Goal: Task Accomplishment & Management: Manage account settings

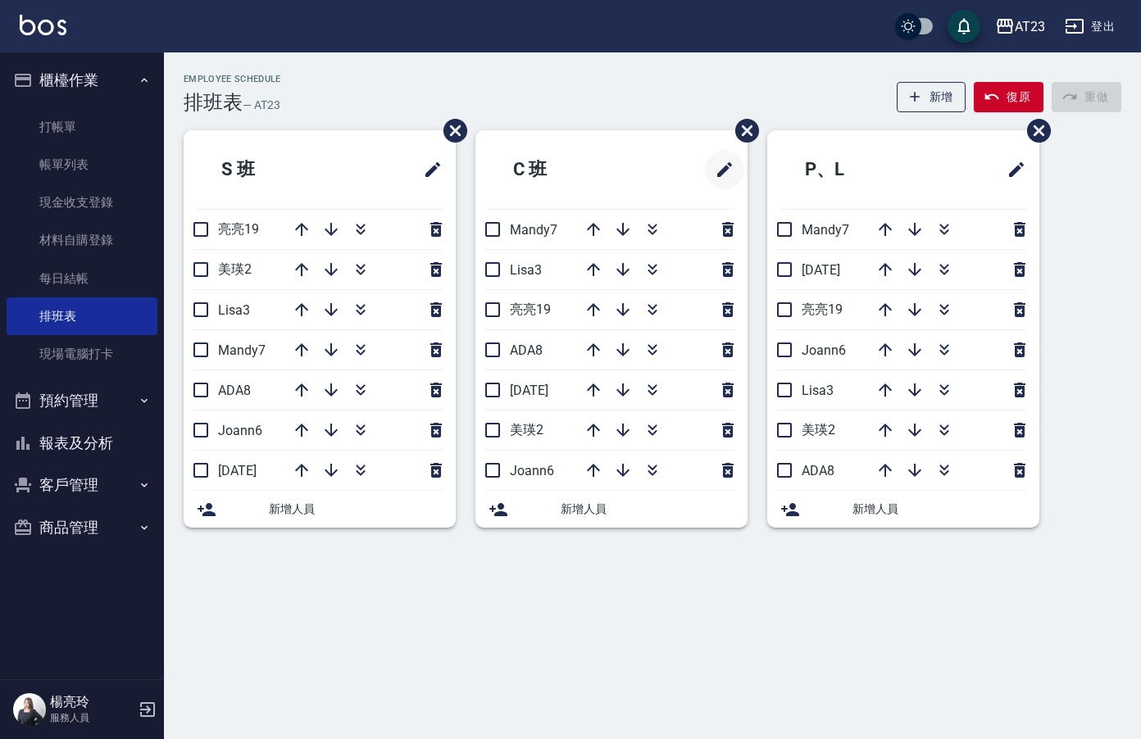
drag, startPoint x: 733, startPoint y: 217, endPoint x: 720, endPoint y: 185, distance: 34.6
click at [730, 208] on ul "C 班 Mandy7 Lisa3 亮亮19 ADA8 JUN11 美瑛2 Joann6 新增人員" at bounding box center [611, 329] width 272 height 398
drag, startPoint x: 67, startPoint y: 104, endPoint x: 77, endPoint y: 123, distance: 21.3
click at [77, 111] on ul "打帳單 帳單列表 現金收支登錄 材料自購登錄 每日結帳 排班表 現場電腦打卡" at bounding box center [82, 241] width 151 height 279
click at [80, 125] on link "打帳單" at bounding box center [82, 127] width 151 height 38
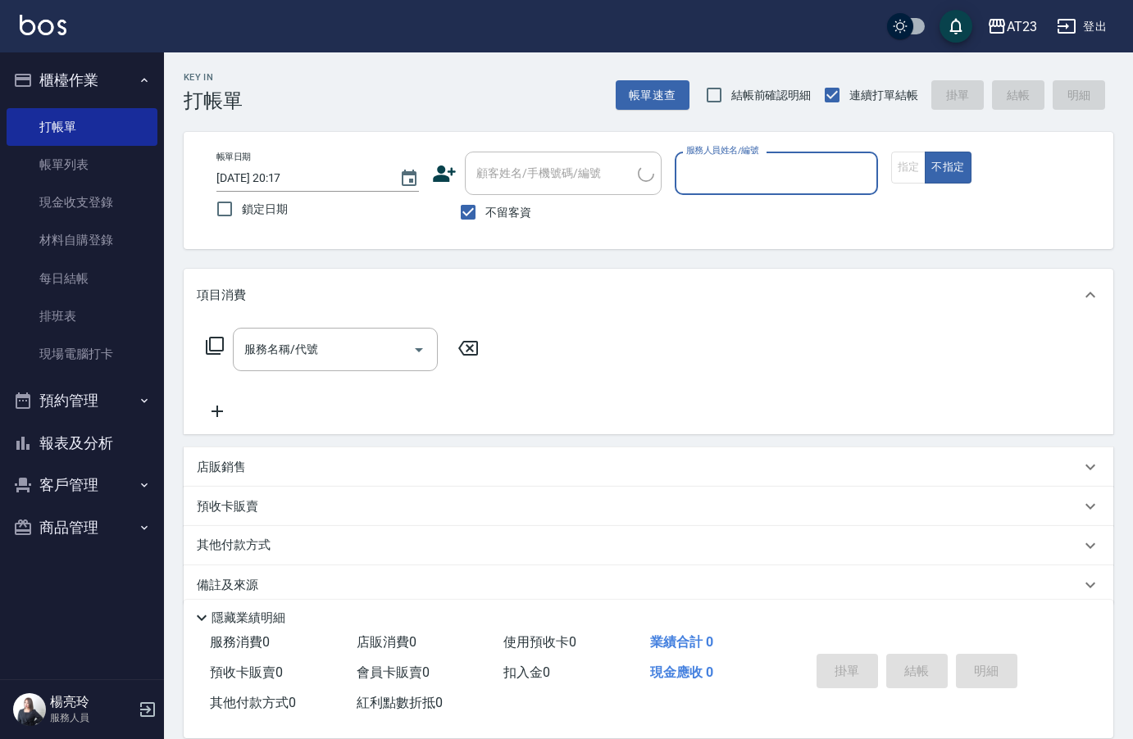
click at [95, 448] on button "報表及分析" at bounding box center [82, 443] width 151 height 43
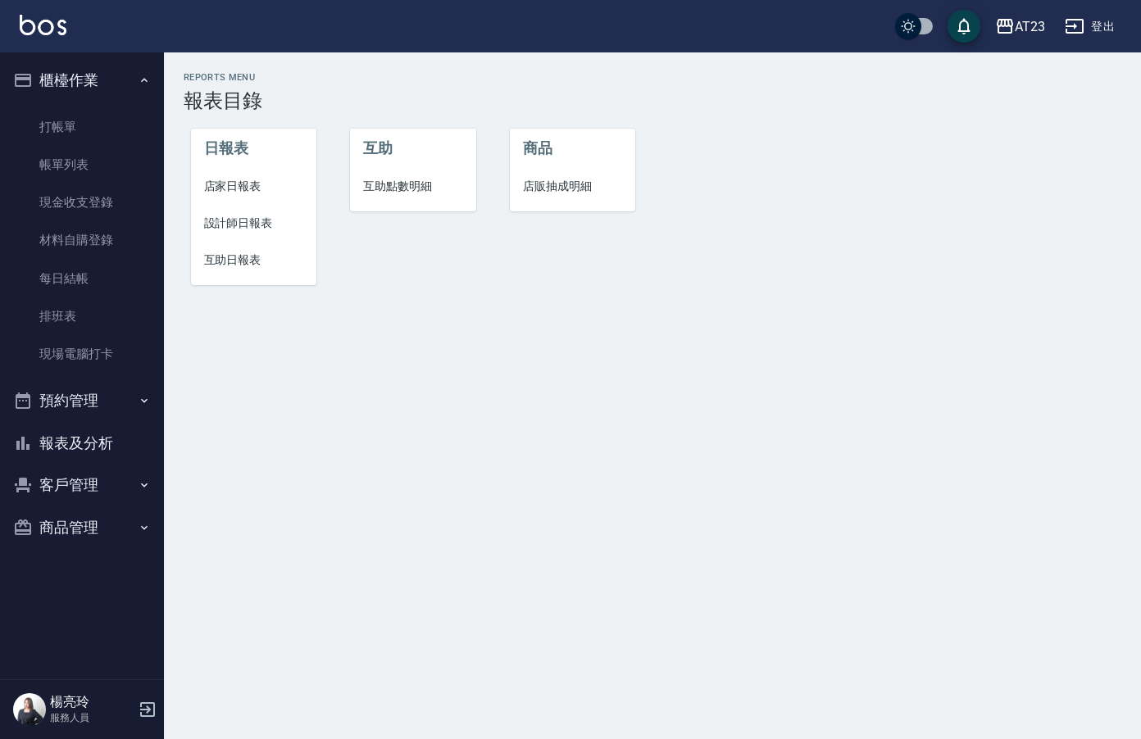
click at [282, 230] on span "設計師日報表" at bounding box center [254, 223] width 100 height 17
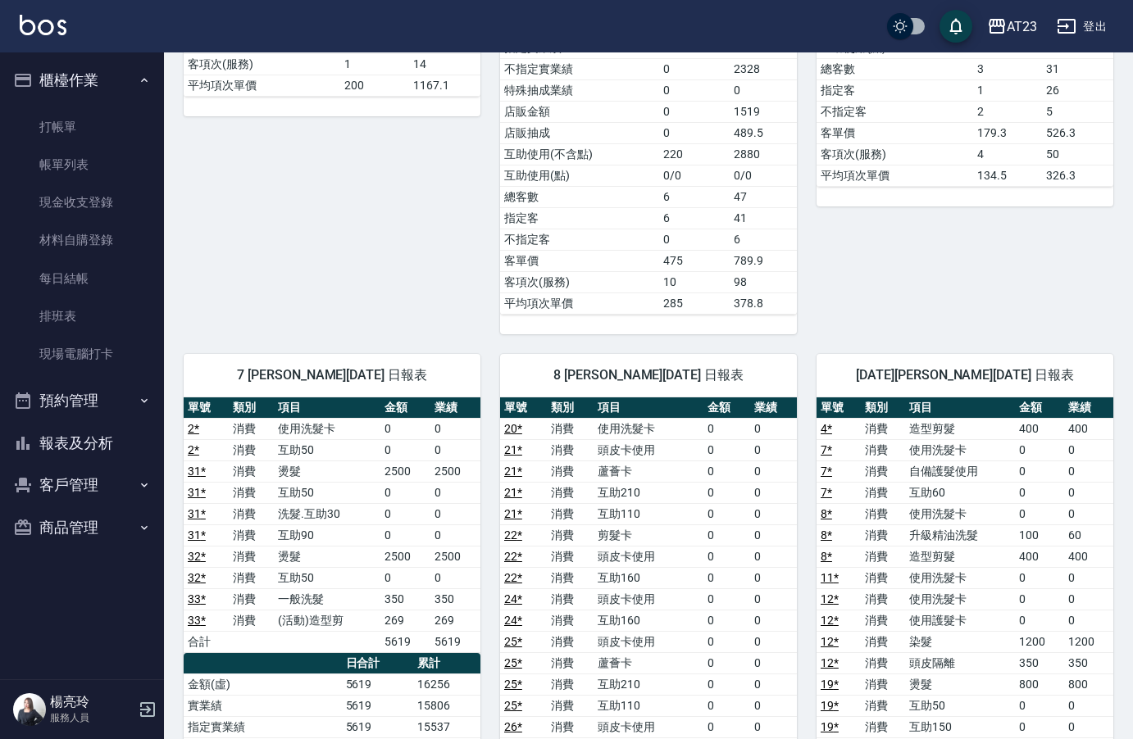
scroll to position [656, 0]
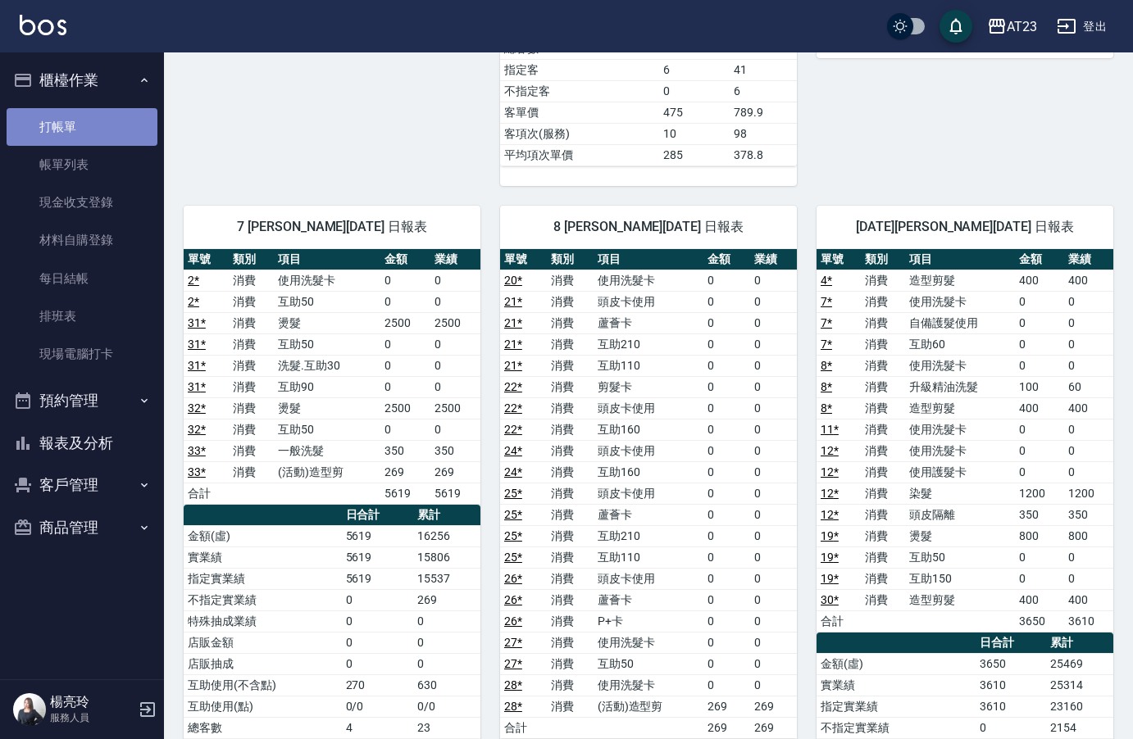
click at [61, 119] on link "打帳單" at bounding box center [82, 127] width 151 height 38
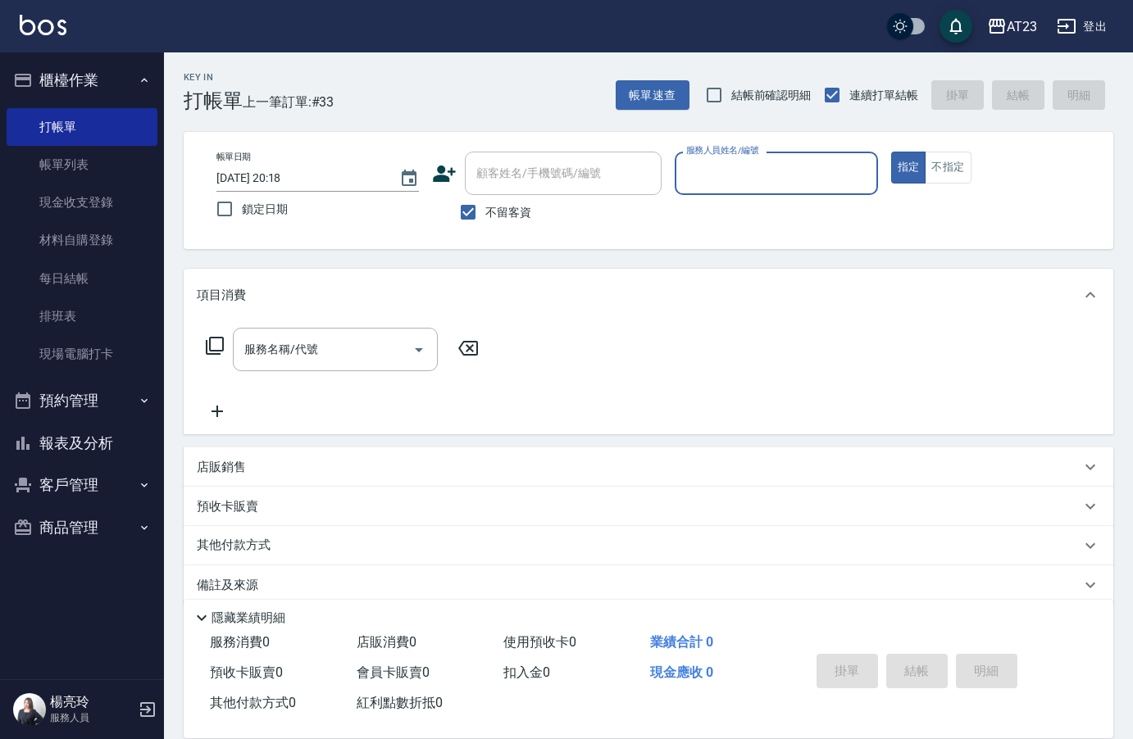
click at [116, 461] on button "報表及分析" at bounding box center [82, 443] width 151 height 43
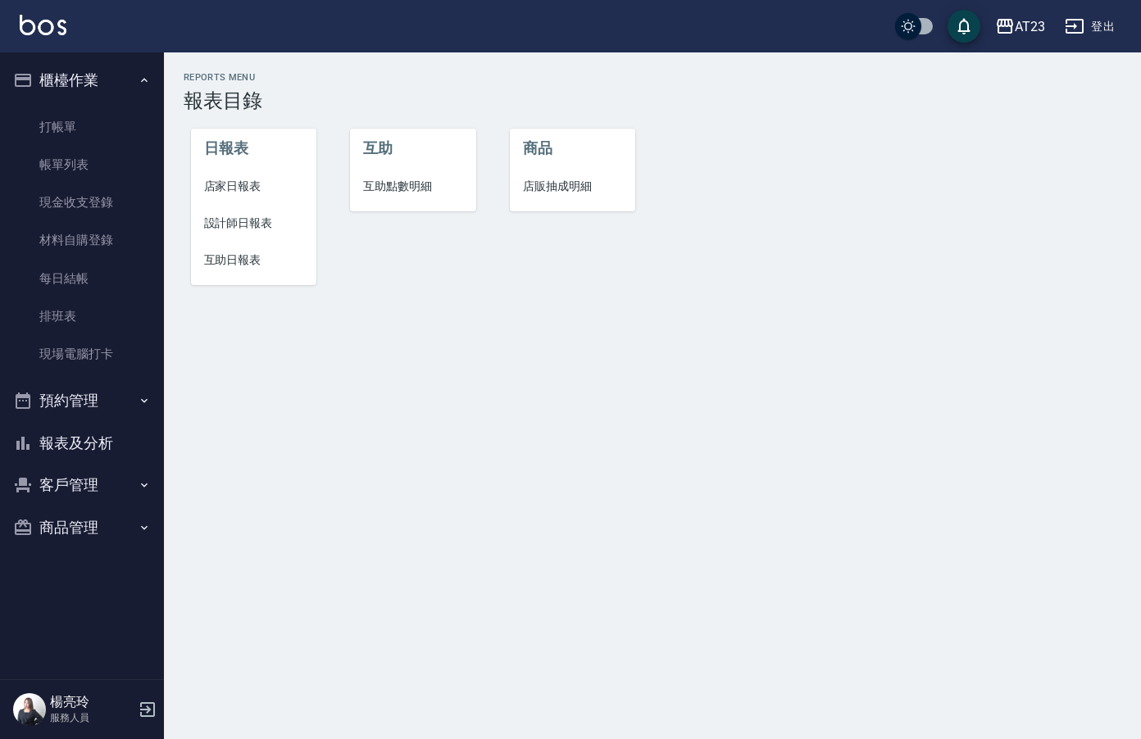
click at [207, 227] on span "設計師日報表" at bounding box center [254, 223] width 100 height 17
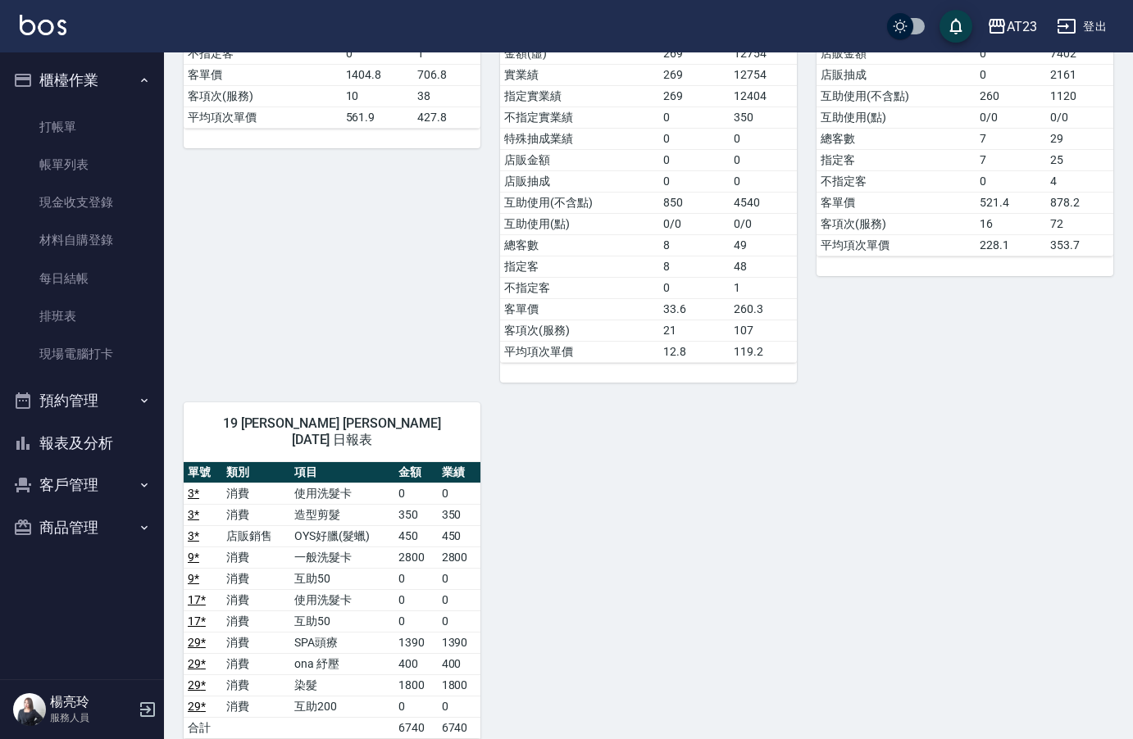
scroll to position [1393, 0]
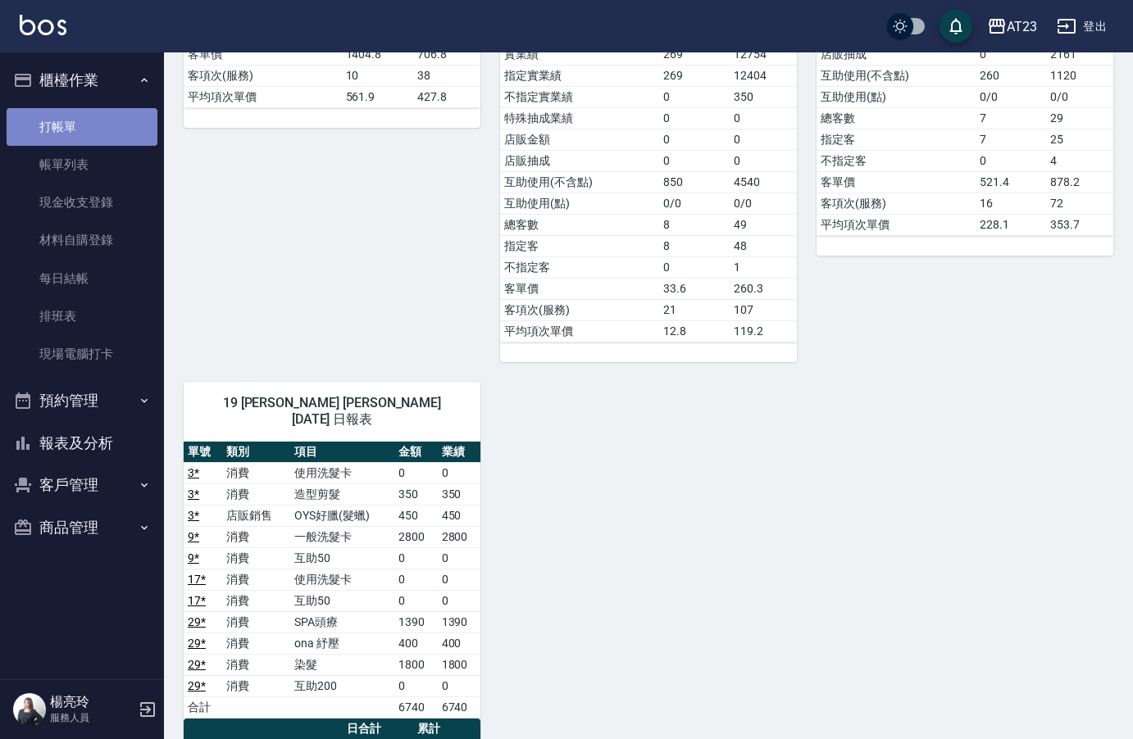
click at [41, 127] on link "打帳單" at bounding box center [82, 127] width 151 height 38
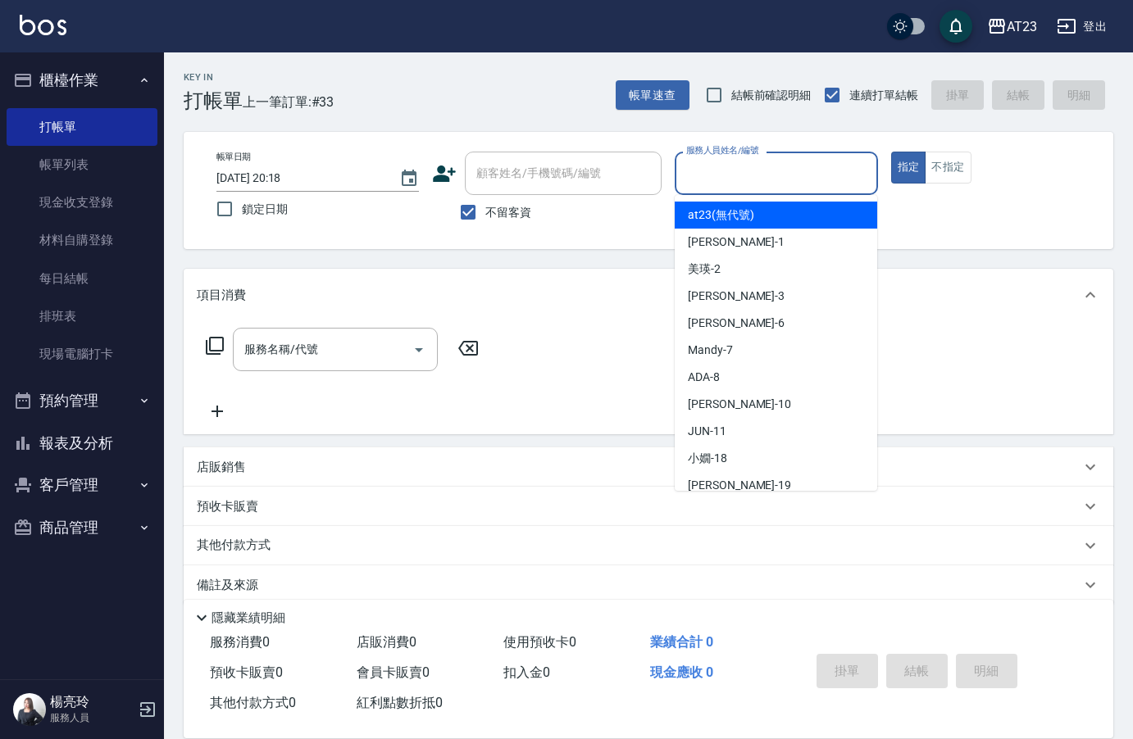
click at [753, 174] on input "服務人員姓名/編號" at bounding box center [776, 173] width 188 height 29
type input "Lisa-3"
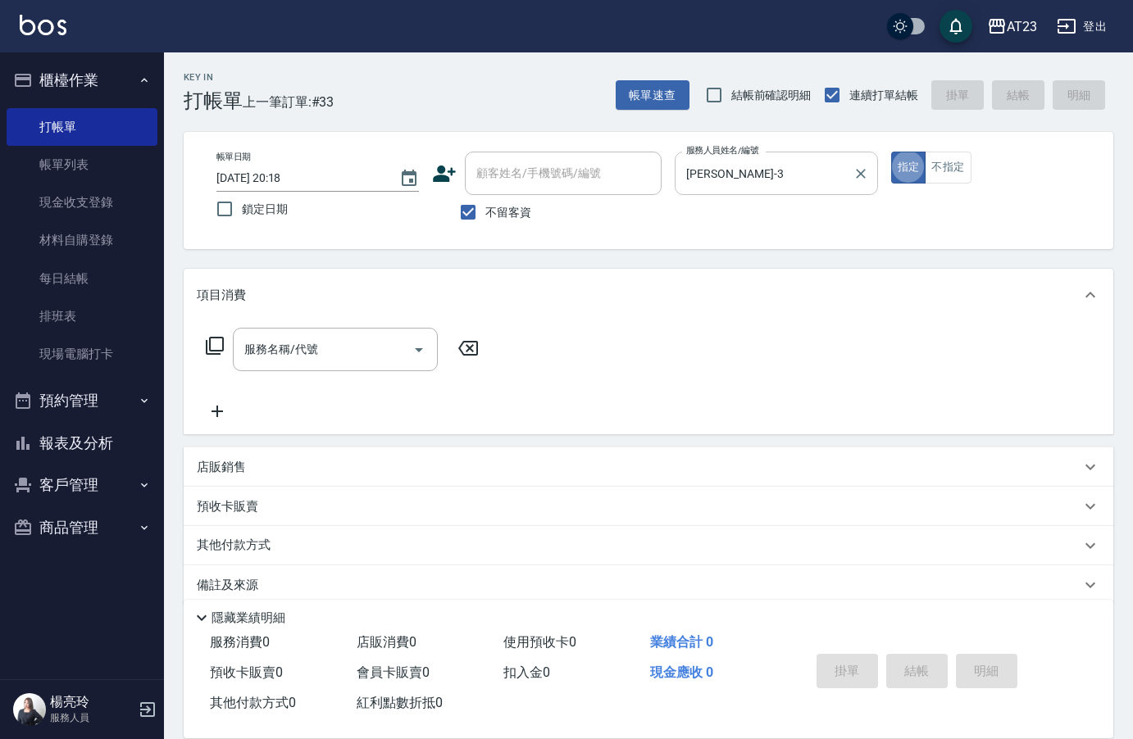
type button "true"
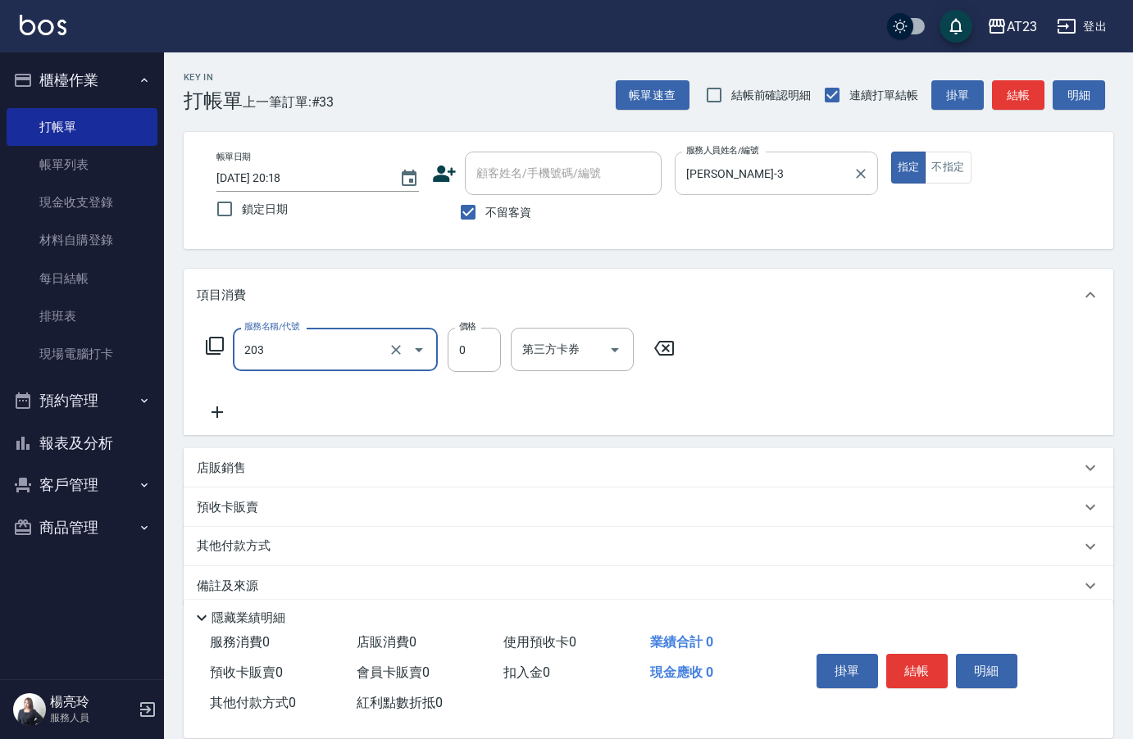
type input "使用洗髮卡(203)"
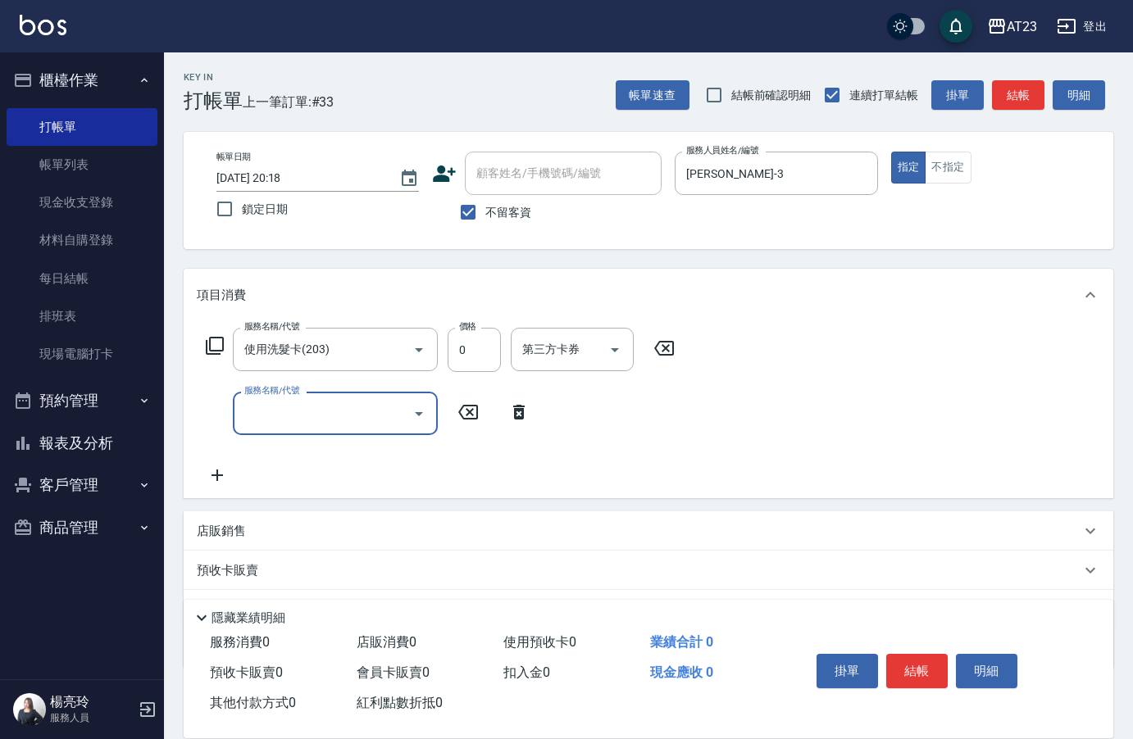
click at [222, 345] on icon at bounding box center [215, 346] width 18 height 18
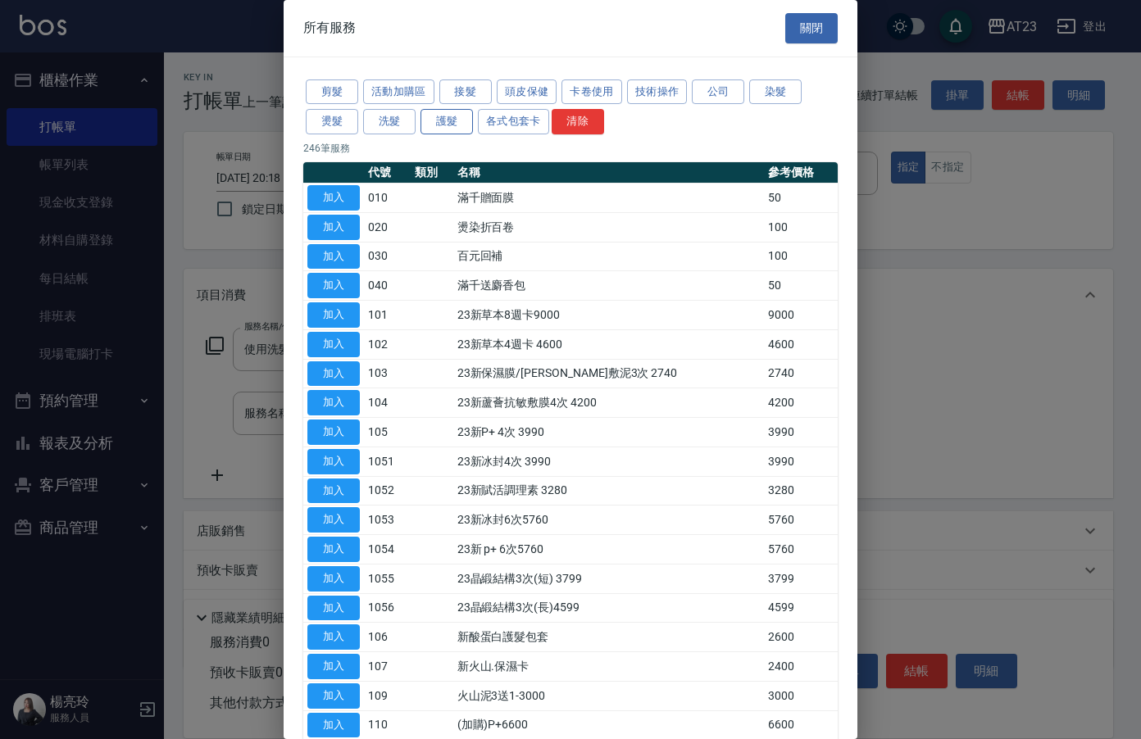
click at [450, 119] on button "護髮" at bounding box center [446, 121] width 52 height 25
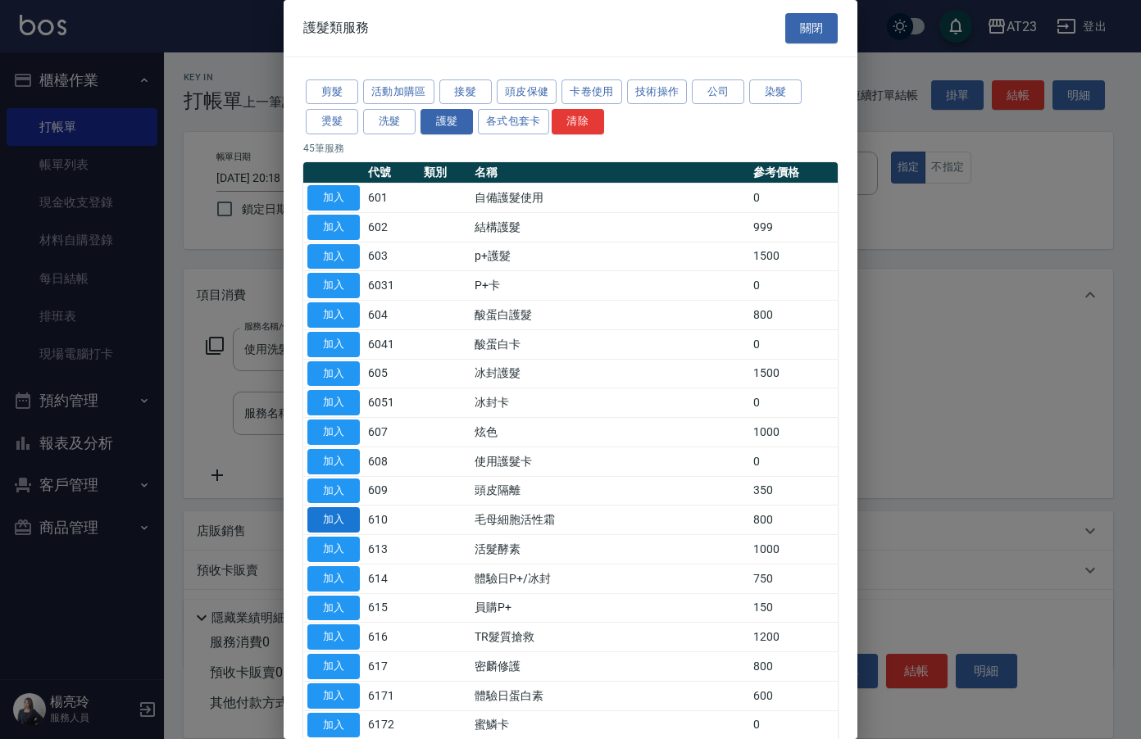
click at [328, 527] on button "加入" at bounding box center [333, 519] width 52 height 25
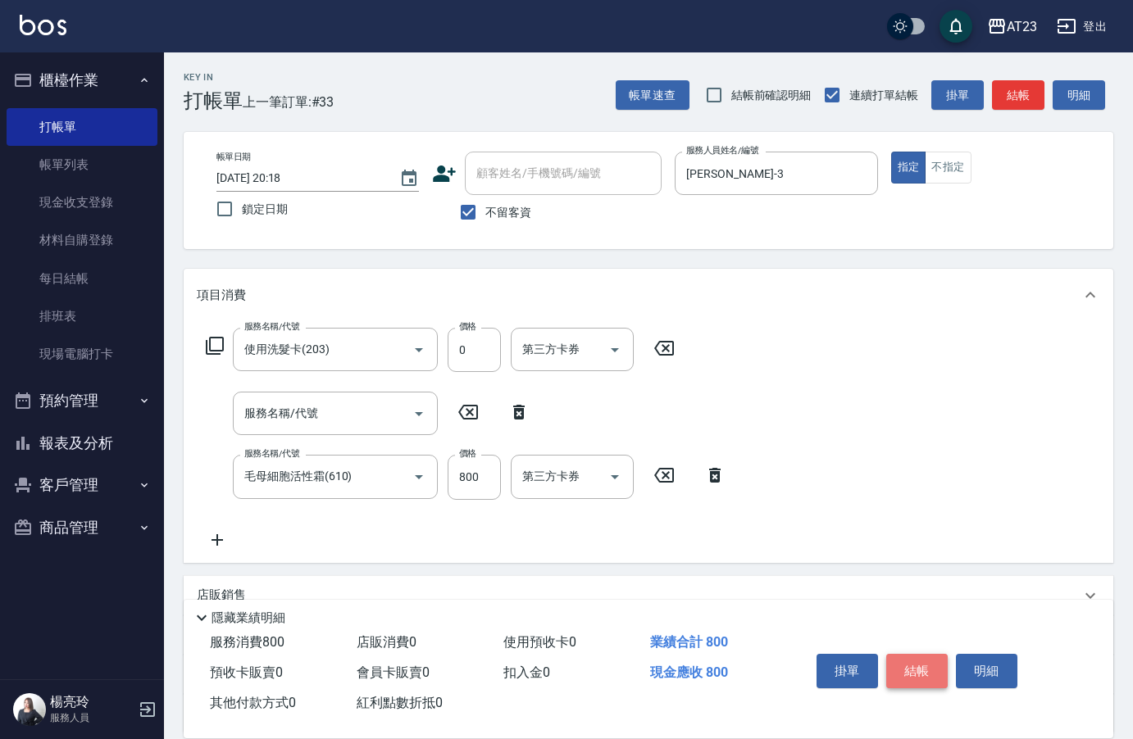
click at [921, 663] on button "結帳" at bounding box center [916, 671] width 61 height 34
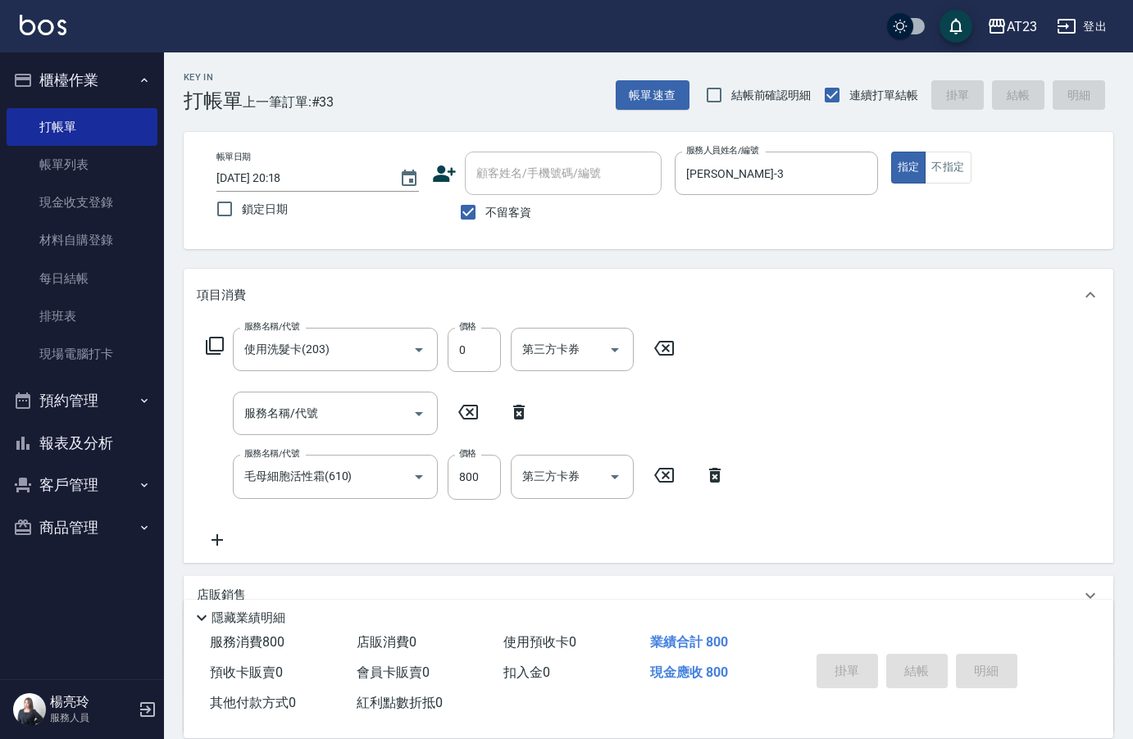
type input "2025/10/10 20:19"
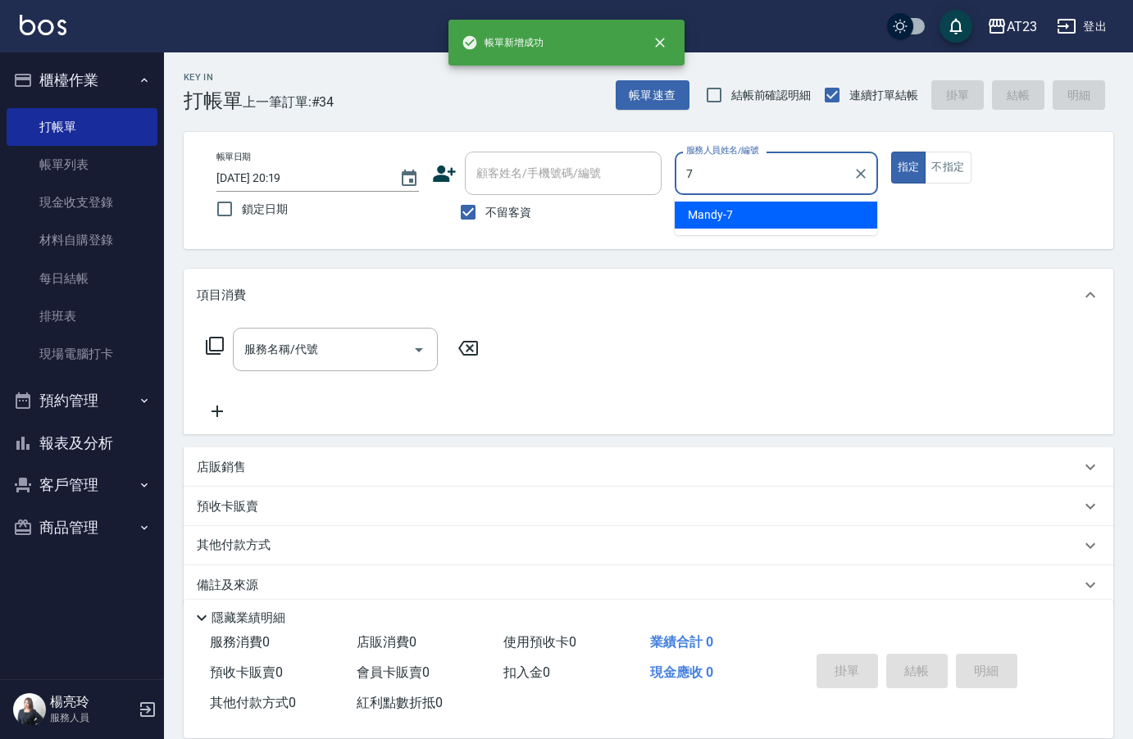
type input "Mandy-7"
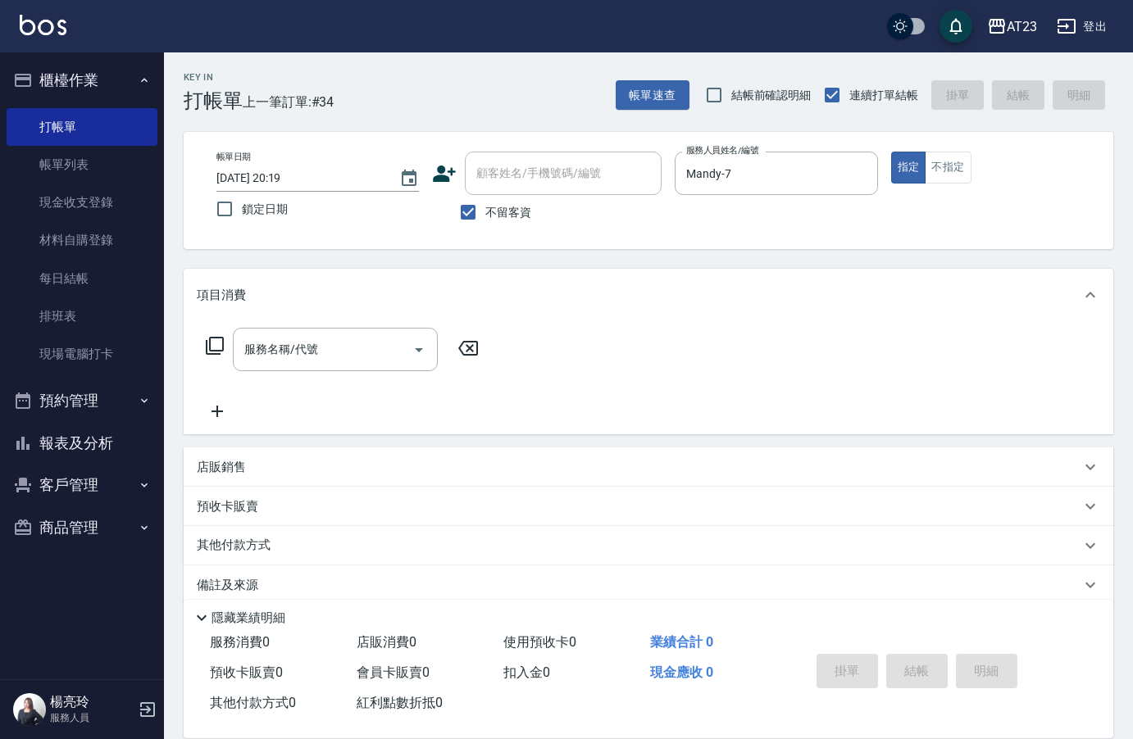
click at [207, 347] on icon at bounding box center [215, 346] width 18 height 18
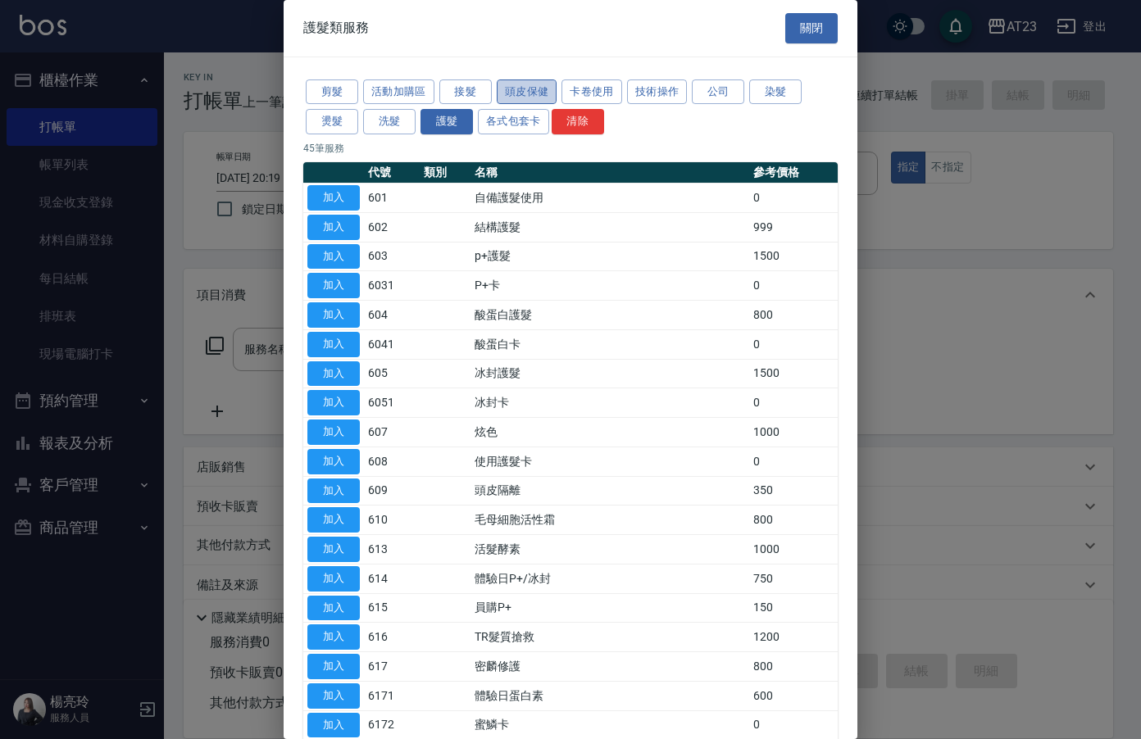
click at [531, 86] on button "頭皮保健" at bounding box center [527, 92] width 61 height 25
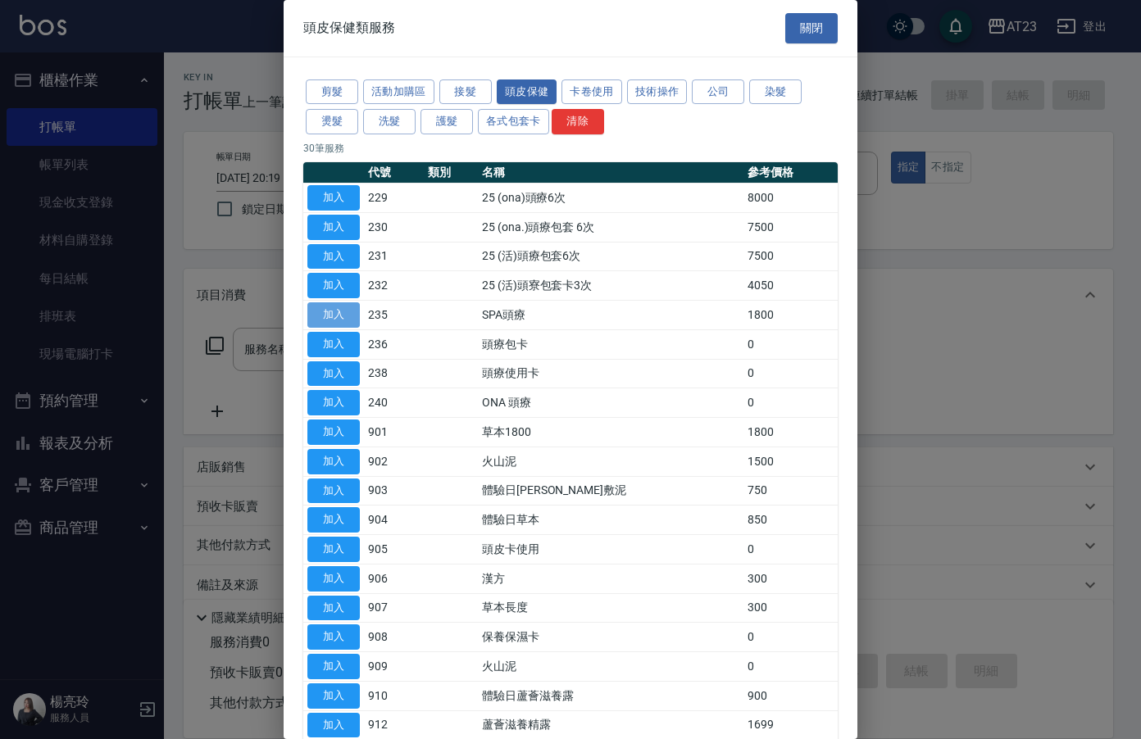
click at [318, 313] on button "加入" at bounding box center [333, 314] width 52 height 25
type input "SPA頭療(235)"
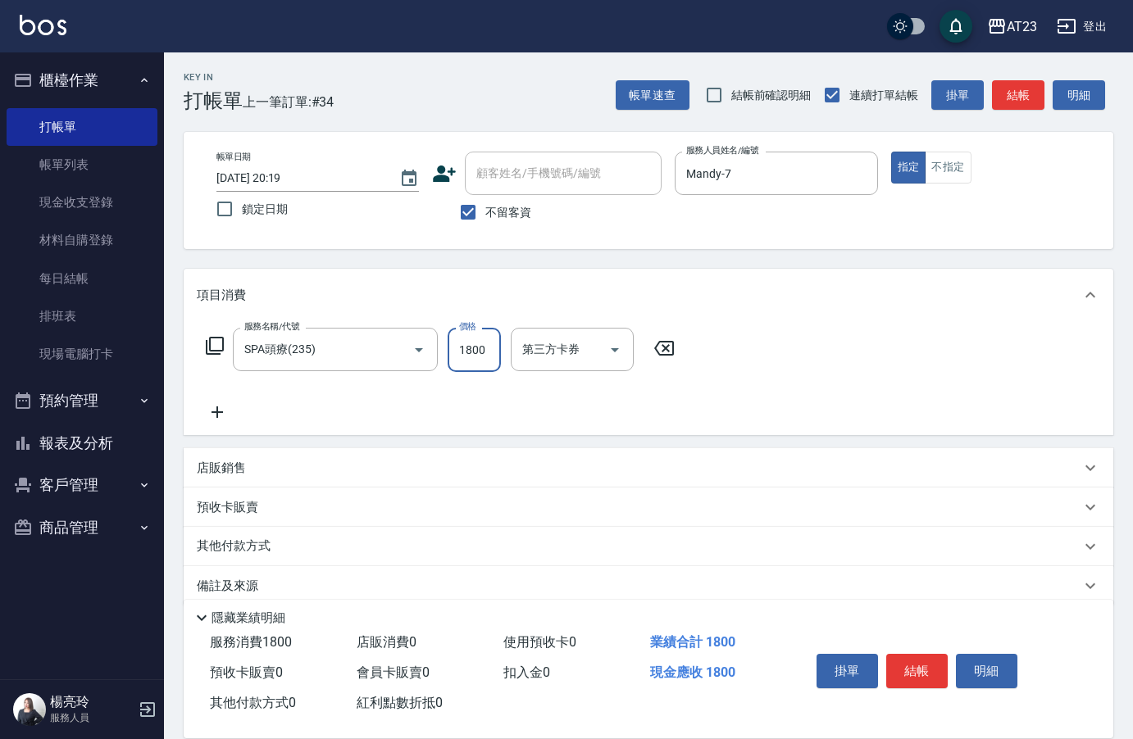
click at [480, 348] on input "1800" at bounding box center [474, 350] width 53 height 44
type input "1390"
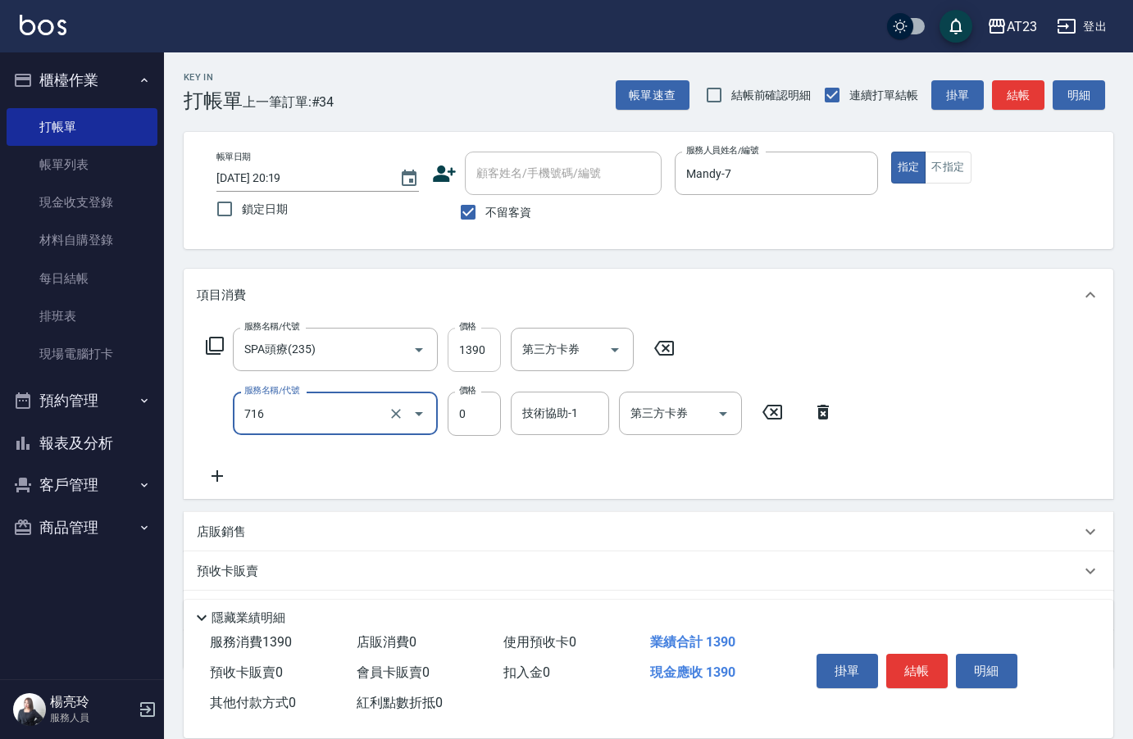
type input "互助160(716)"
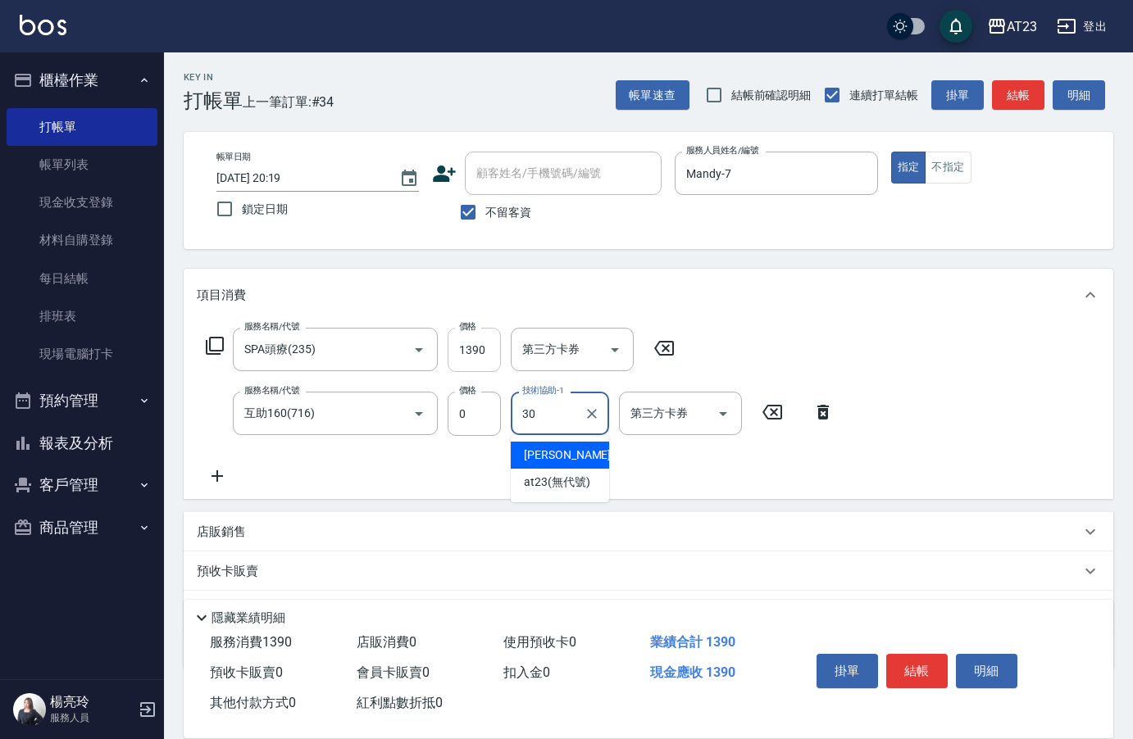
type input "Penny-30"
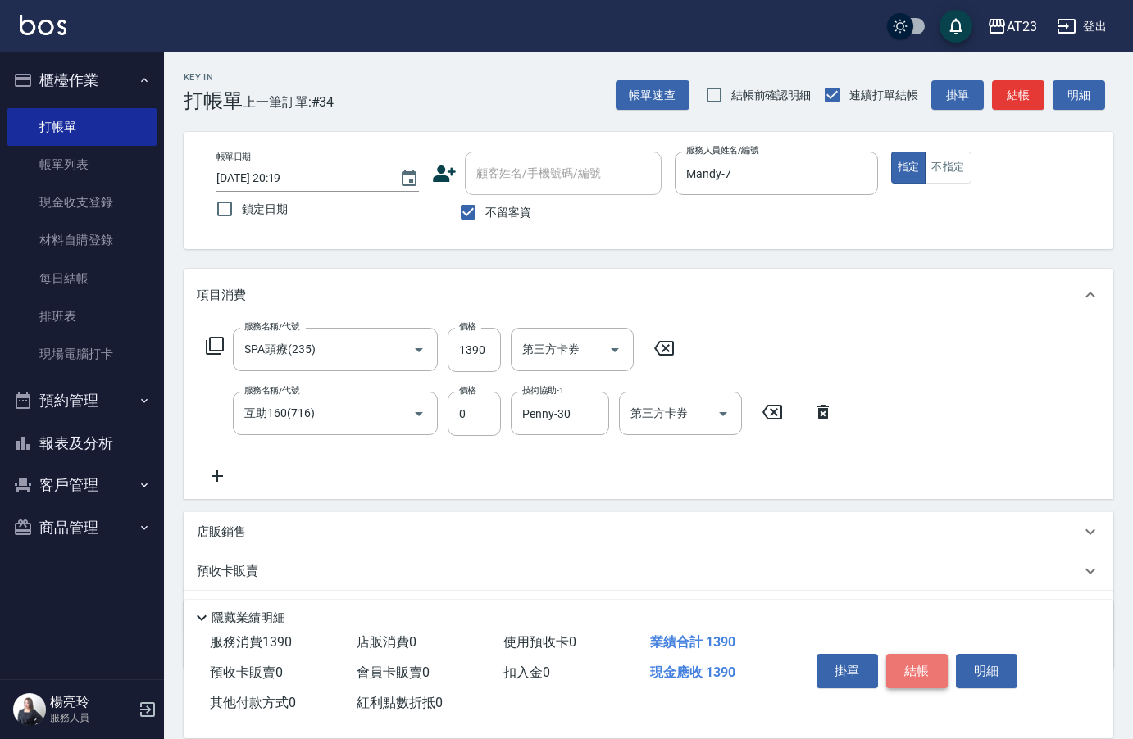
click at [900, 664] on button "結帳" at bounding box center [916, 671] width 61 height 34
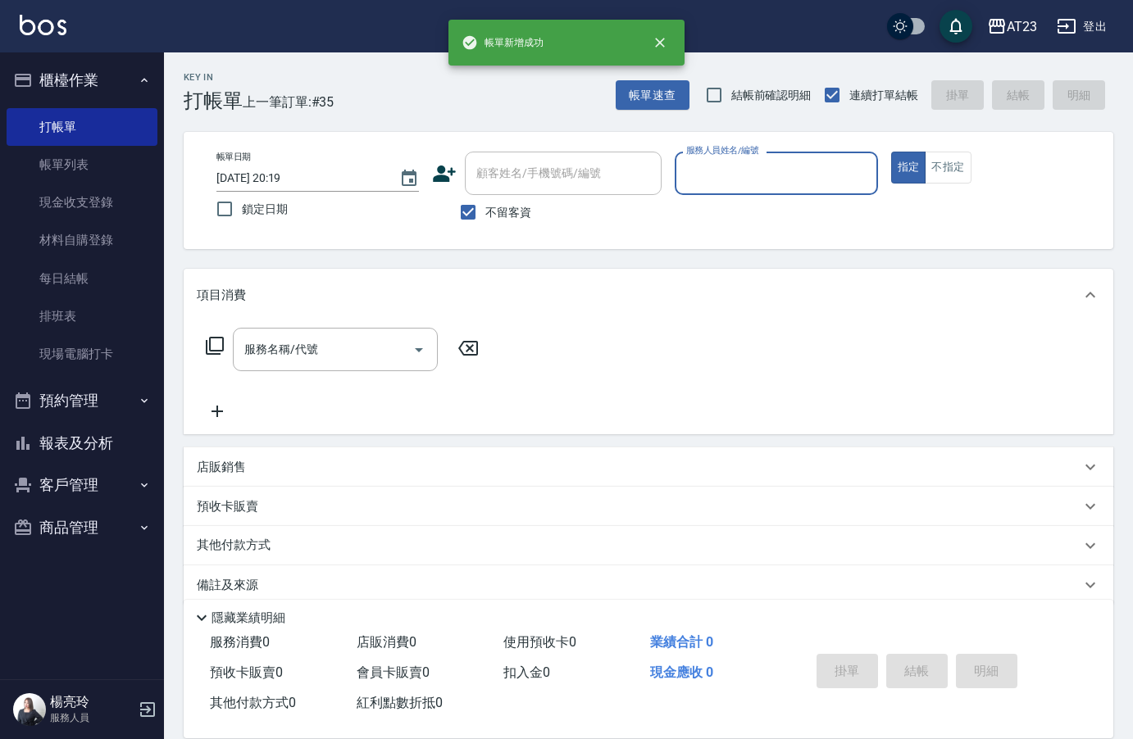
click at [116, 438] on button "報表及分析" at bounding box center [82, 443] width 151 height 43
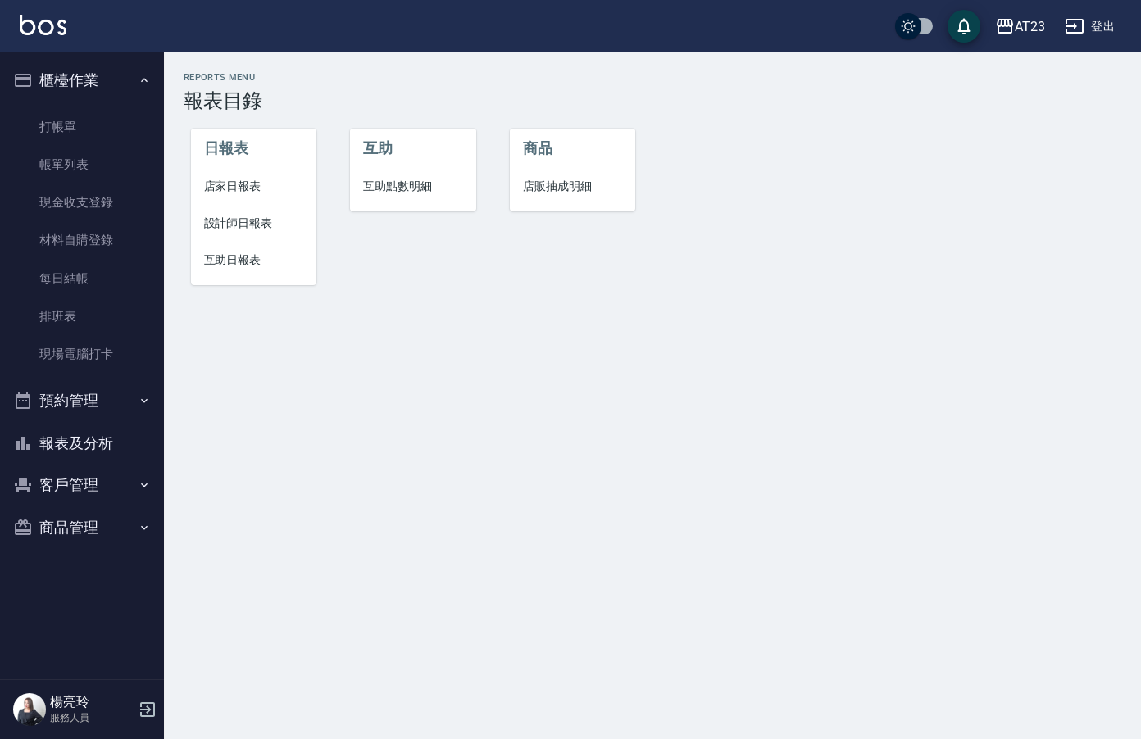
click at [261, 237] on li "設計師日報表" at bounding box center [254, 223] width 126 height 37
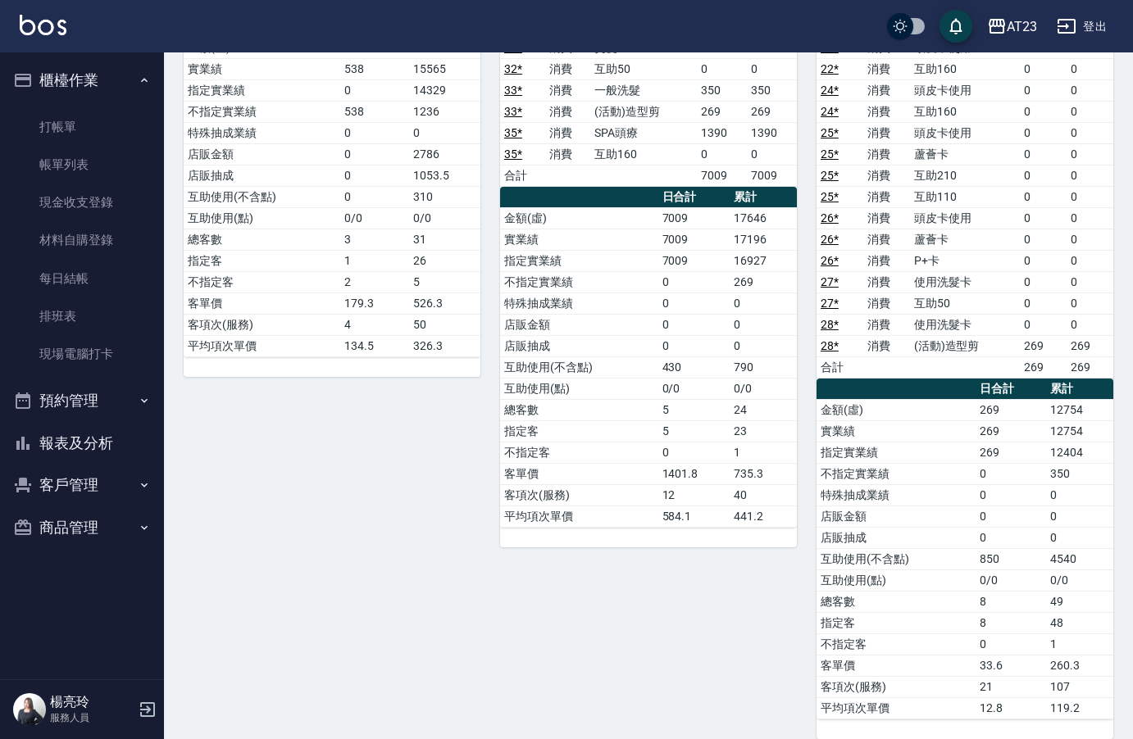
scroll to position [820, 0]
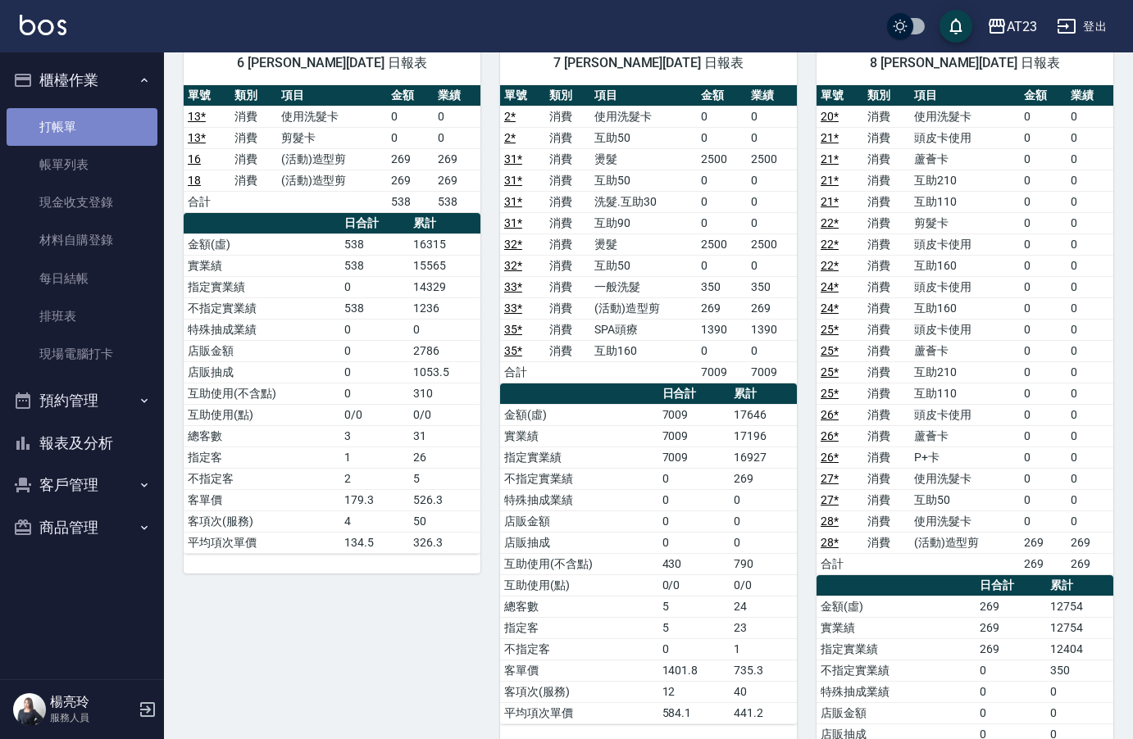
click at [63, 128] on link "打帳單" at bounding box center [82, 127] width 151 height 38
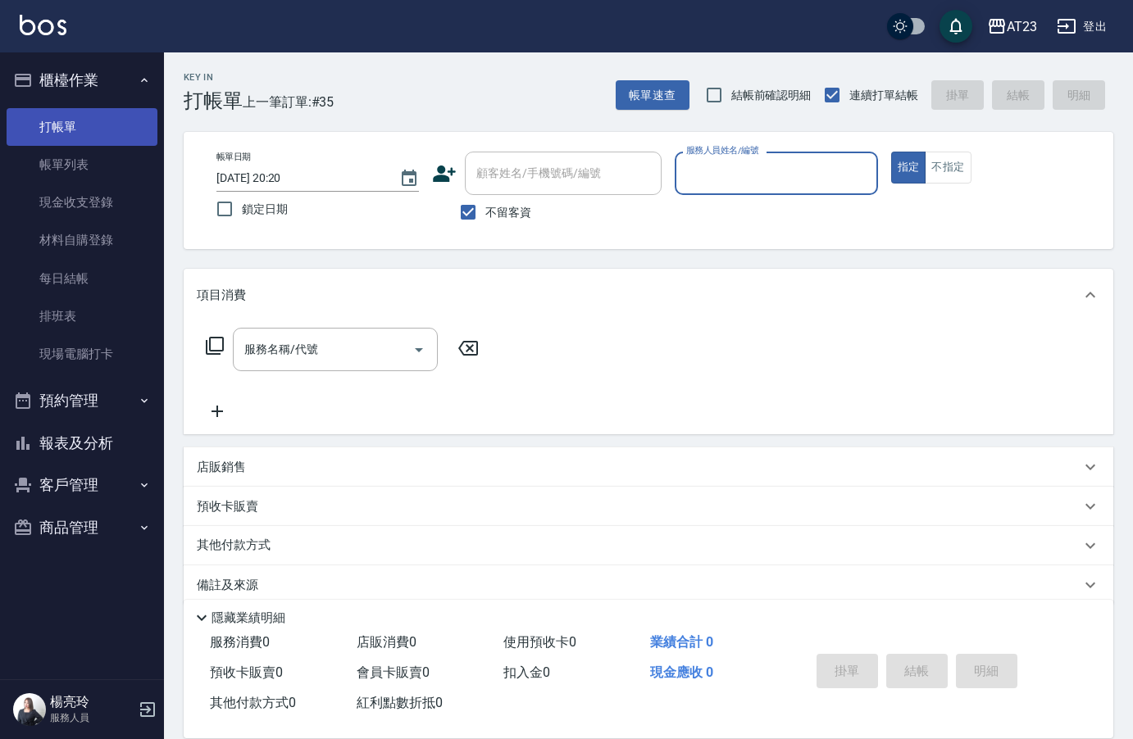
click at [63, 128] on link "打帳單" at bounding box center [82, 127] width 151 height 38
drag, startPoint x: 63, startPoint y: 128, endPoint x: 0, endPoint y: 165, distance: 73.1
click at [63, 128] on link "打帳單" at bounding box center [82, 127] width 151 height 38
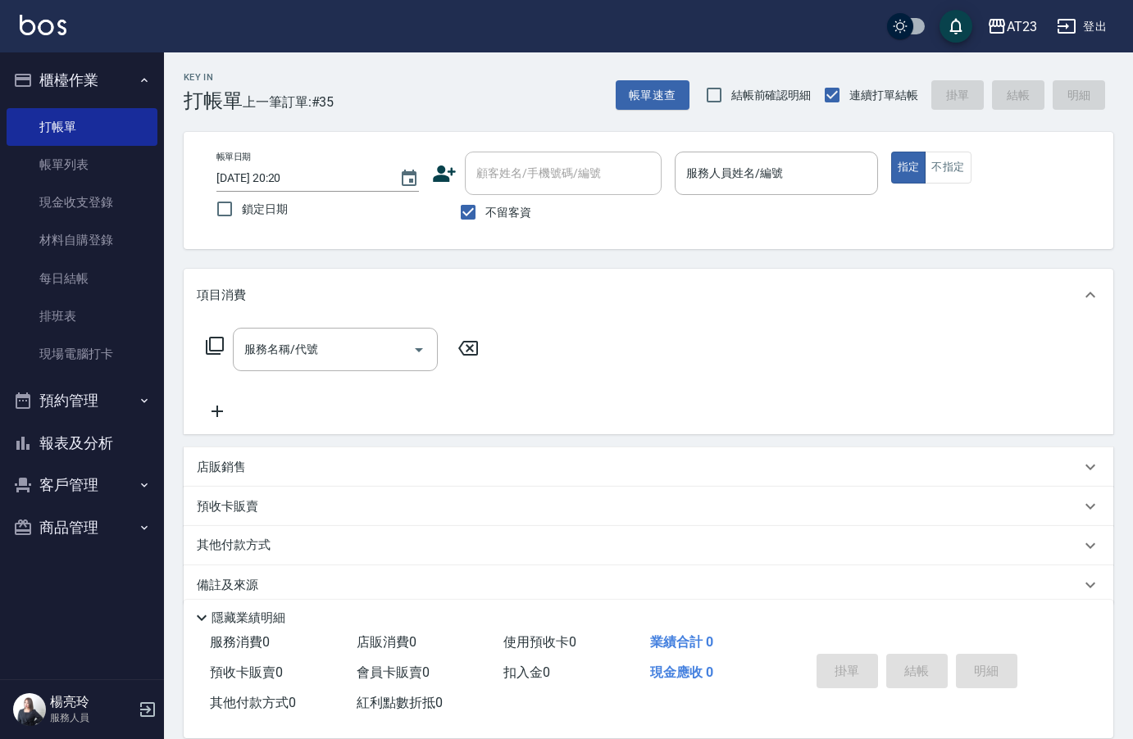
click at [688, 150] on div "帳單日期 2025/10/10 20:20 鎖定日期 顧客姓名/手機號碼/編號 顧客姓名/手機號碼/編號 不留客資 服務人員姓名/編號 服務人員姓名/編號 指…" at bounding box center [648, 190] width 929 height 117
click at [725, 179] on input "服務人員姓名/編號" at bounding box center [776, 173] width 188 height 29
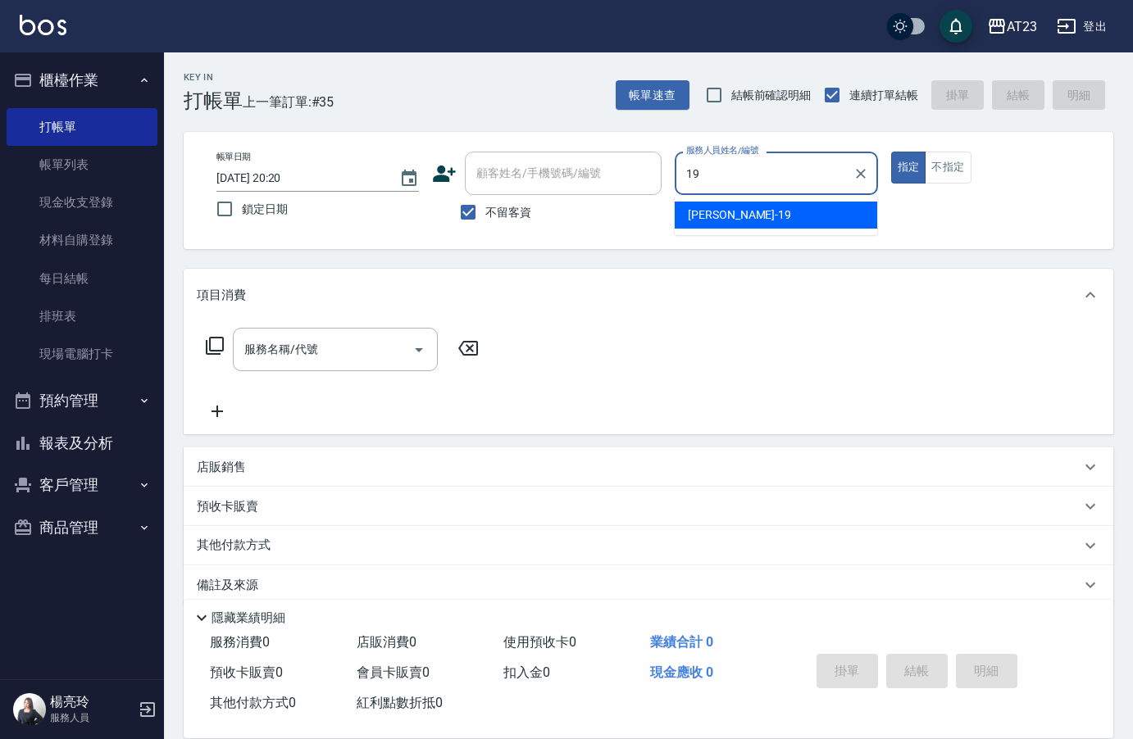
type input "[PERSON_NAME]-19"
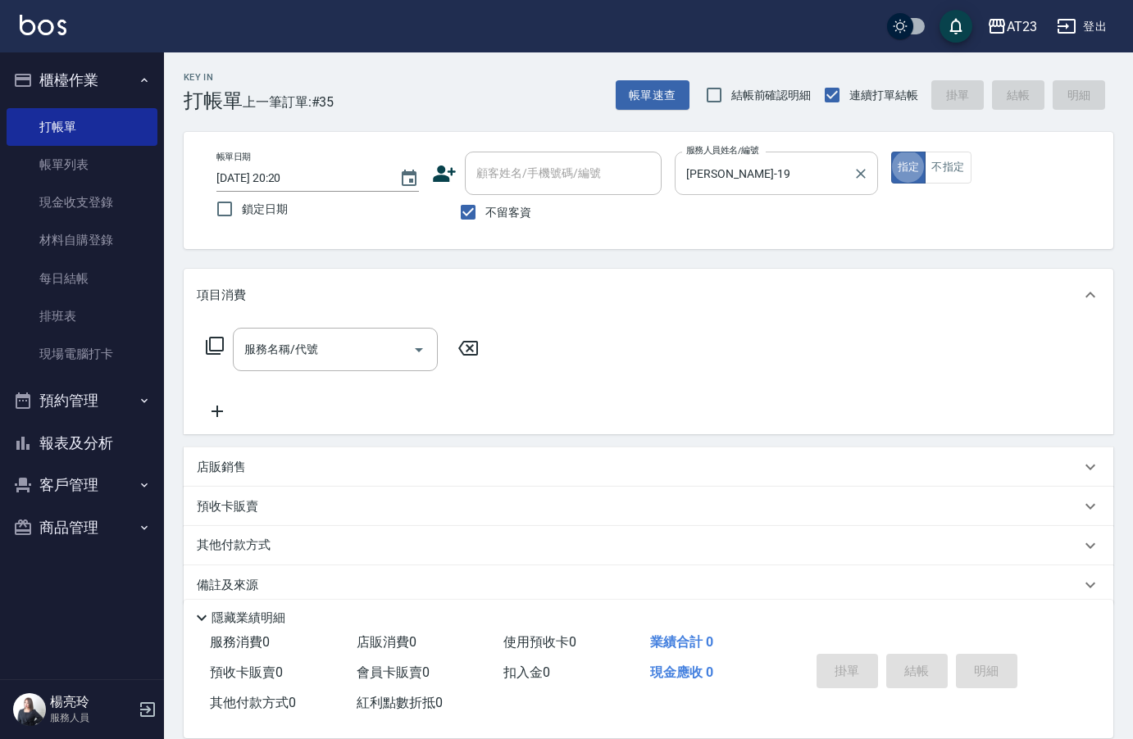
type button "true"
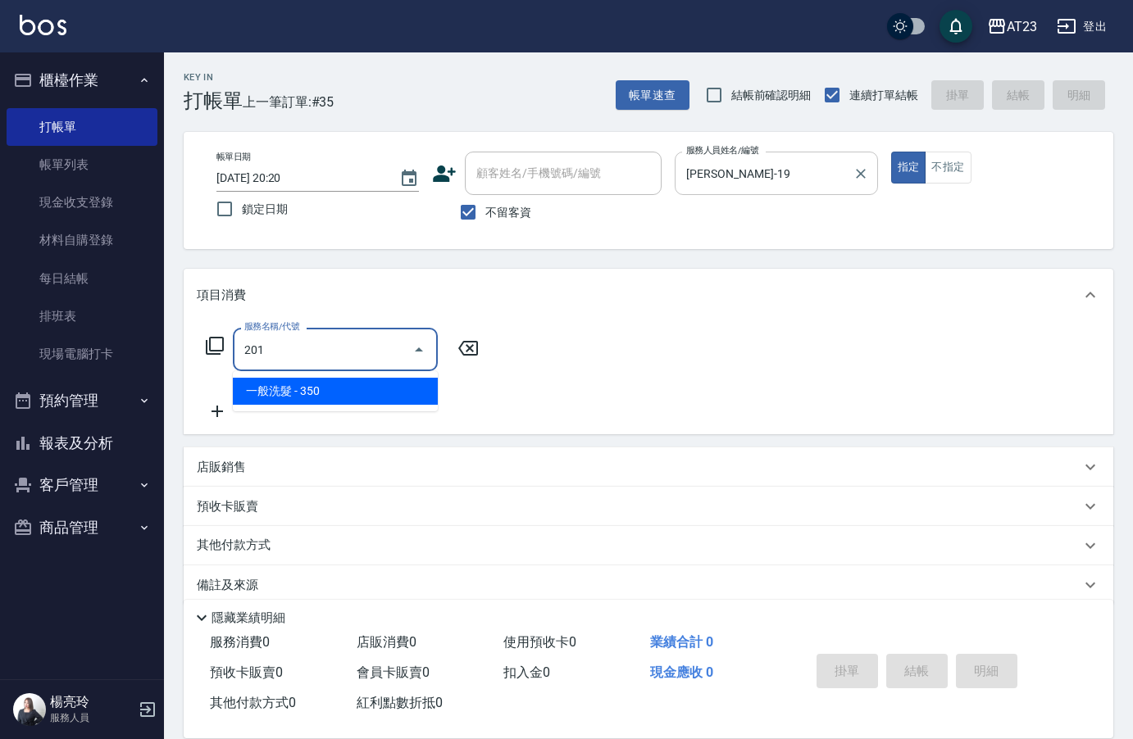
type input "一般洗髮(201)"
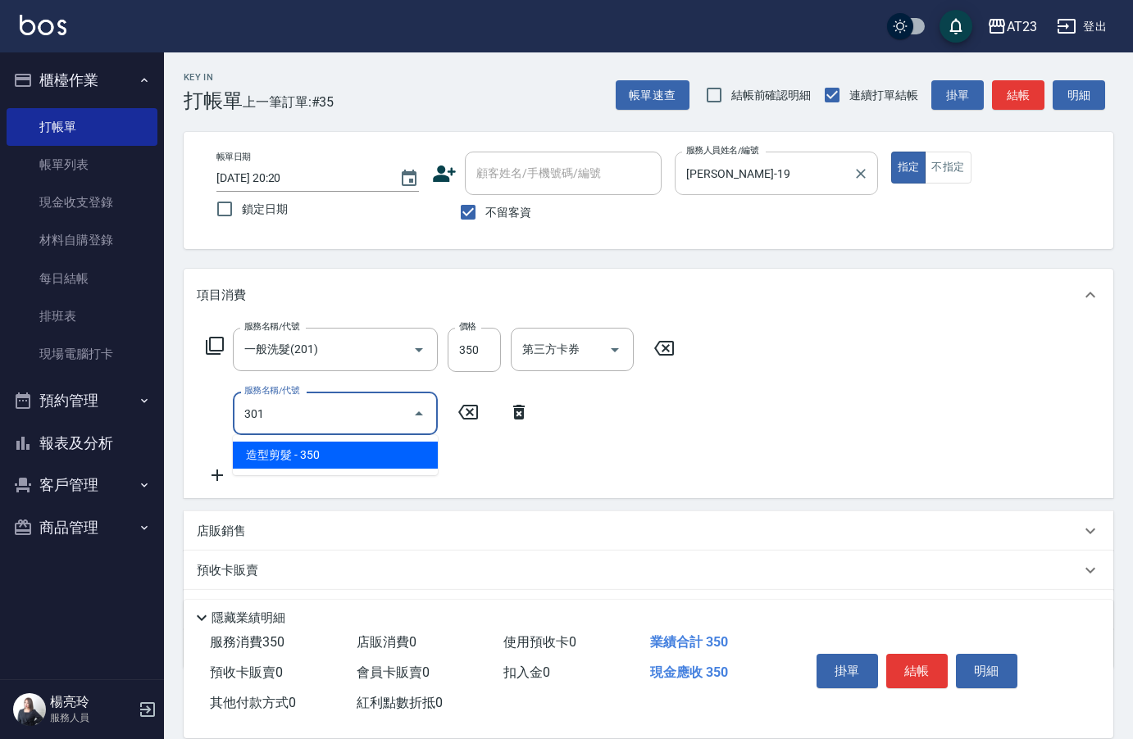
type input "造型剪髮(301)"
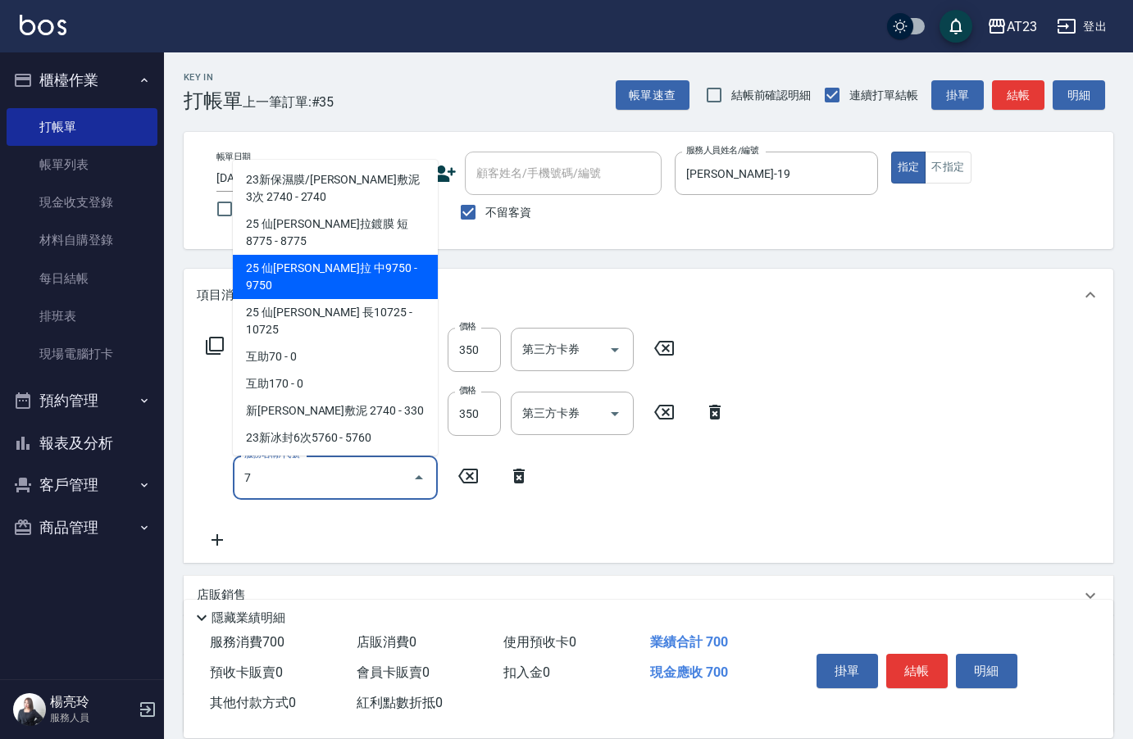
type input "7"
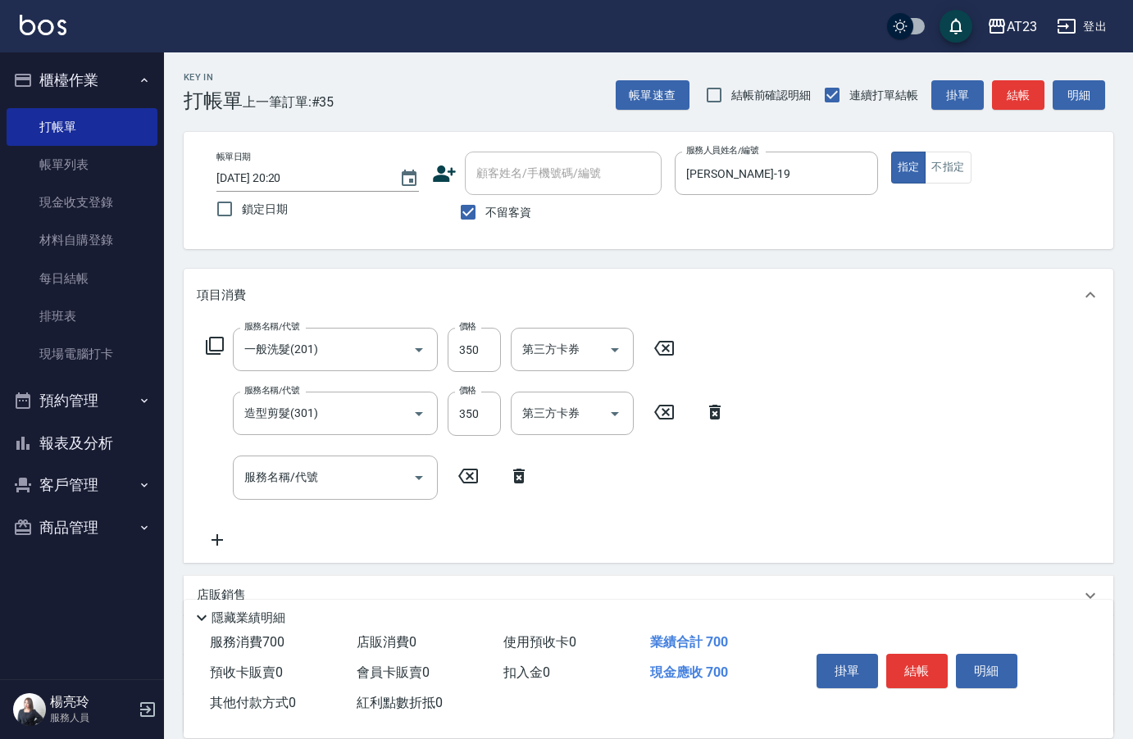
click at [780, 382] on div "服務名稱/代號 一般洗髮(201) 服務名稱/代號 價格 350 價格 第三方卡券 第三方卡券 服務名稱/代號 造型剪髮(301) 服務名稱/代號 價格 35…" at bounding box center [648, 441] width 929 height 241
click at [929, 669] on button "結帳" at bounding box center [916, 671] width 61 height 34
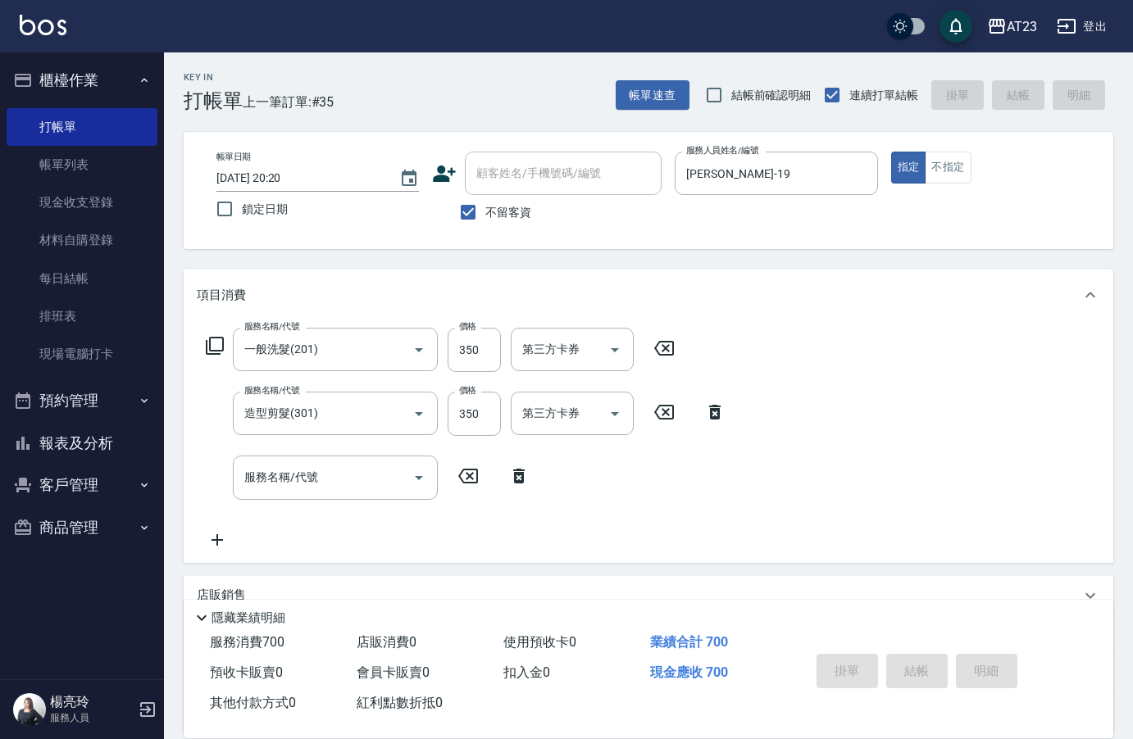
type input "2025/10/10 20:41"
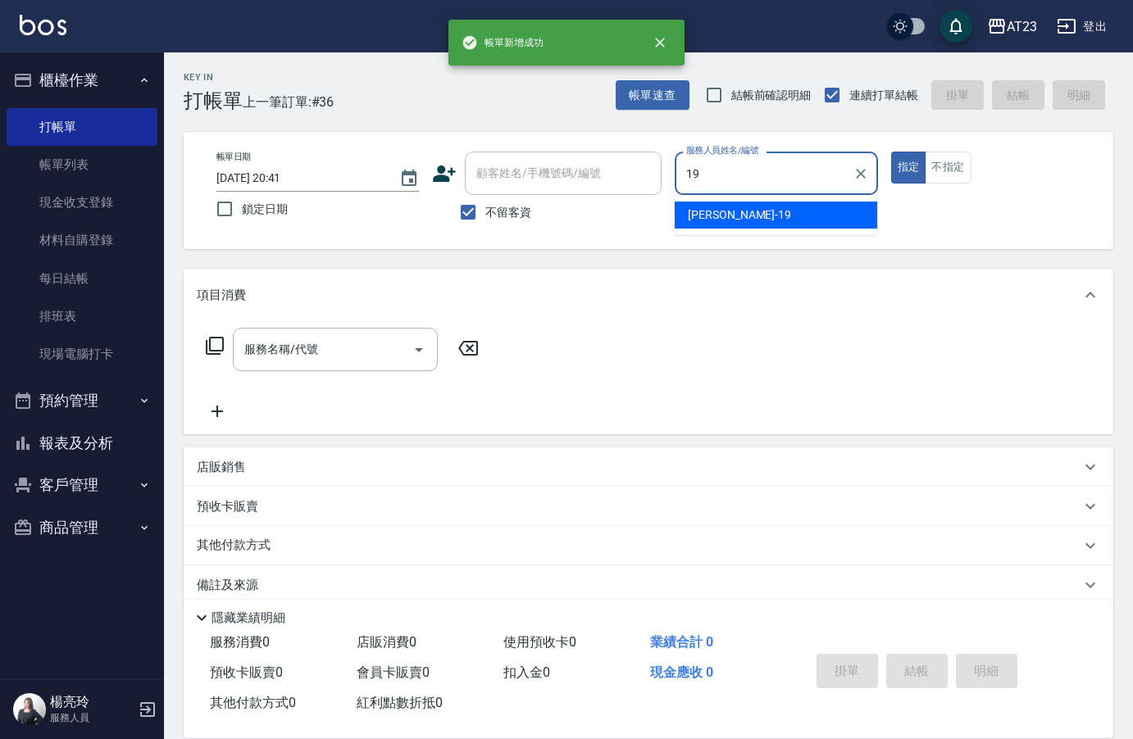
type input "[PERSON_NAME]-19"
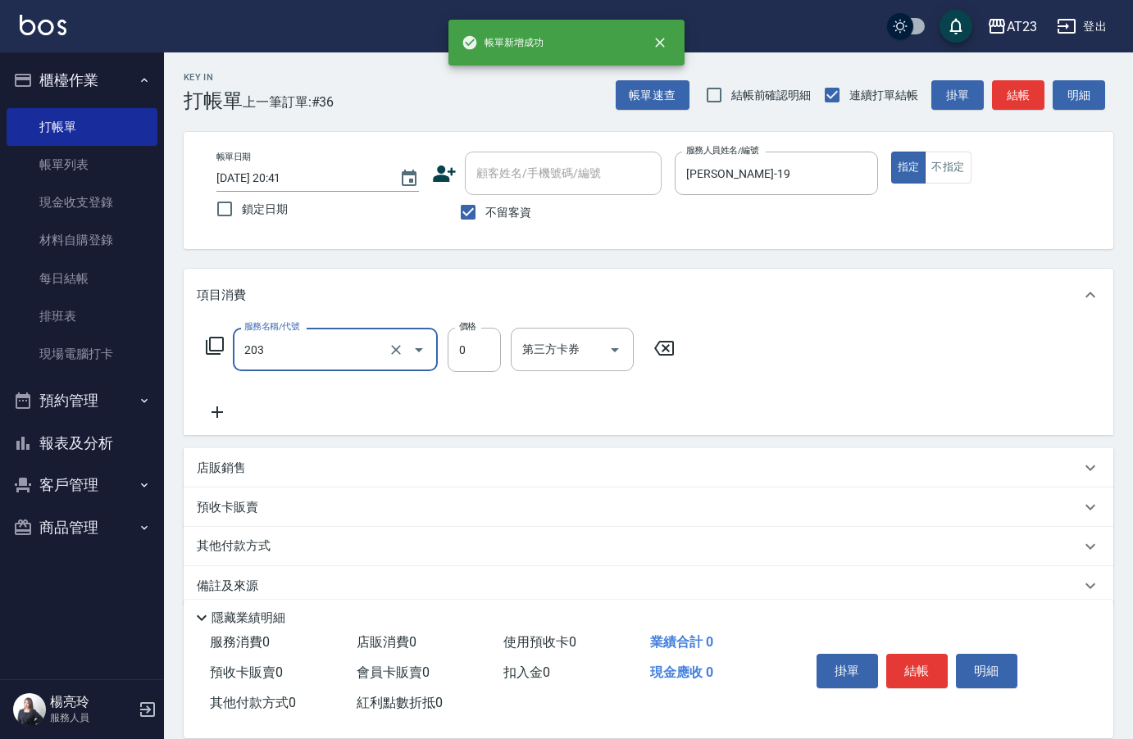
type input "使用洗髮卡(203)"
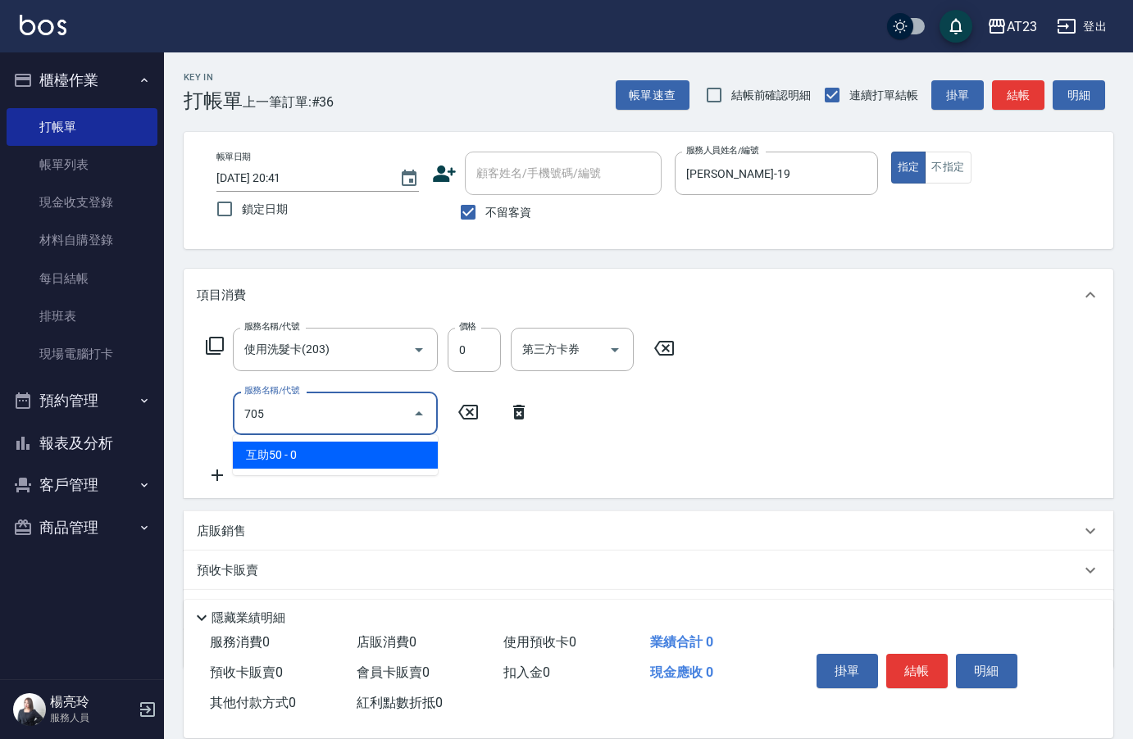
type input "互助50(705)"
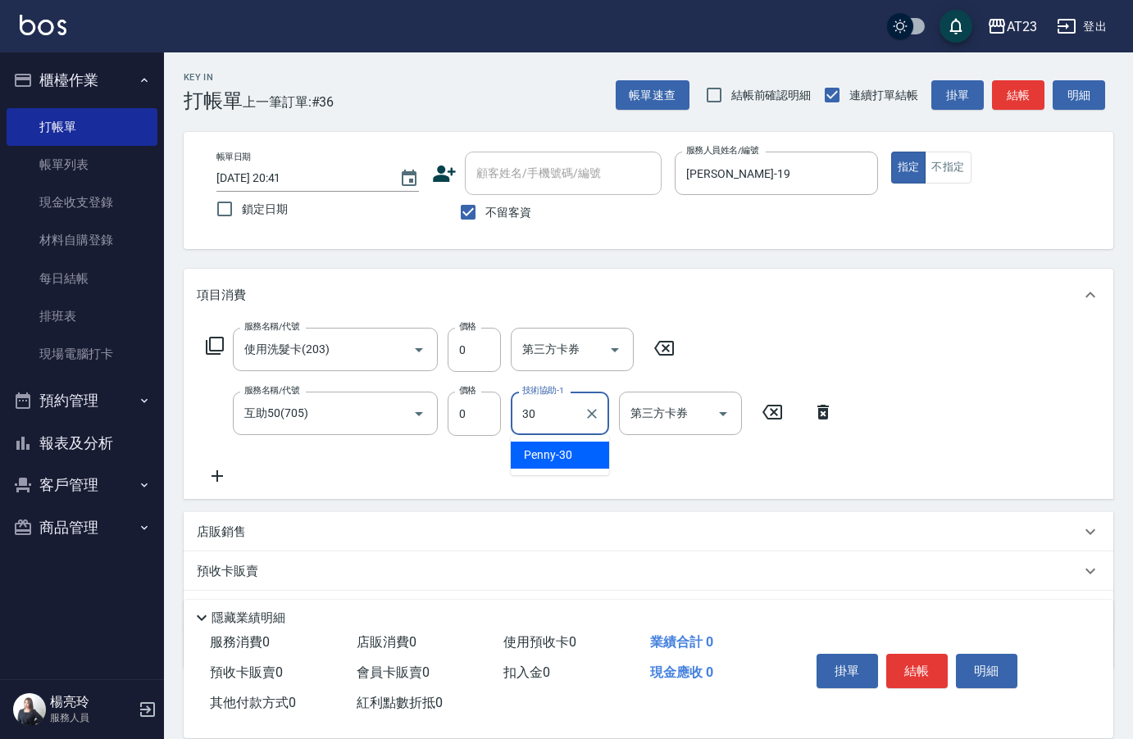
type input "Penny-30"
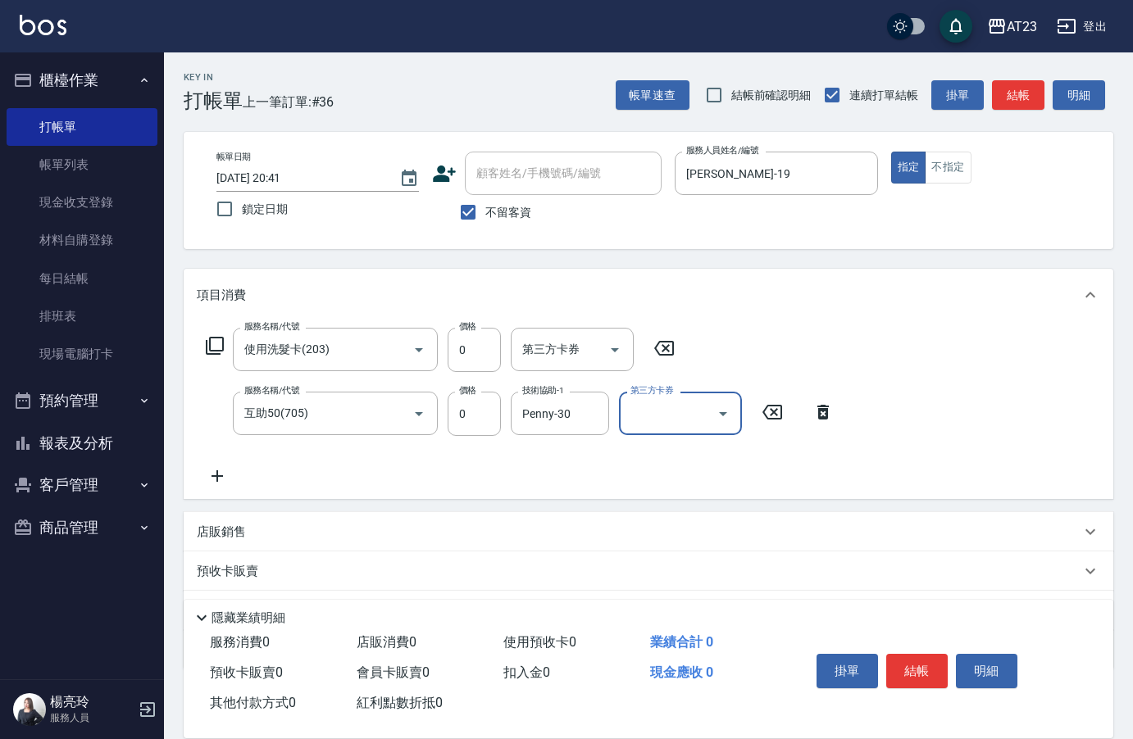
click at [921, 662] on button "結帳" at bounding box center [916, 671] width 61 height 34
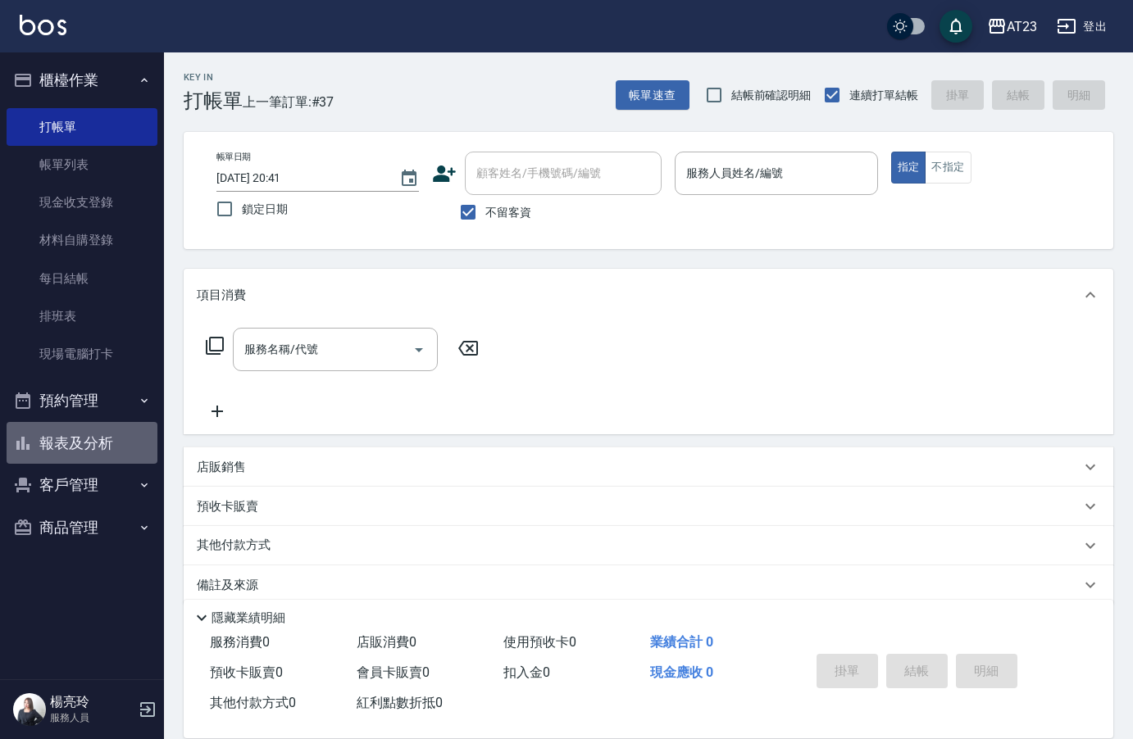
click at [78, 453] on button "報表及分析" at bounding box center [82, 443] width 151 height 43
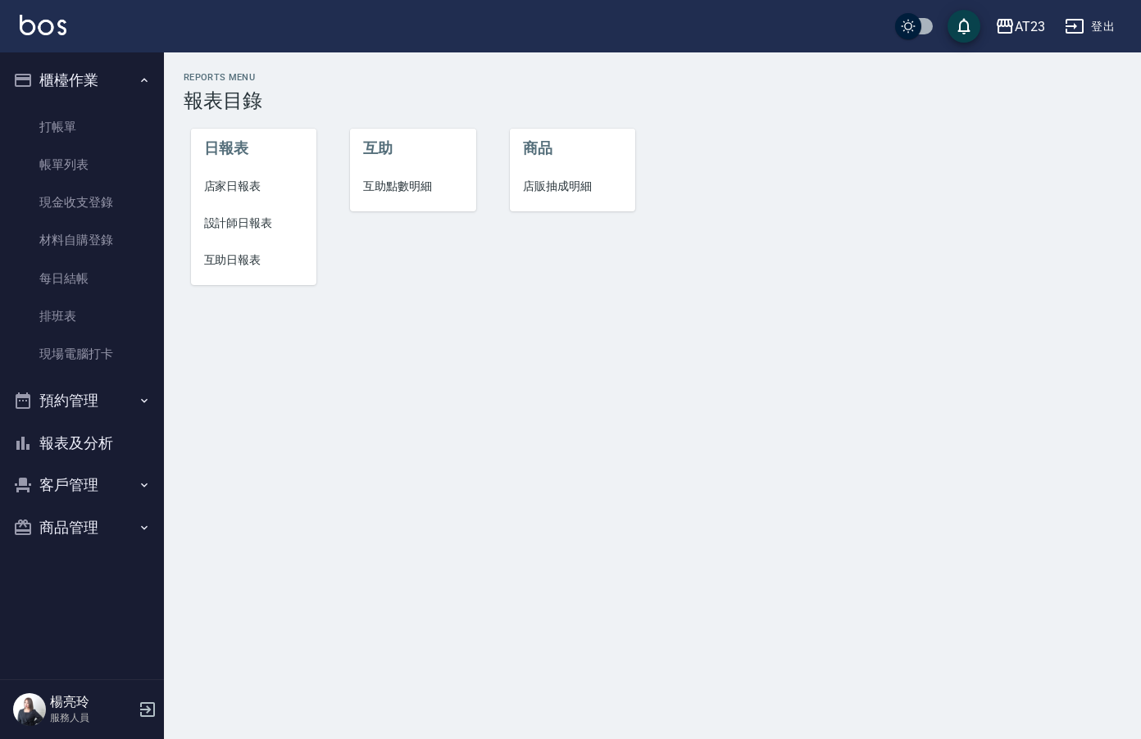
click at [234, 189] on span "店家日報表" at bounding box center [254, 186] width 100 height 17
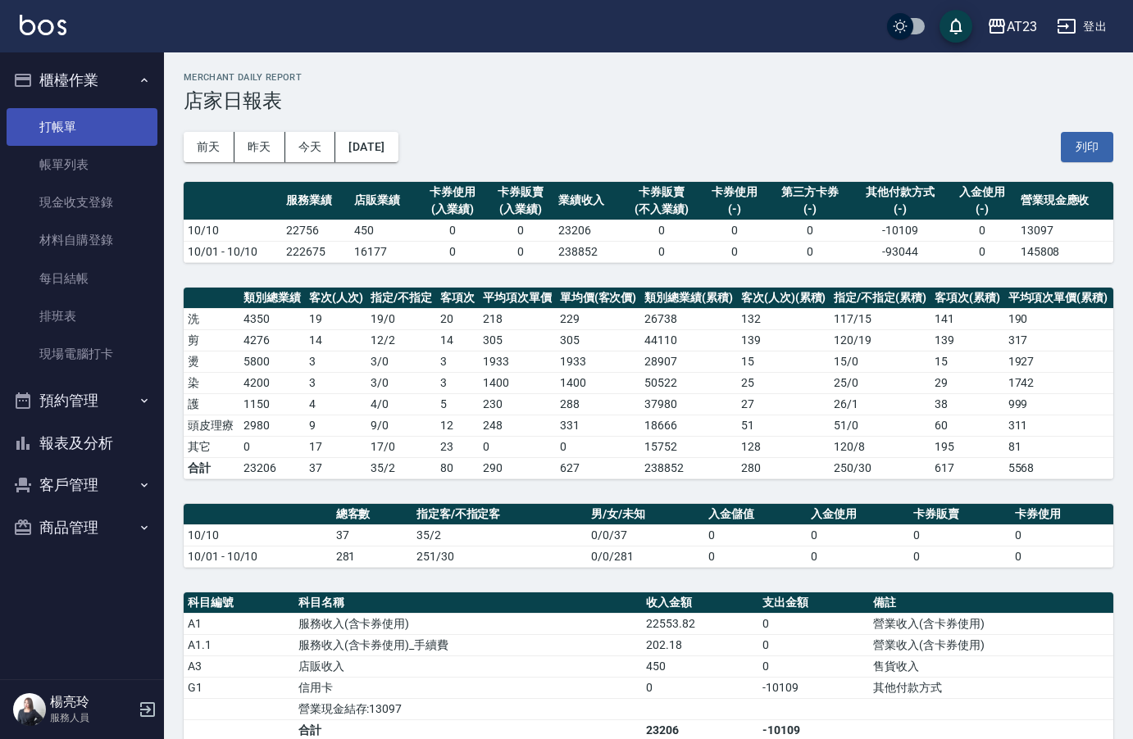
click at [85, 123] on link "打帳單" at bounding box center [82, 127] width 151 height 38
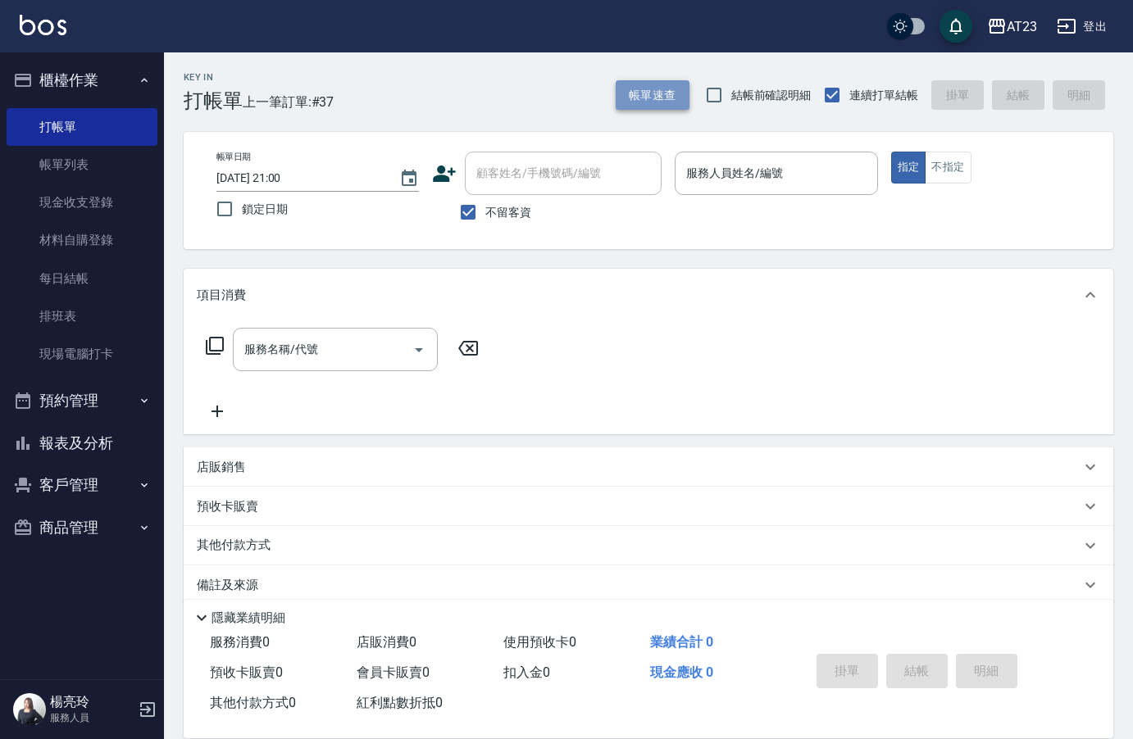
click at [651, 106] on button "帳單速查" at bounding box center [653, 95] width 74 height 30
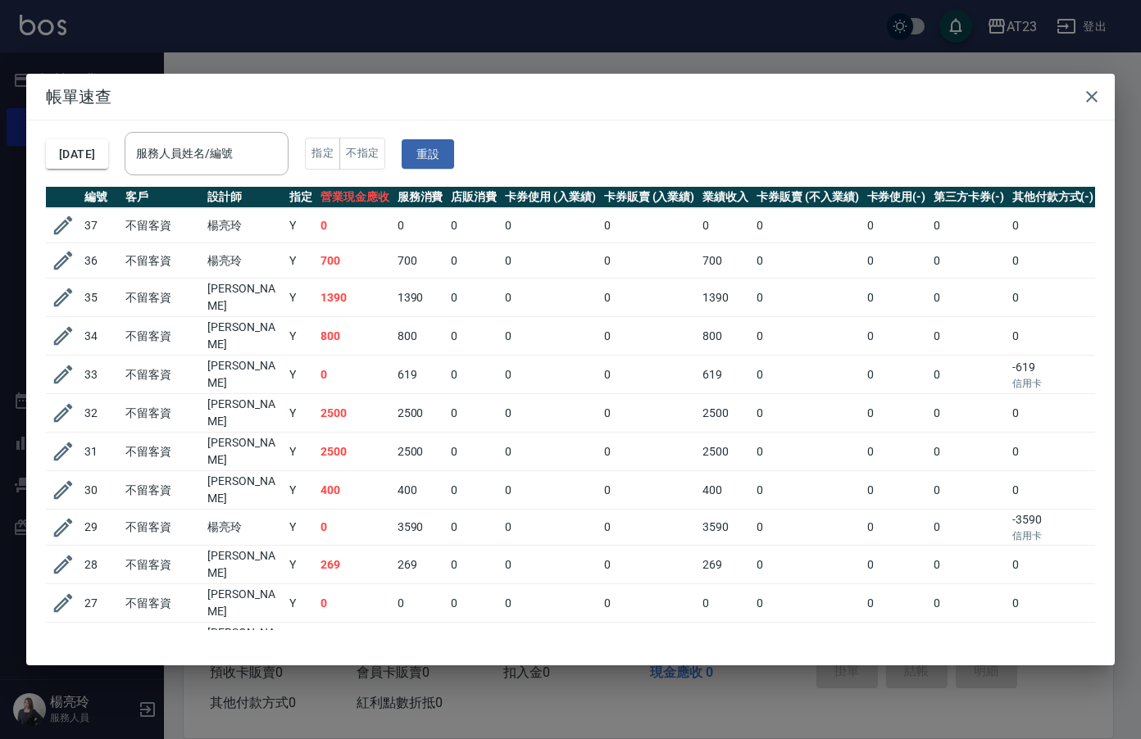
drag, startPoint x: 670, startPoint y: 633, endPoint x: 824, endPoint y: 625, distance: 153.5
click at [824, 625] on div "2025/10/10 服務人員姓名/編號 服務人員姓名/編號 指定 不指定 重設 編號 客戶 設計師 指定 營業現金應收 服務消費 店販消費 卡券使用 (入業…" at bounding box center [570, 392] width 1088 height 545
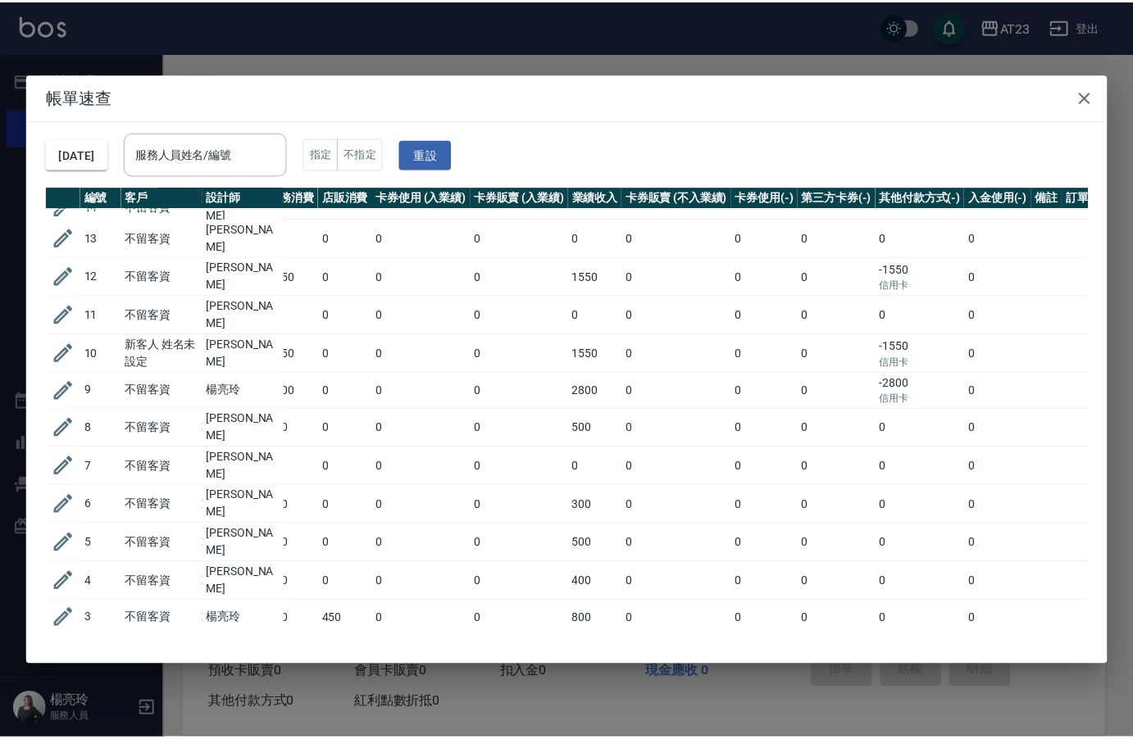
scroll to position [922, 127]
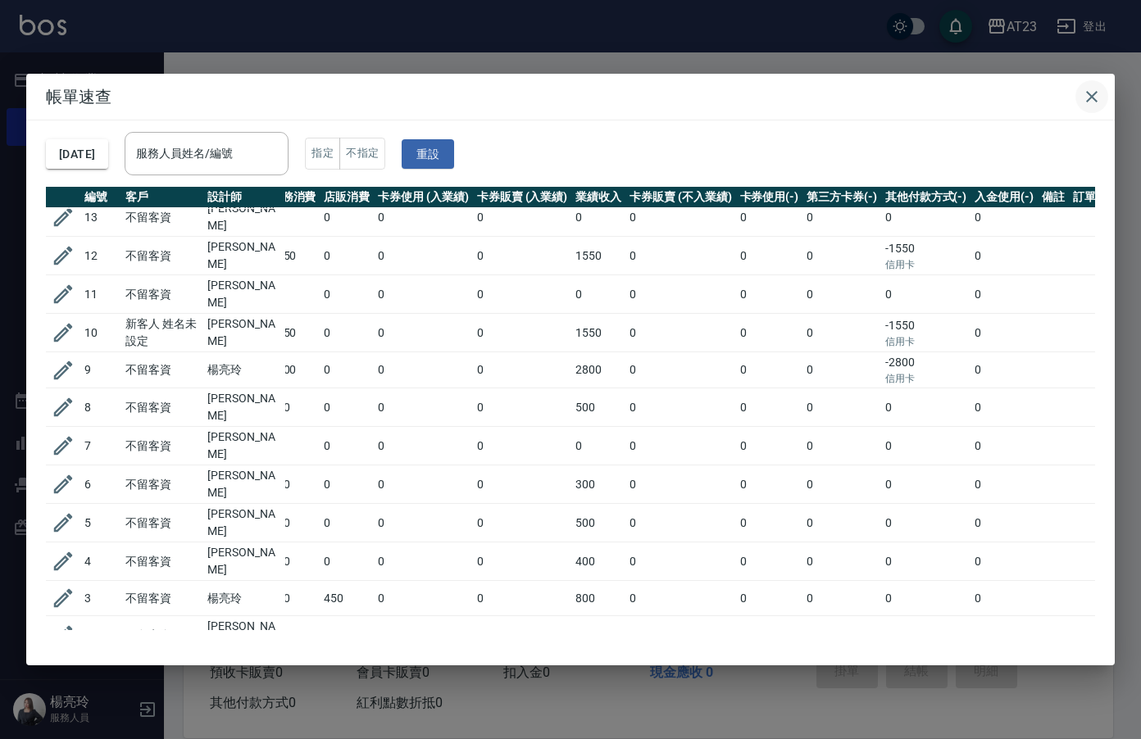
click at [1088, 95] on icon "button" at bounding box center [1092, 97] width 20 height 20
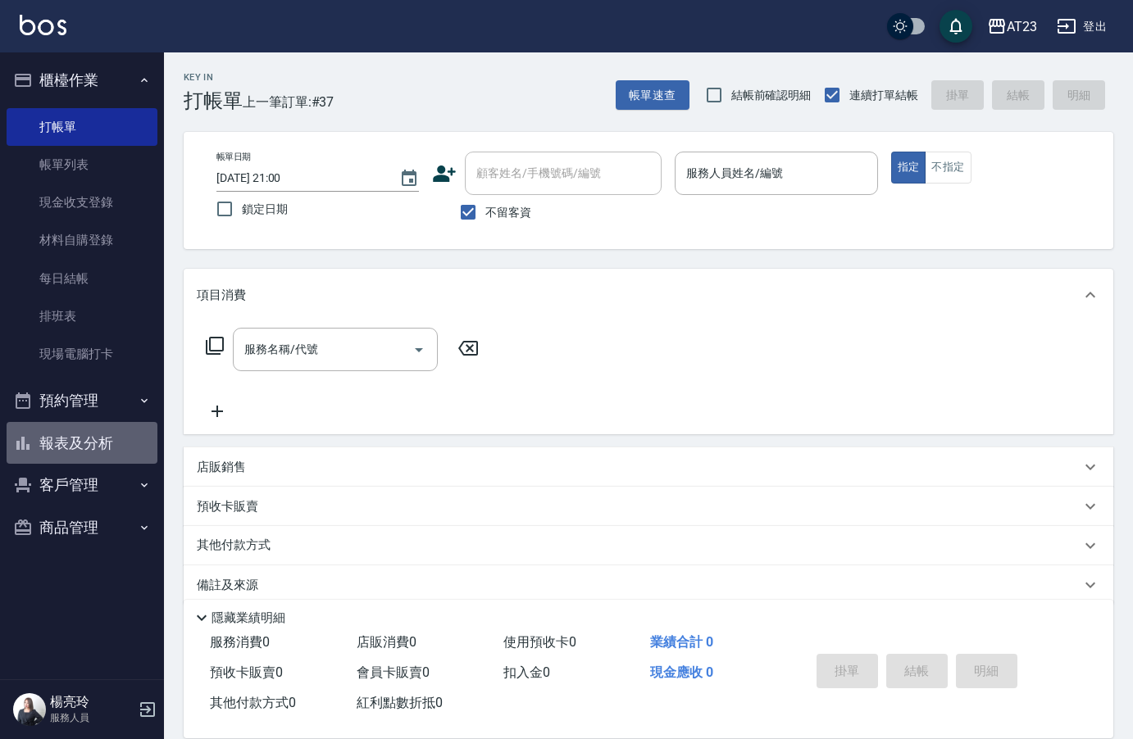
click at [79, 441] on button "報表及分析" at bounding box center [82, 443] width 151 height 43
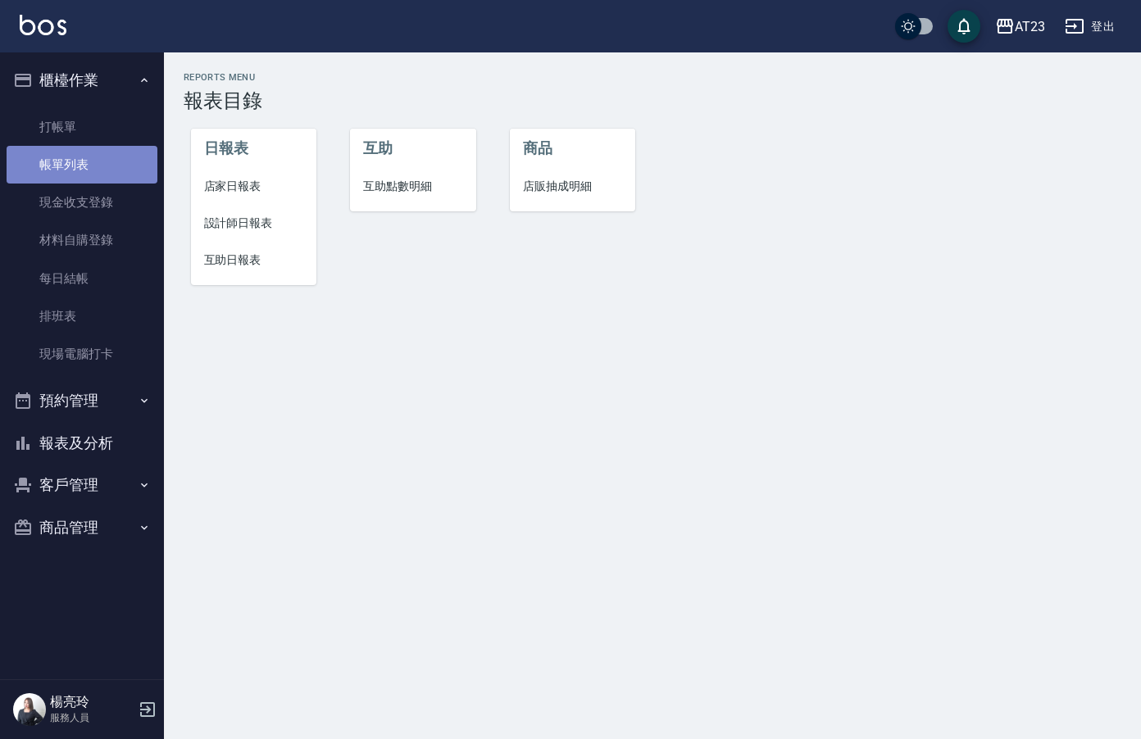
click at [93, 169] on link "帳單列表" at bounding box center [82, 165] width 151 height 38
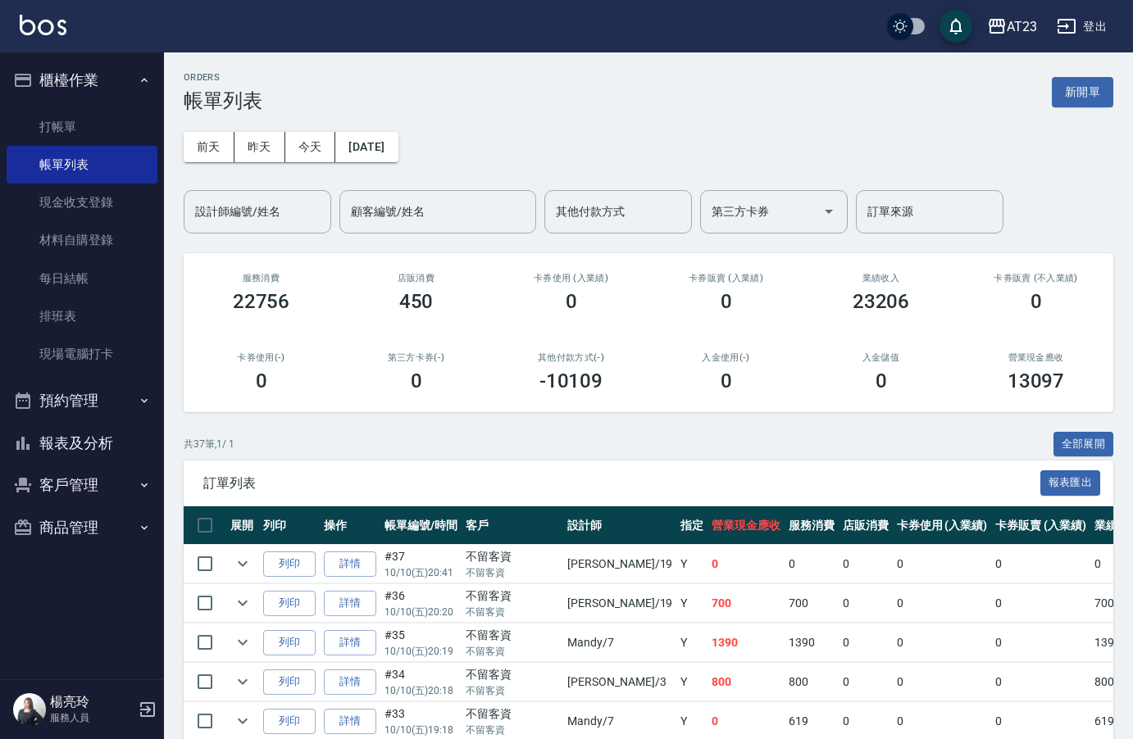
click at [78, 439] on button "報表及分析" at bounding box center [82, 443] width 151 height 43
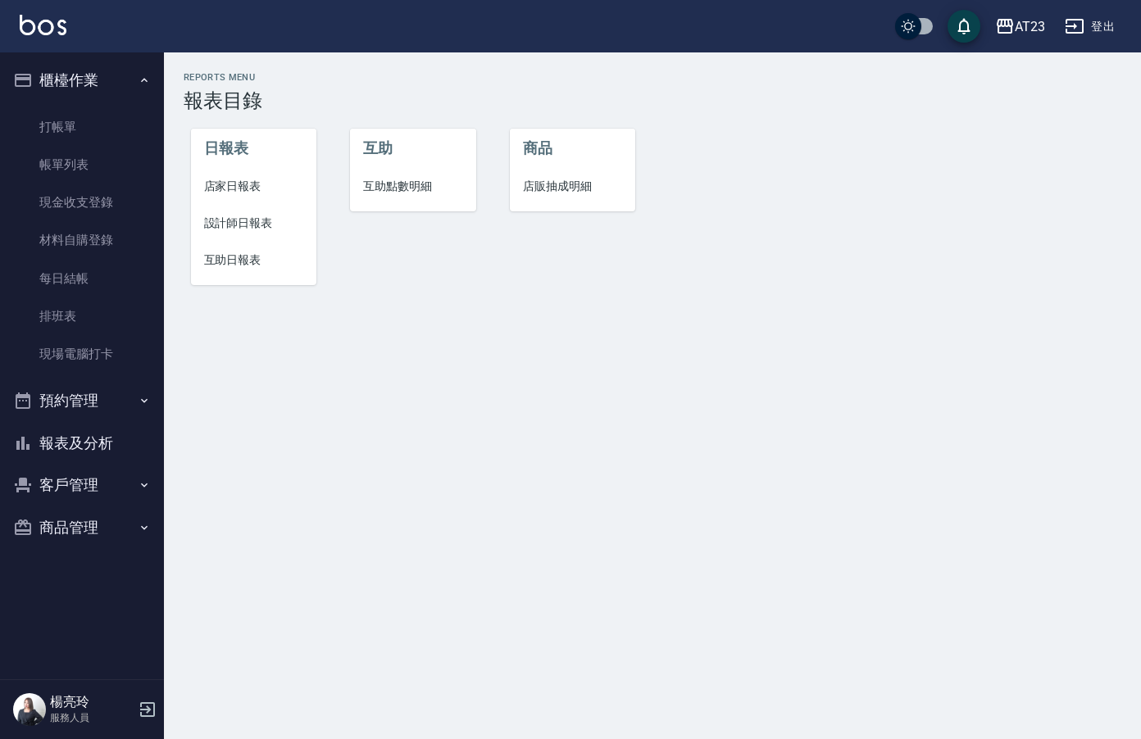
click at [233, 192] on span "店家日報表" at bounding box center [254, 186] width 100 height 17
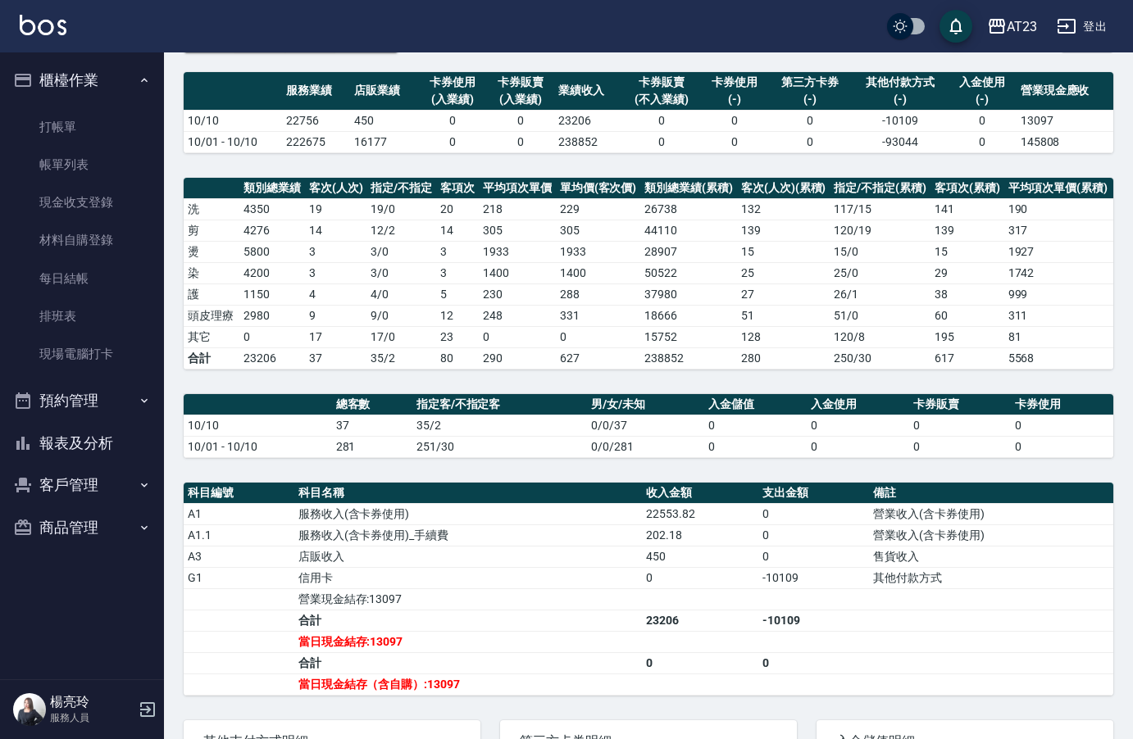
scroll to position [271, 0]
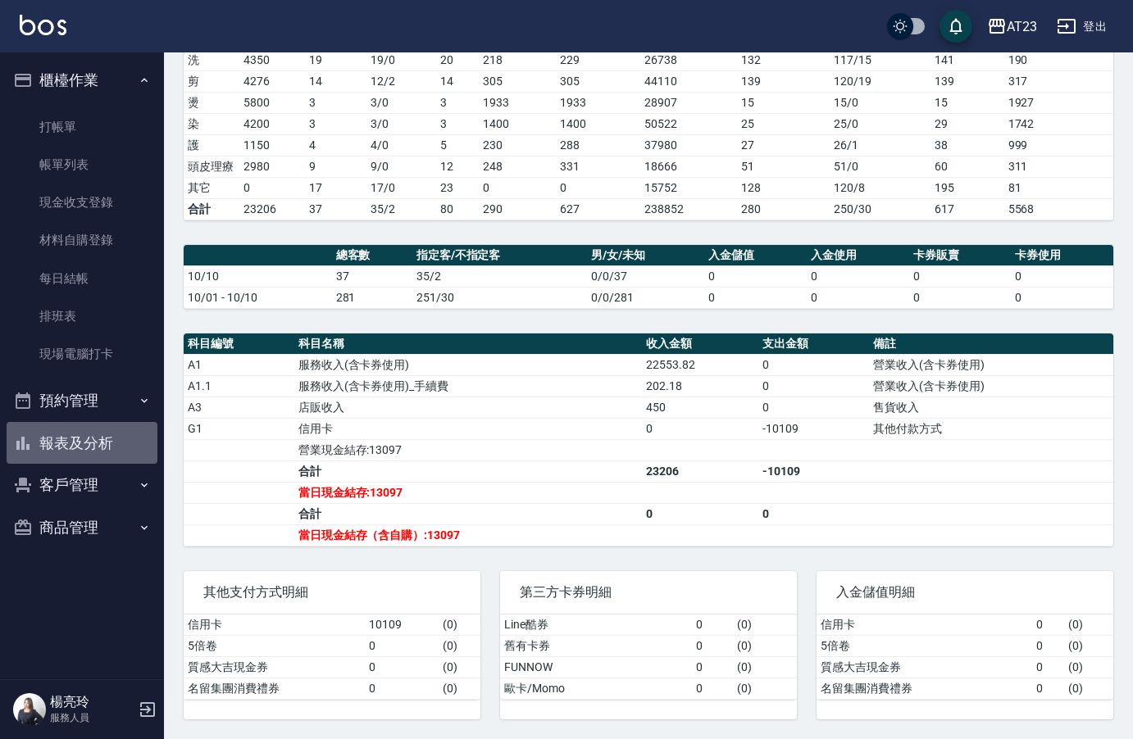
drag, startPoint x: 72, startPoint y: 442, endPoint x: 74, endPoint y: 432, distance: 10.0
click at [71, 441] on button "報表及分析" at bounding box center [82, 443] width 151 height 43
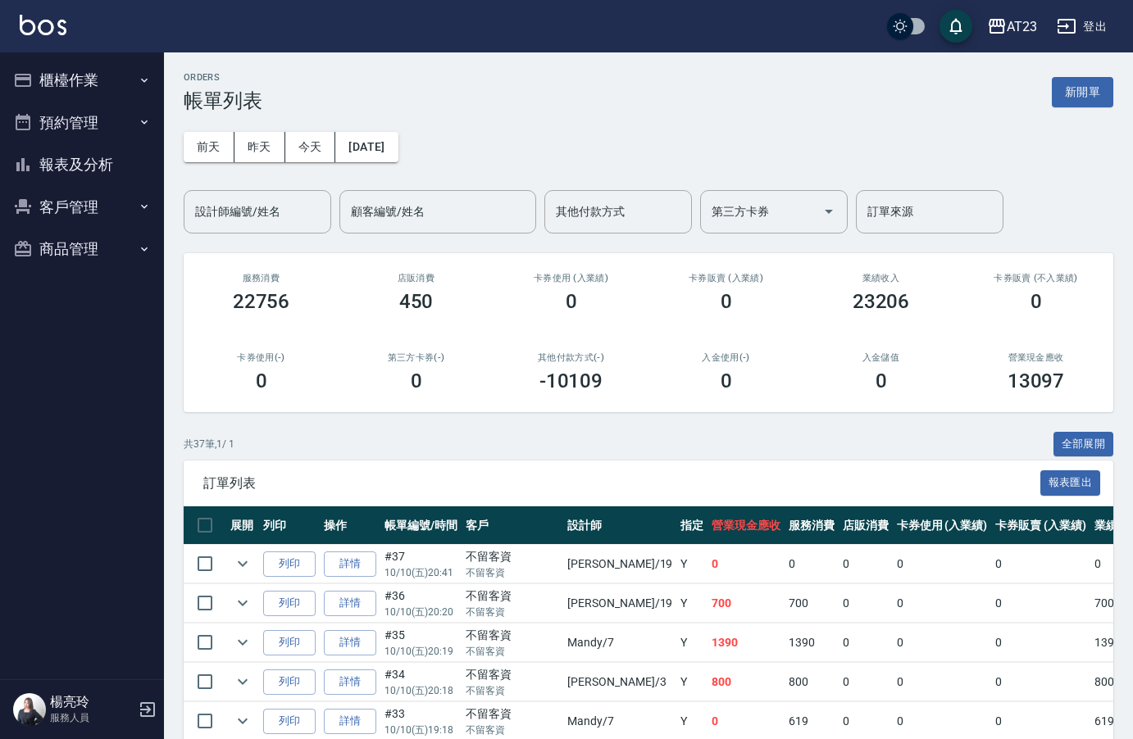
click at [250, 210] on div "設計師編號/姓名 設計師編號/姓名" at bounding box center [258, 211] width 148 height 43
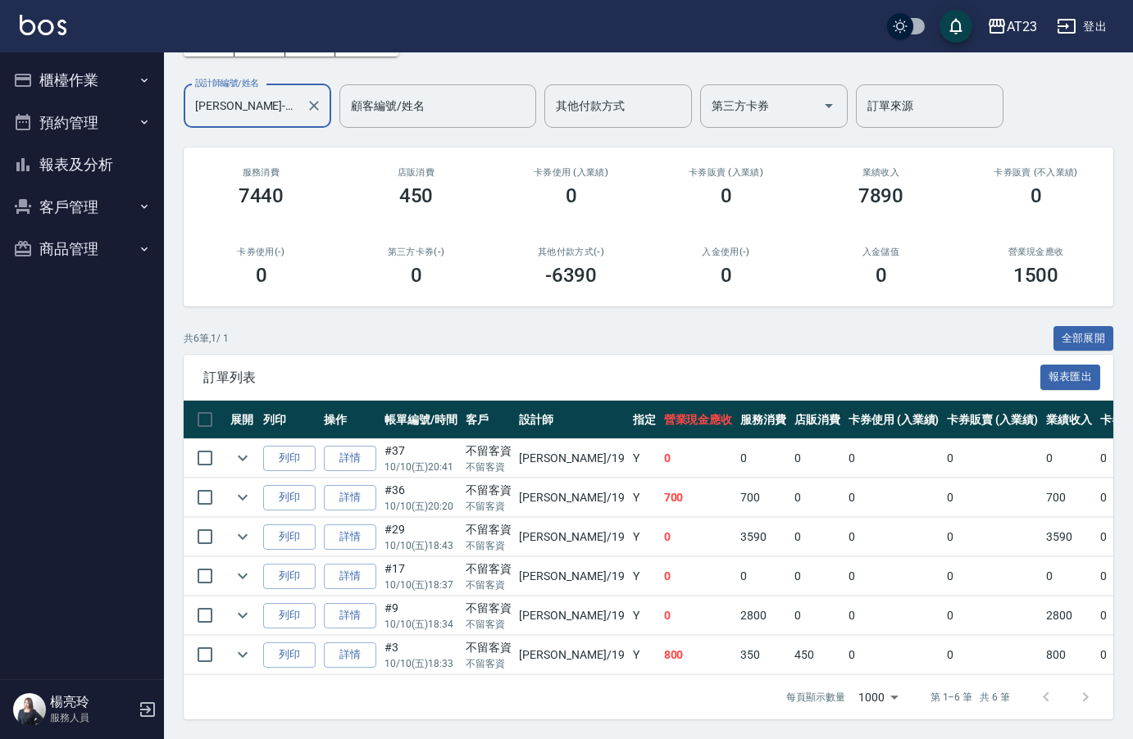
scroll to position [118, 0]
type input "[PERSON_NAME]-19"
click at [370, 526] on link "詳情" at bounding box center [350, 537] width 52 height 25
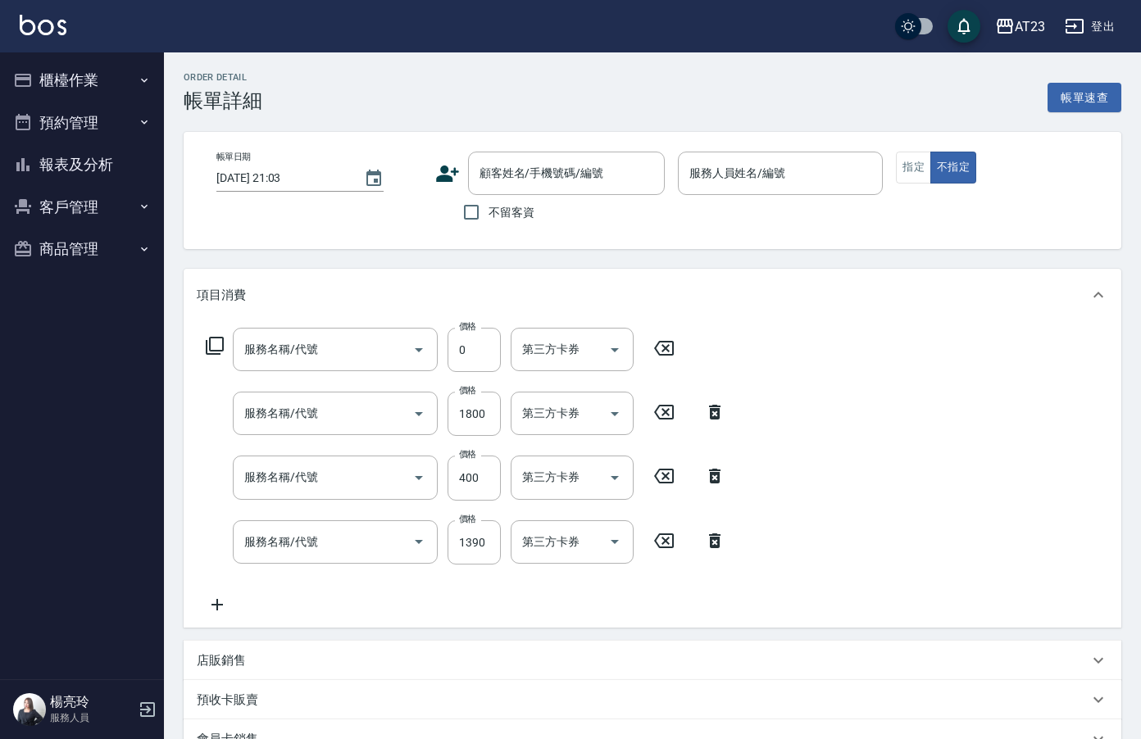
type input "[DATE] 18:43"
checkbox input "true"
type input "[PERSON_NAME]-19"
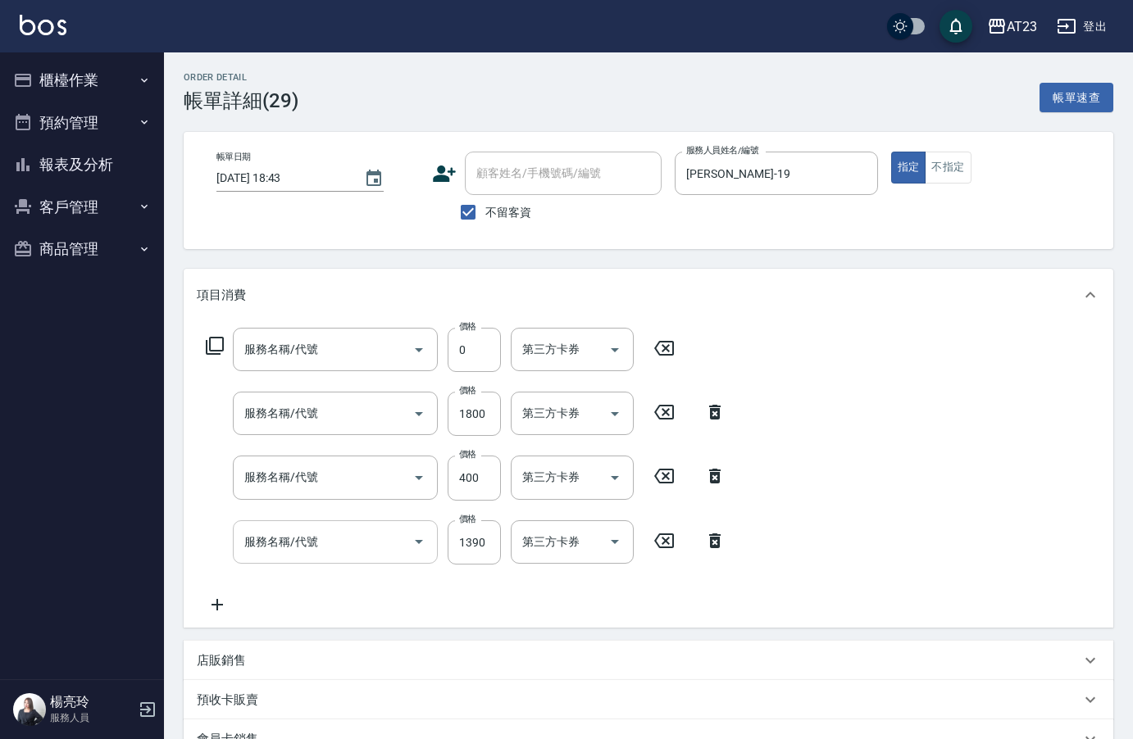
type input "互助200(720)"
type input "染髮(501)"
type input "ona 紓壓(2141)"
type input "SPA頭療(235)"
click at [489, 416] on input "1800" at bounding box center [474, 414] width 53 height 44
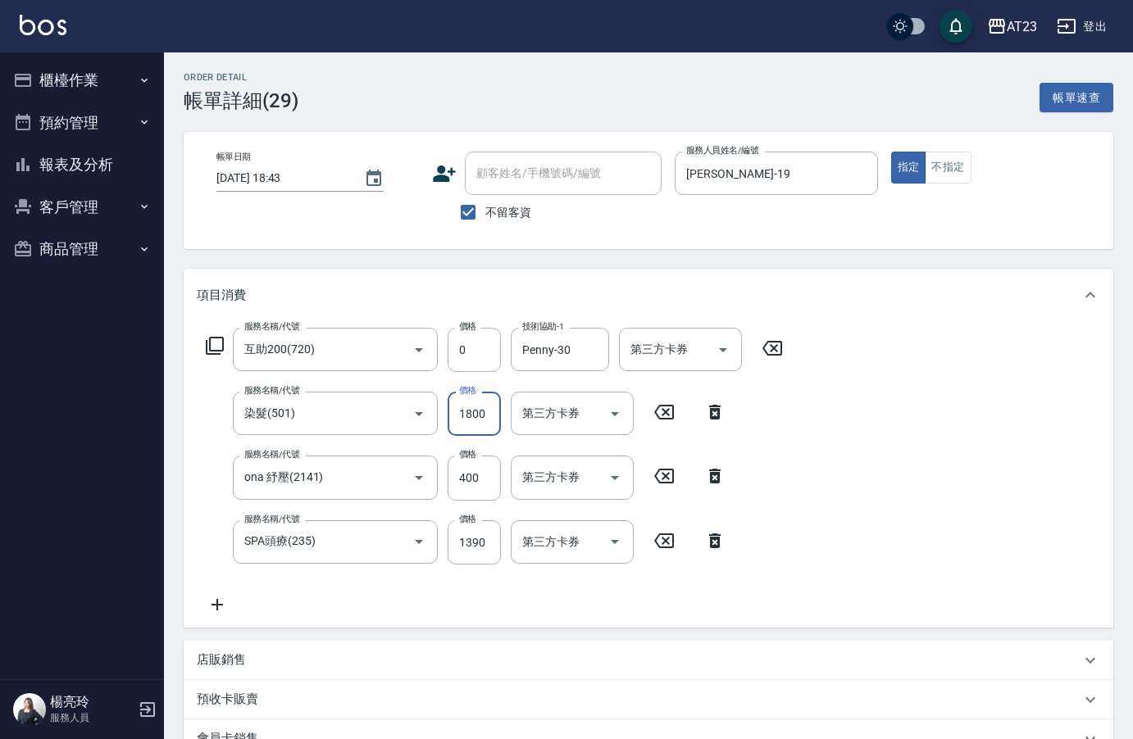
type input "1"
type input "0"
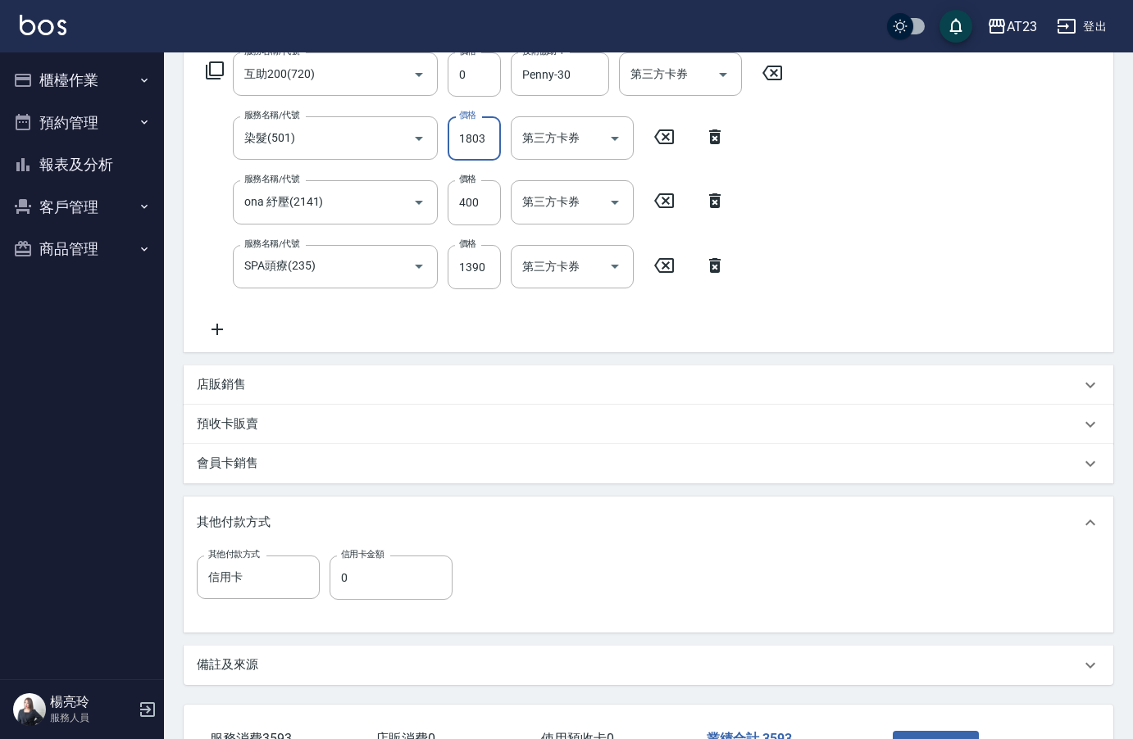
scroll to position [398, 0]
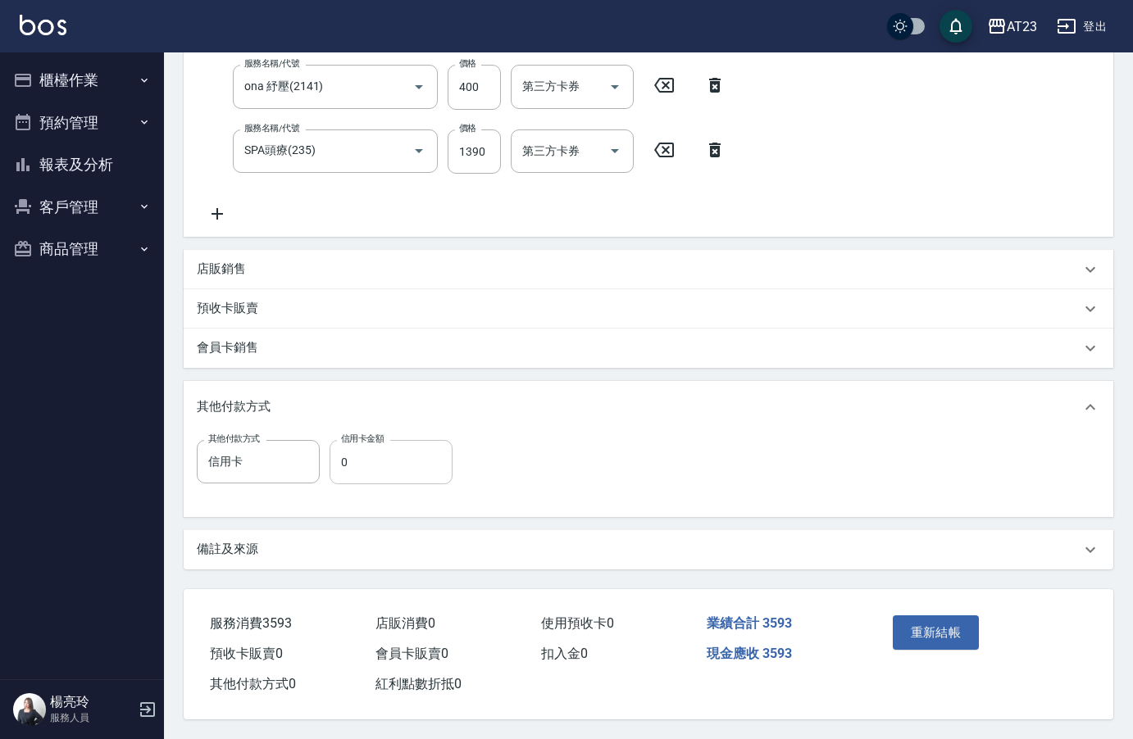
type input "1803"
click at [356, 450] on input "0" at bounding box center [390, 462] width 123 height 44
type input "3593"
click at [962, 642] on button "重新結帳" at bounding box center [936, 633] width 87 height 34
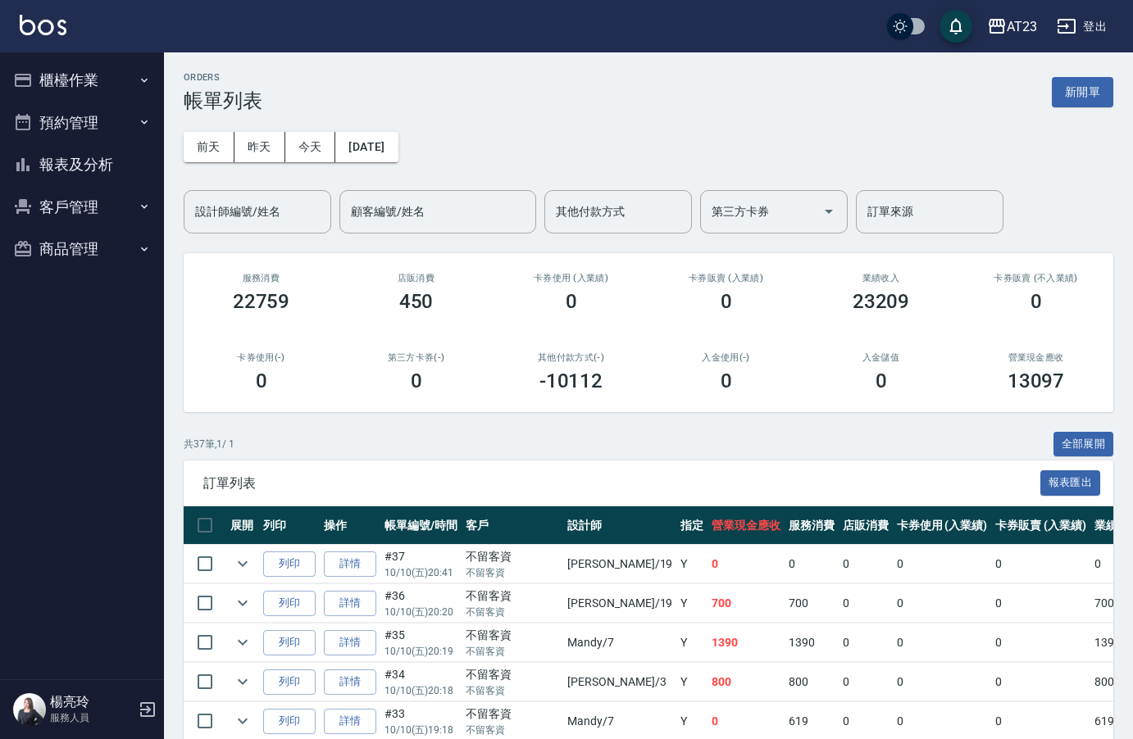
click at [96, 169] on button "報表及分析" at bounding box center [82, 164] width 151 height 43
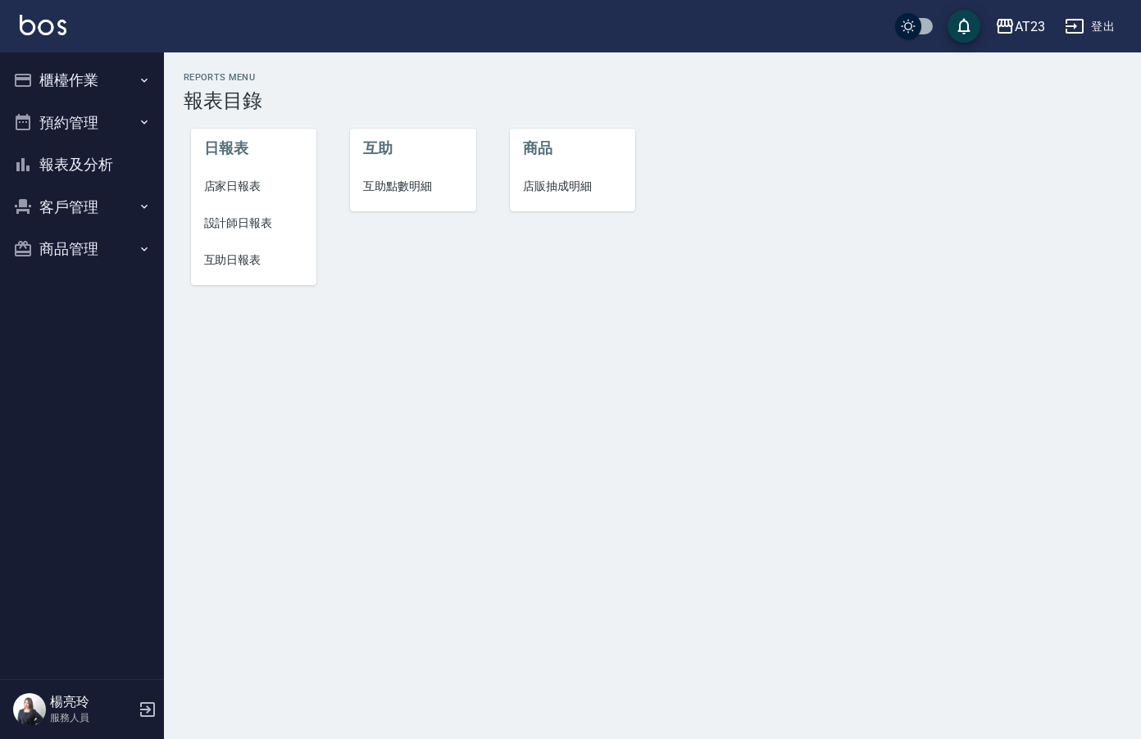
click at [239, 182] on span "店家日報表" at bounding box center [254, 186] width 100 height 17
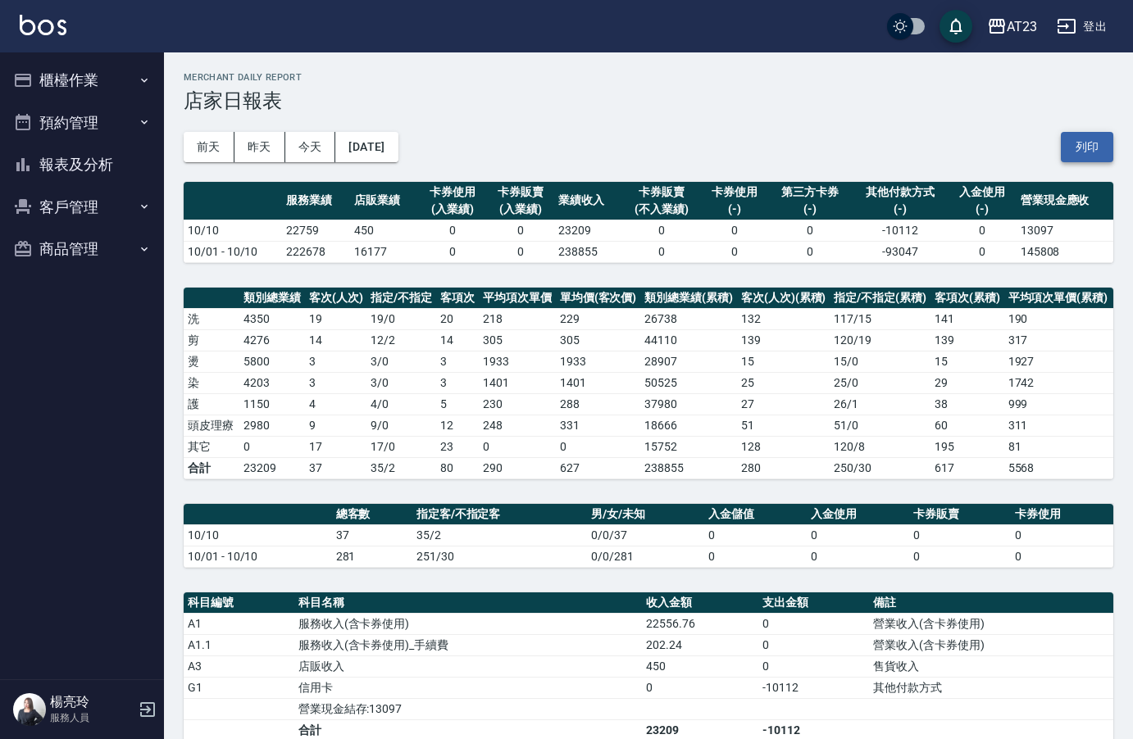
click at [1094, 150] on button "列印" at bounding box center [1087, 147] width 52 height 30
click at [1098, 138] on button "列印" at bounding box center [1087, 147] width 52 height 30
click at [66, 147] on button "報表及分析" at bounding box center [82, 164] width 151 height 43
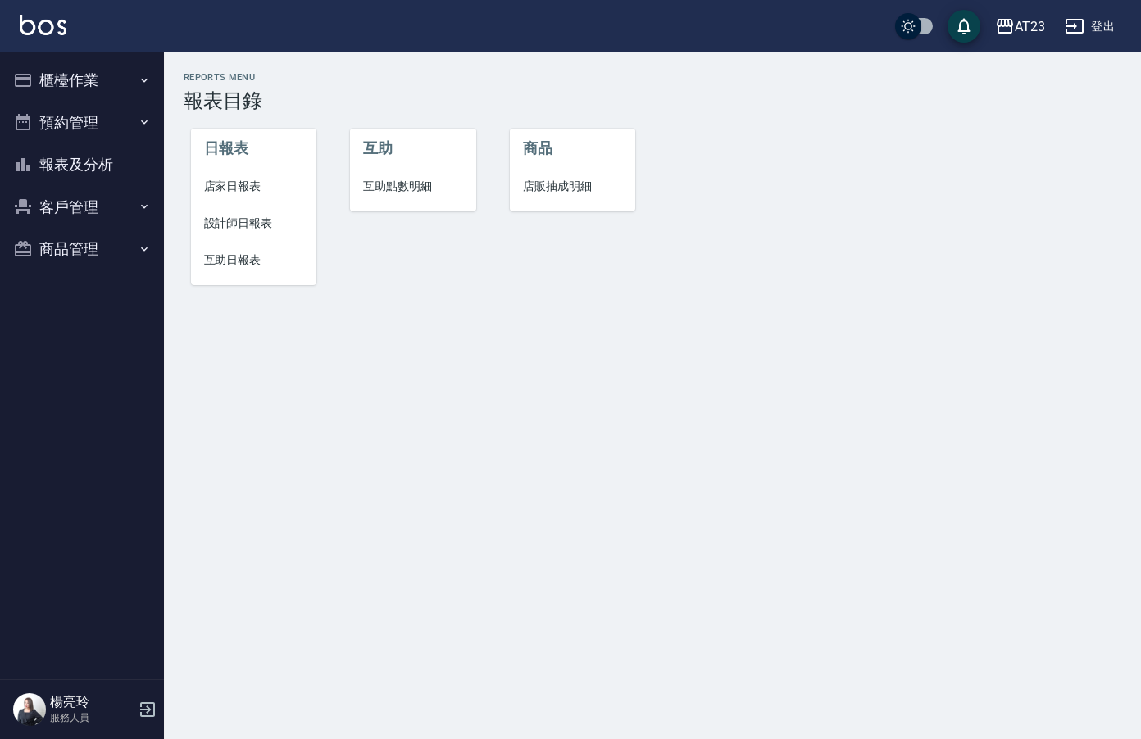
click at [244, 233] on li "設計師日報表" at bounding box center [254, 223] width 126 height 37
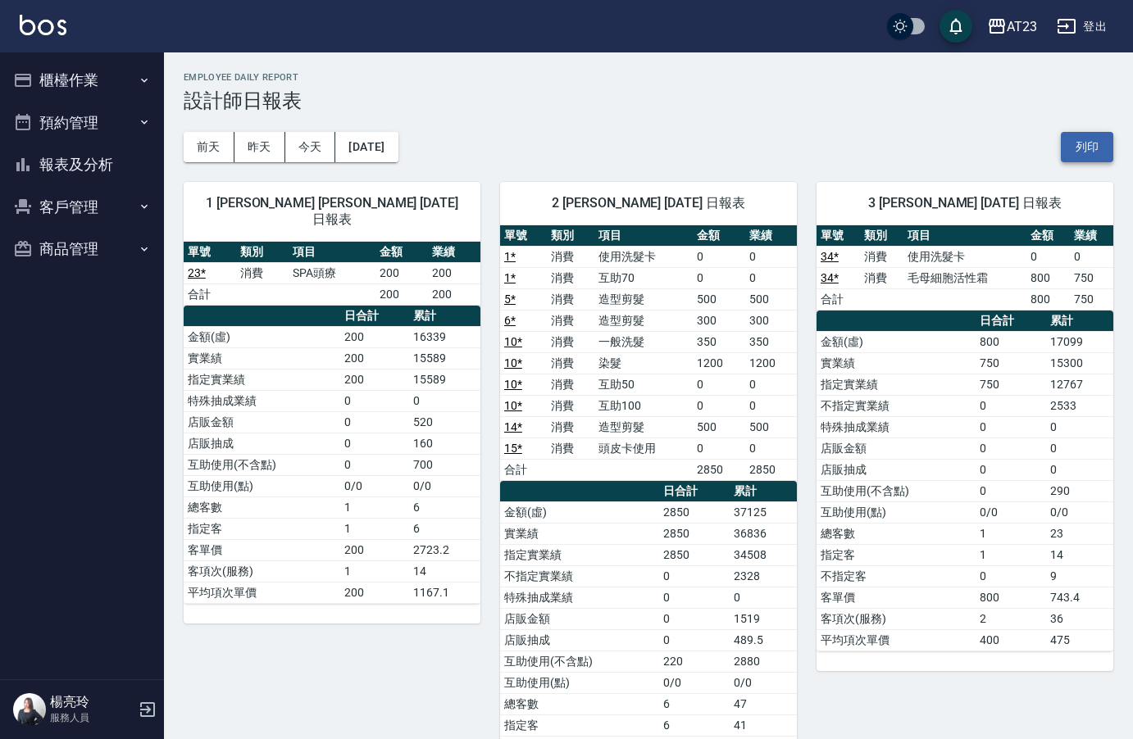
click at [1093, 144] on button "列印" at bounding box center [1087, 147] width 52 height 30
click at [74, 171] on button "報表及分析" at bounding box center [82, 164] width 151 height 43
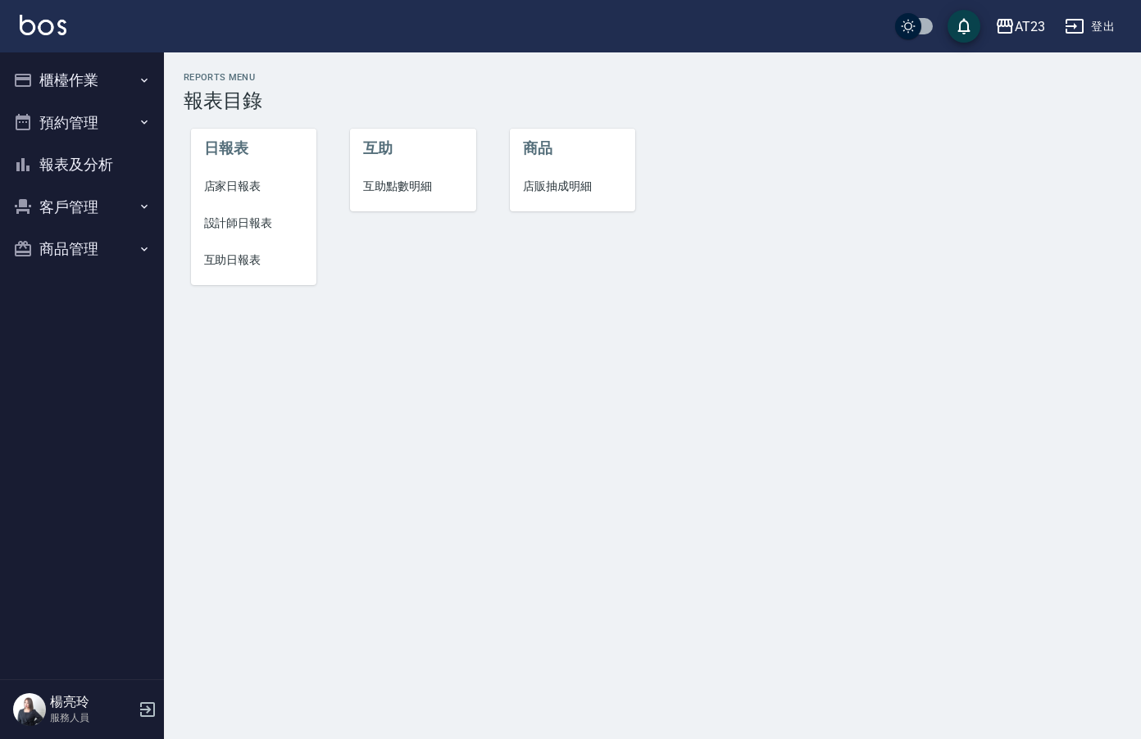
click at [279, 267] on span "互助日報表" at bounding box center [254, 260] width 100 height 17
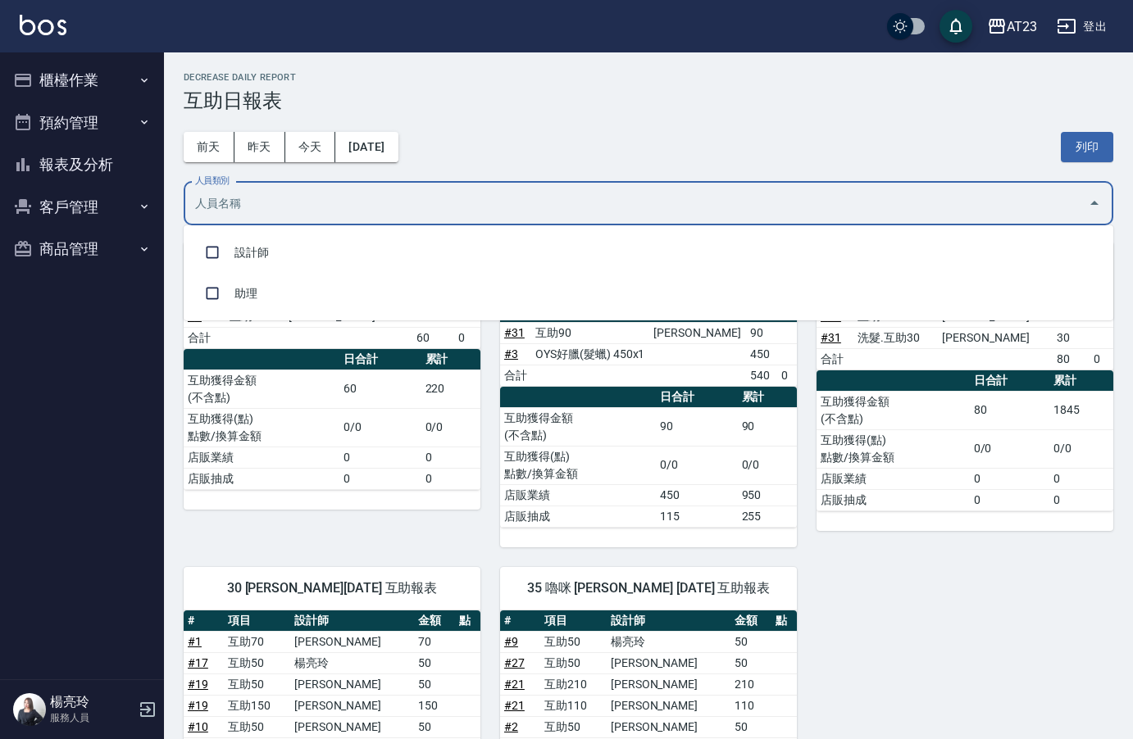
click at [469, 199] on input "人員類別" at bounding box center [636, 203] width 890 height 29
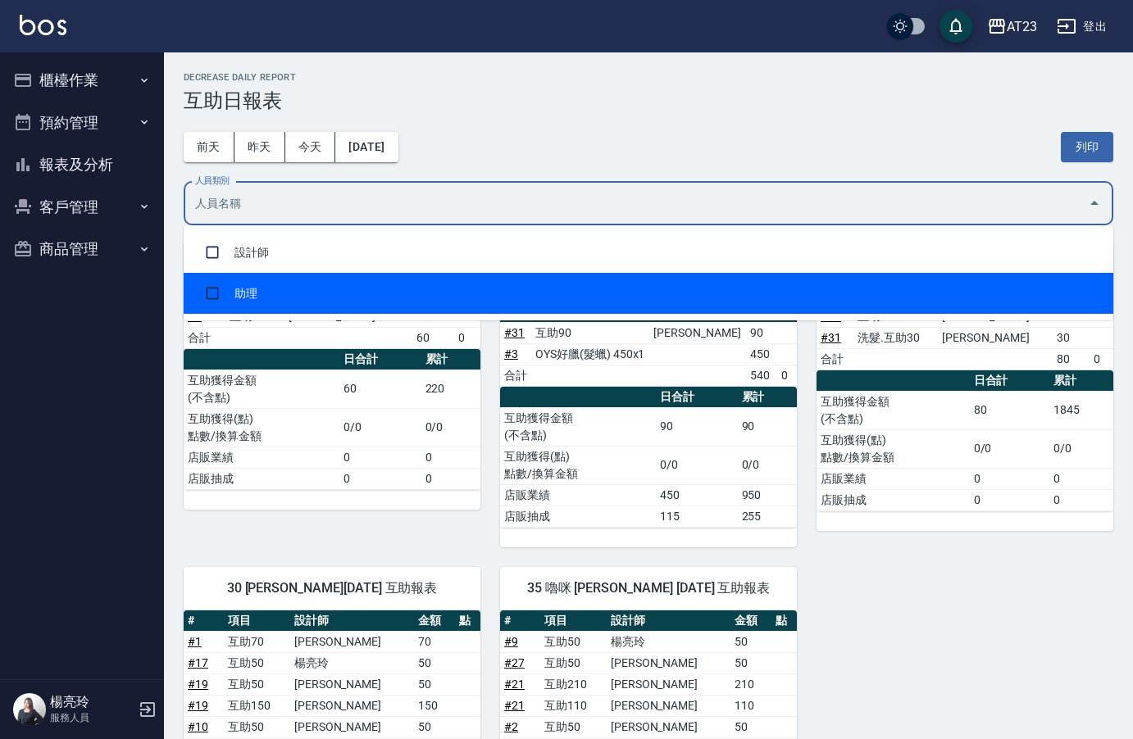
click at [440, 294] on li "助理" at bounding box center [648, 293] width 929 height 41
checkbox input "true"
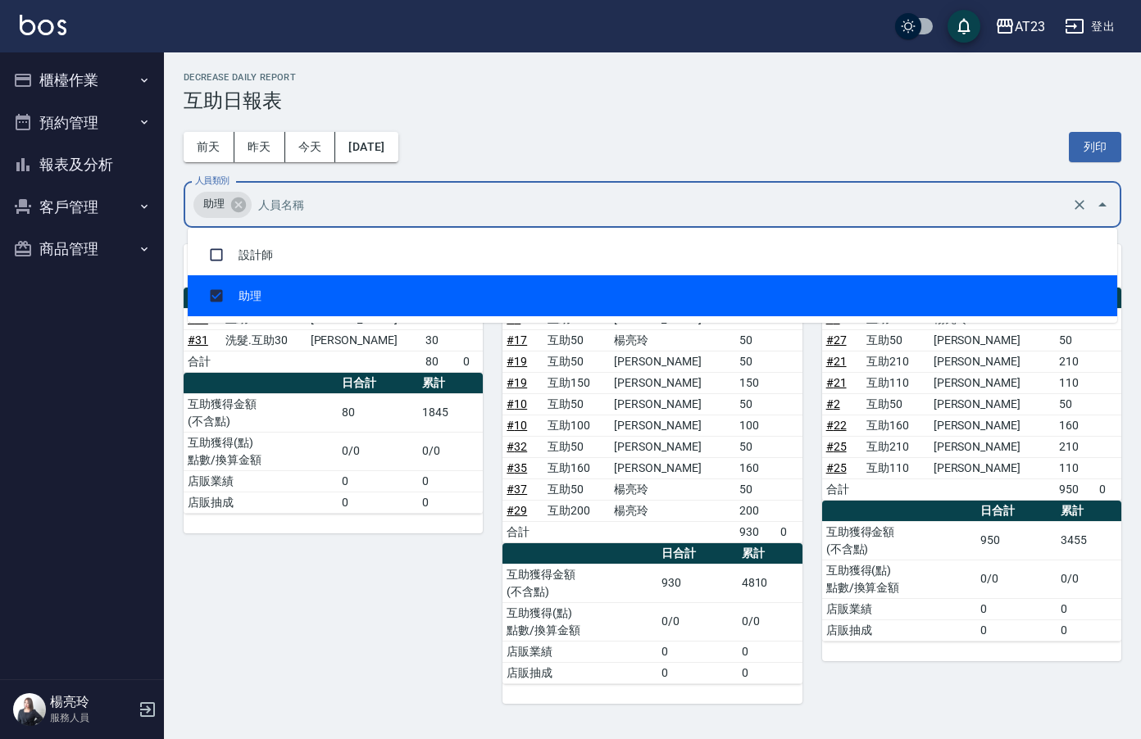
click at [641, 145] on div "[DATE] [DATE] [DATE] [DATE] 列印" at bounding box center [653, 147] width 938 height 70
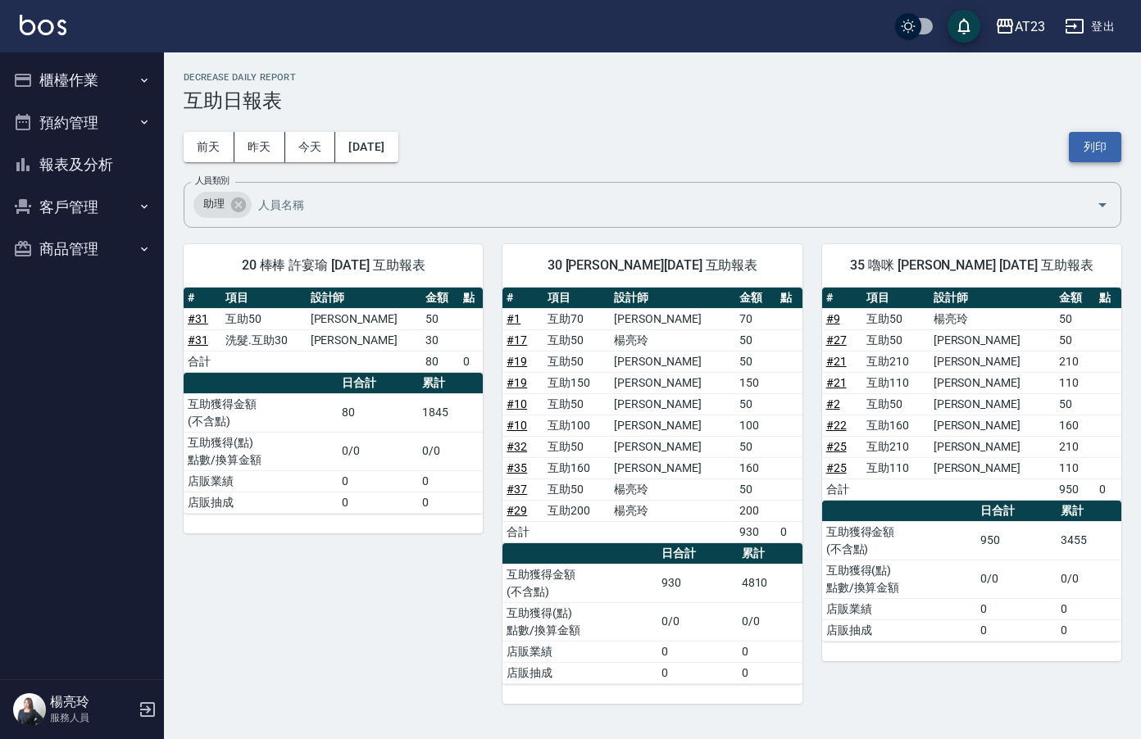
click at [1089, 148] on button "列印" at bounding box center [1095, 147] width 52 height 30
click at [84, 216] on button "客戶管理" at bounding box center [82, 207] width 151 height 43
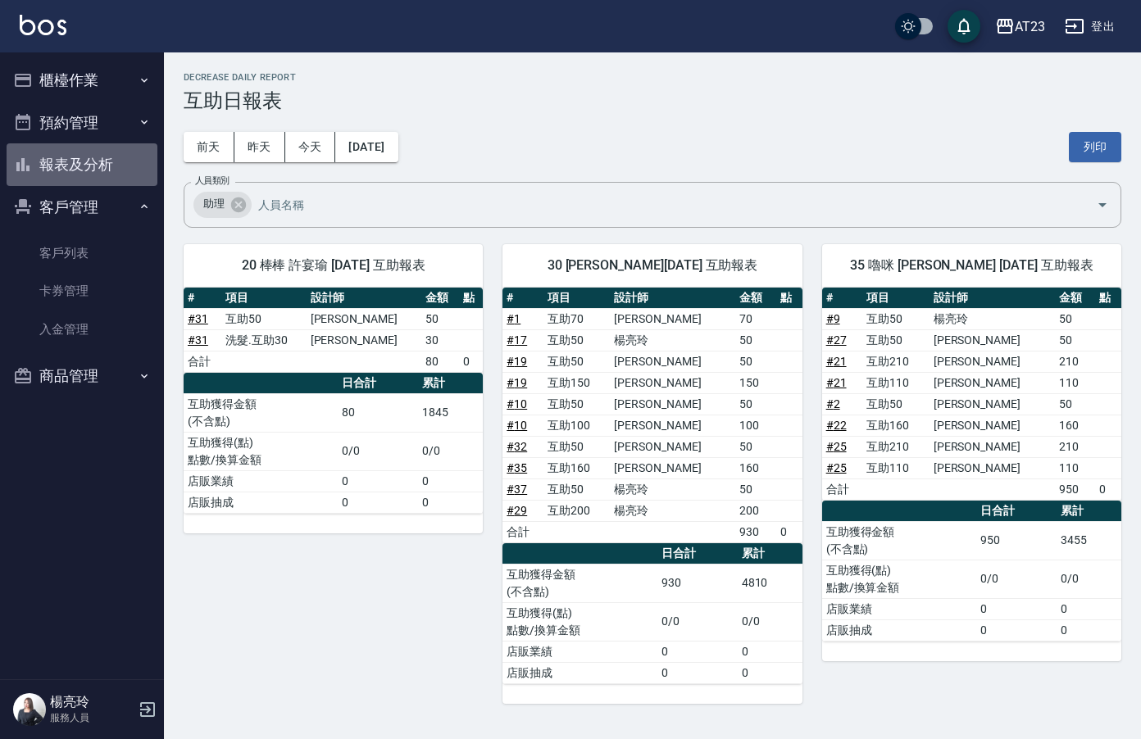
click at [102, 173] on button "報表及分析" at bounding box center [82, 164] width 151 height 43
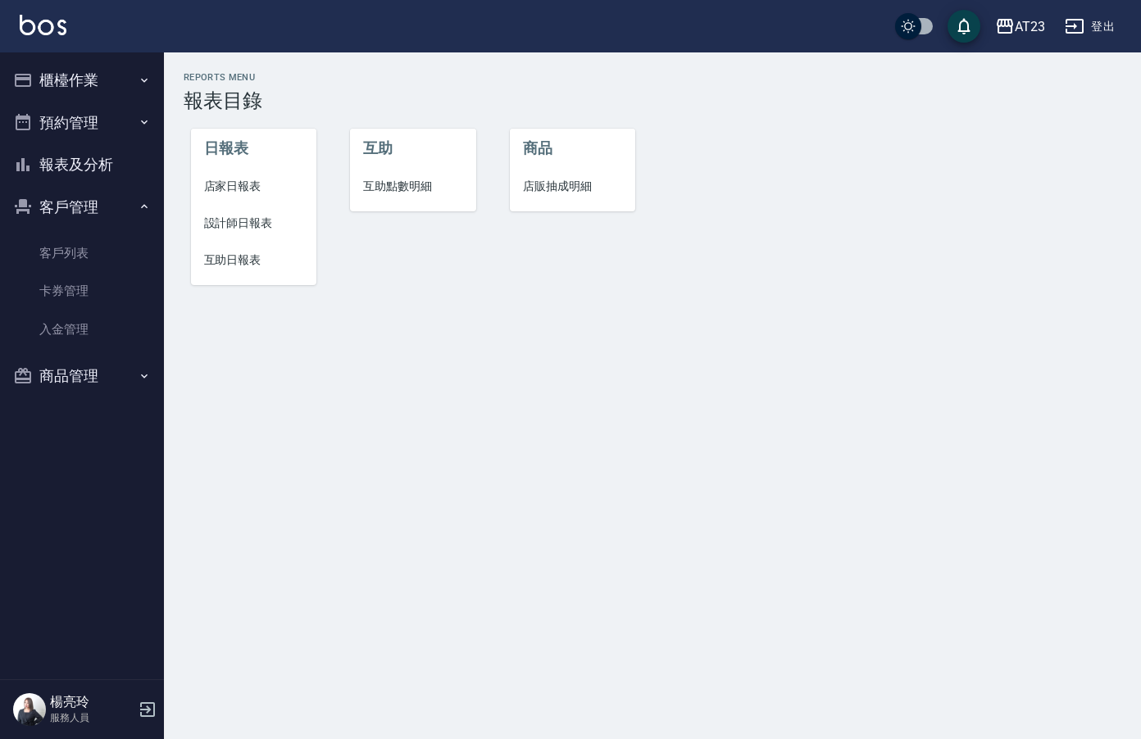
click at [120, 125] on button "預約管理" at bounding box center [82, 123] width 151 height 43
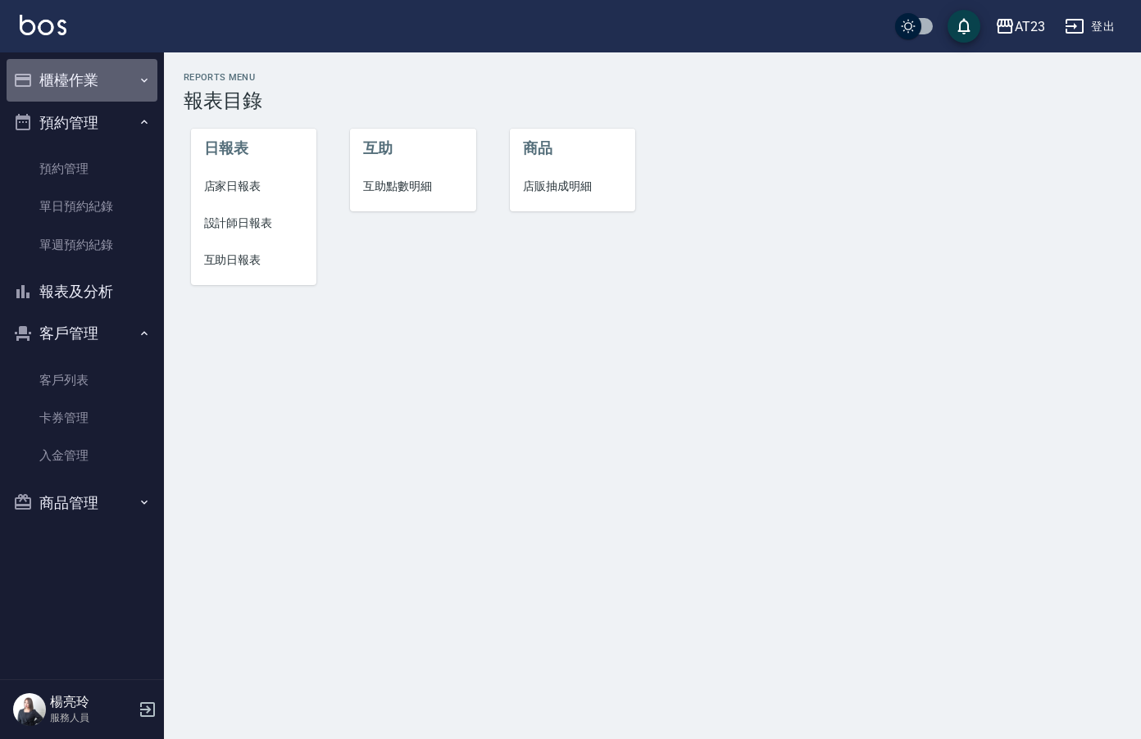
click at [107, 65] on button "櫃檯作業" at bounding box center [82, 80] width 151 height 43
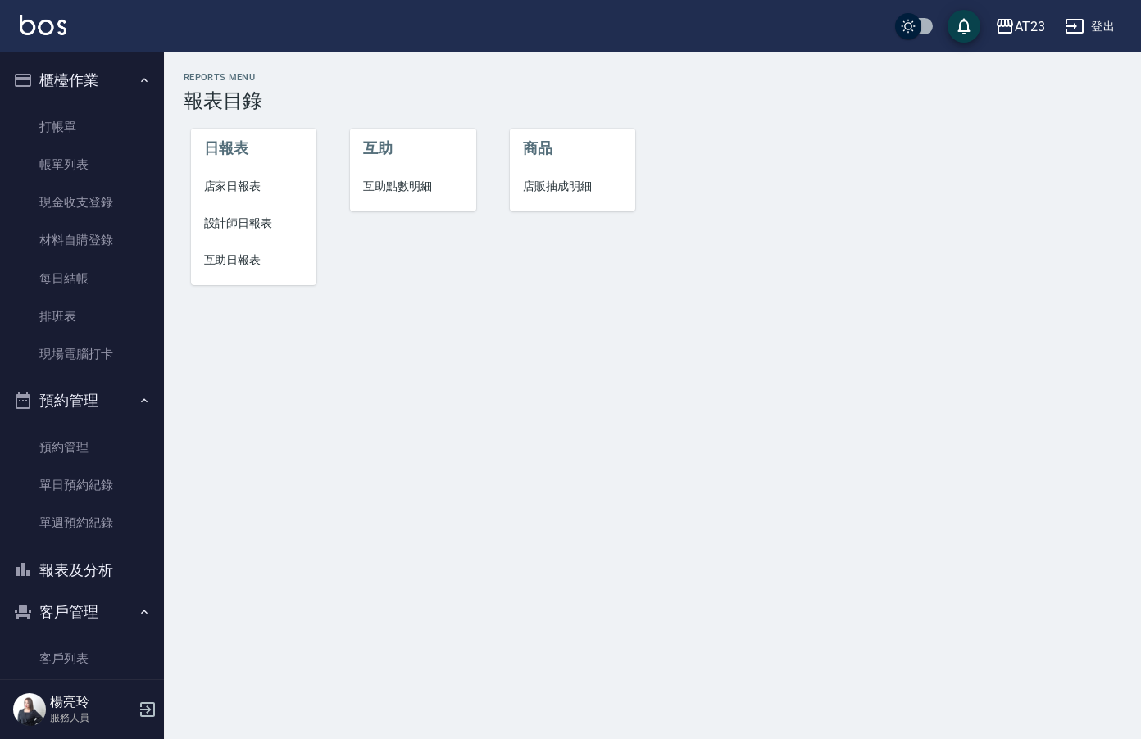
click at [82, 570] on button "報表及分析" at bounding box center [82, 570] width 151 height 43
click at [48, 316] on link "排班表" at bounding box center [82, 317] width 151 height 38
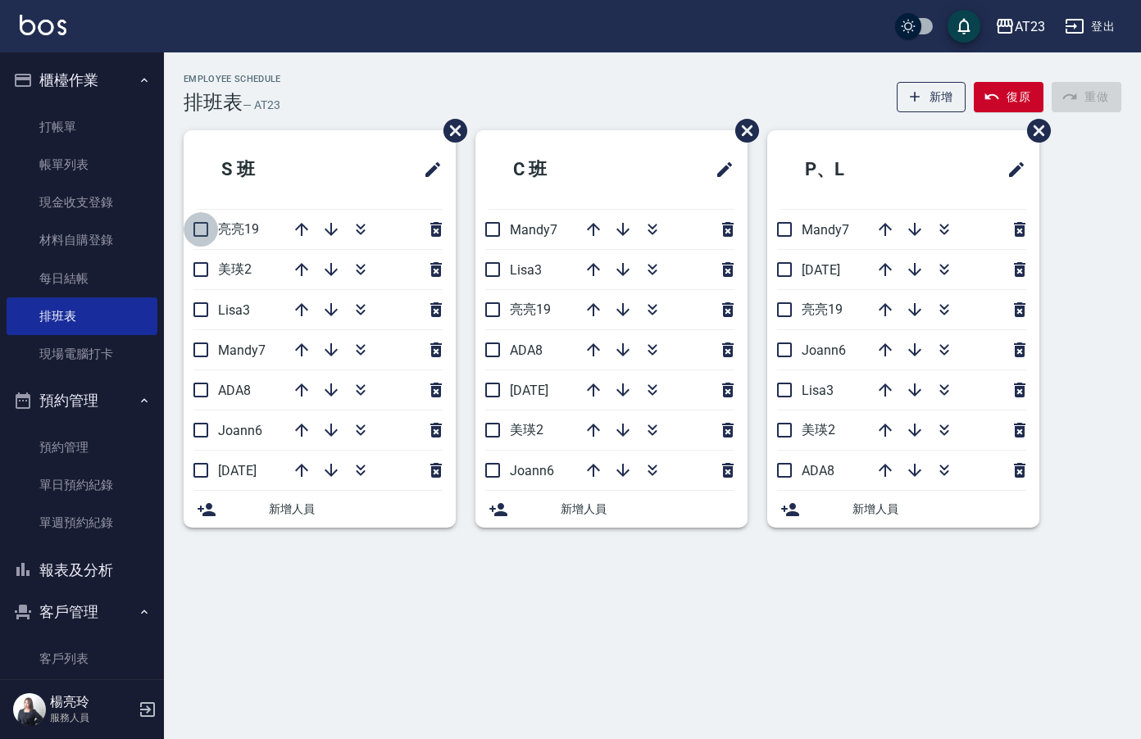
click at [205, 233] on input "checkbox" at bounding box center [201, 229] width 34 height 34
checkbox input "true"
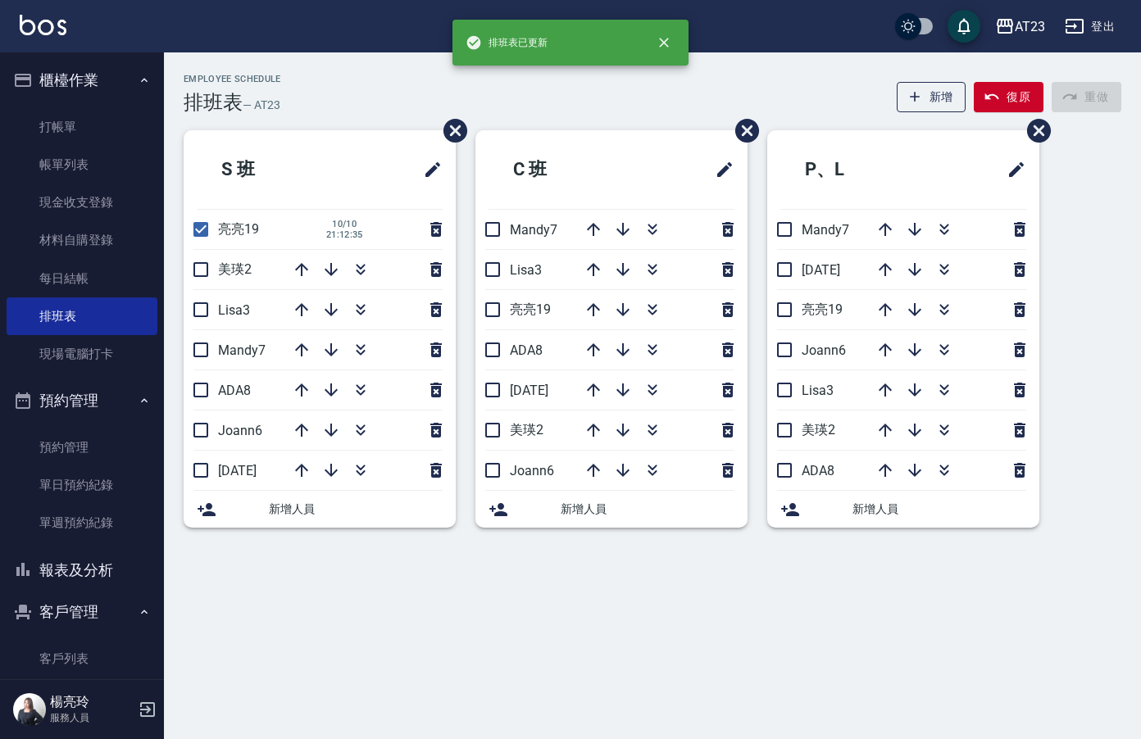
click at [205, 272] on input "checkbox" at bounding box center [201, 269] width 34 height 34
checkbox input "true"
click at [192, 306] on input "checkbox" at bounding box center [201, 310] width 34 height 34
checkbox input "true"
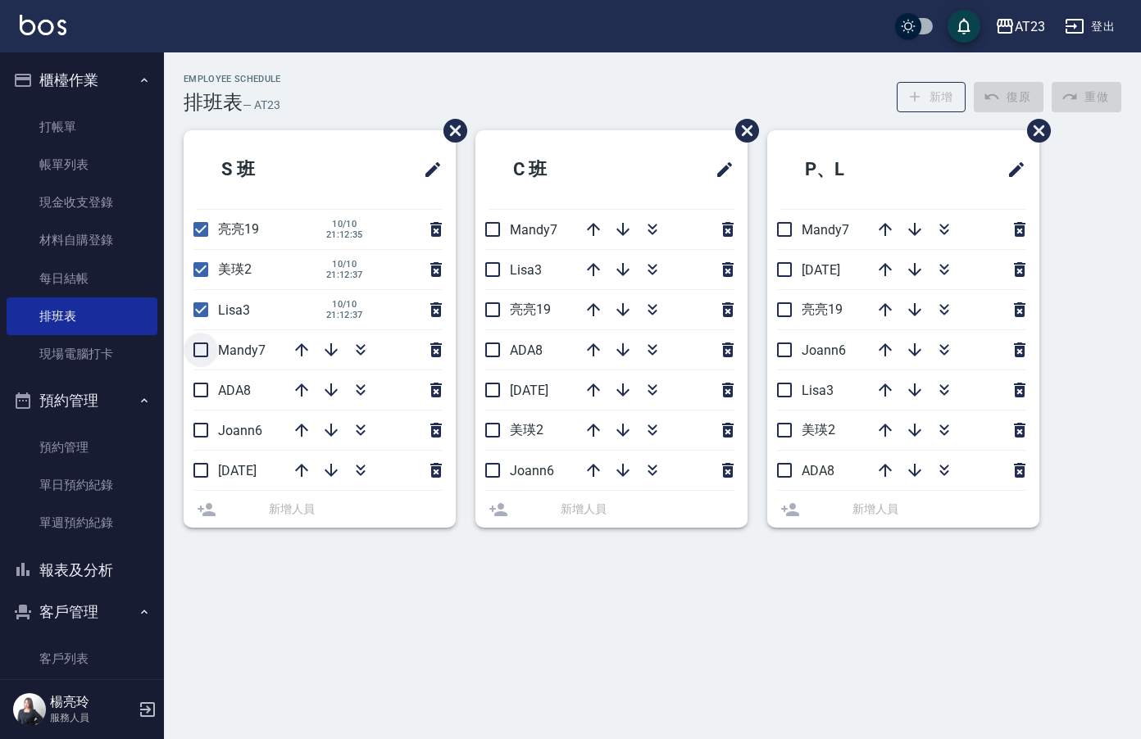
click at [210, 352] on li "Mandy7" at bounding box center [320, 349] width 272 height 39
drag, startPoint x: 210, startPoint y: 386, endPoint x: 202, endPoint y: 360, distance: 27.2
click at [210, 385] on input "checkbox" at bounding box center [201, 390] width 34 height 34
checkbox input "true"
click at [202, 357] on li "Mandy7" at bounding box center [320, 349] width 272 height 39
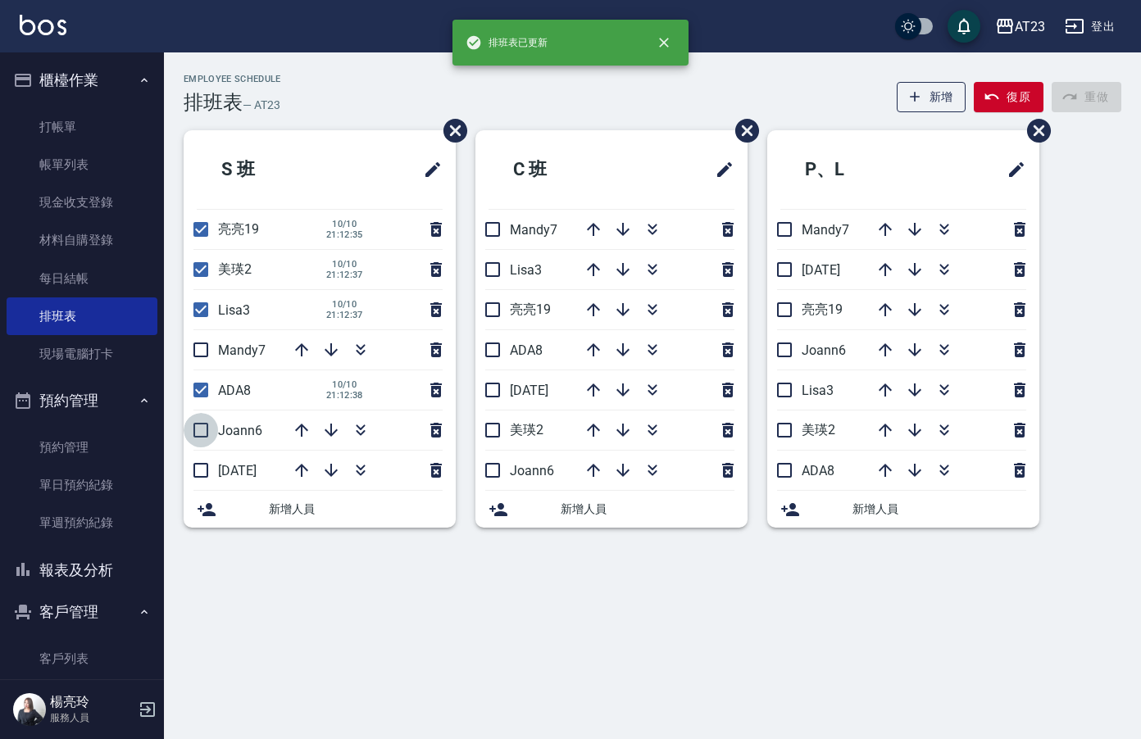
drag, startPoint x: 199, startPoint y: 424, endPoint x: 209, endPoint y: 479, distance: 56.6
click at [199, 425] on input "checkbox" at bounding box center [201, 430] width 34 height 34
checkbox input "true"
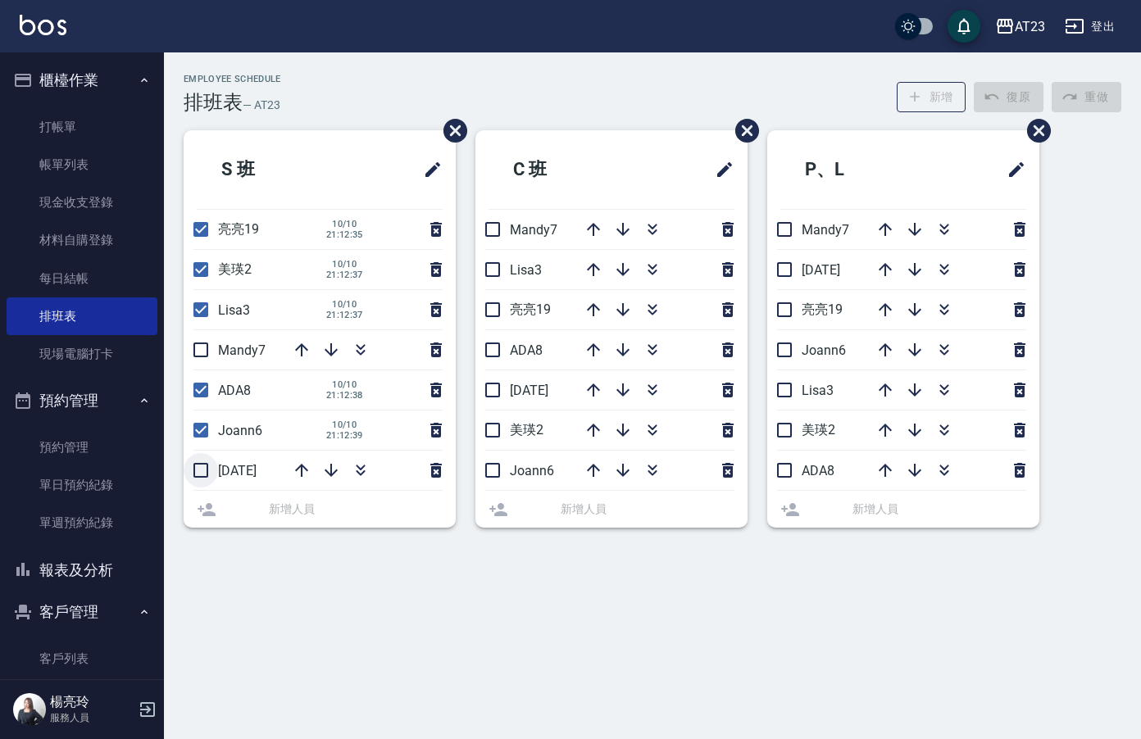
click at [198, 474] on li "[DATE]" at bounding box center [320, 470] width 272 height 39
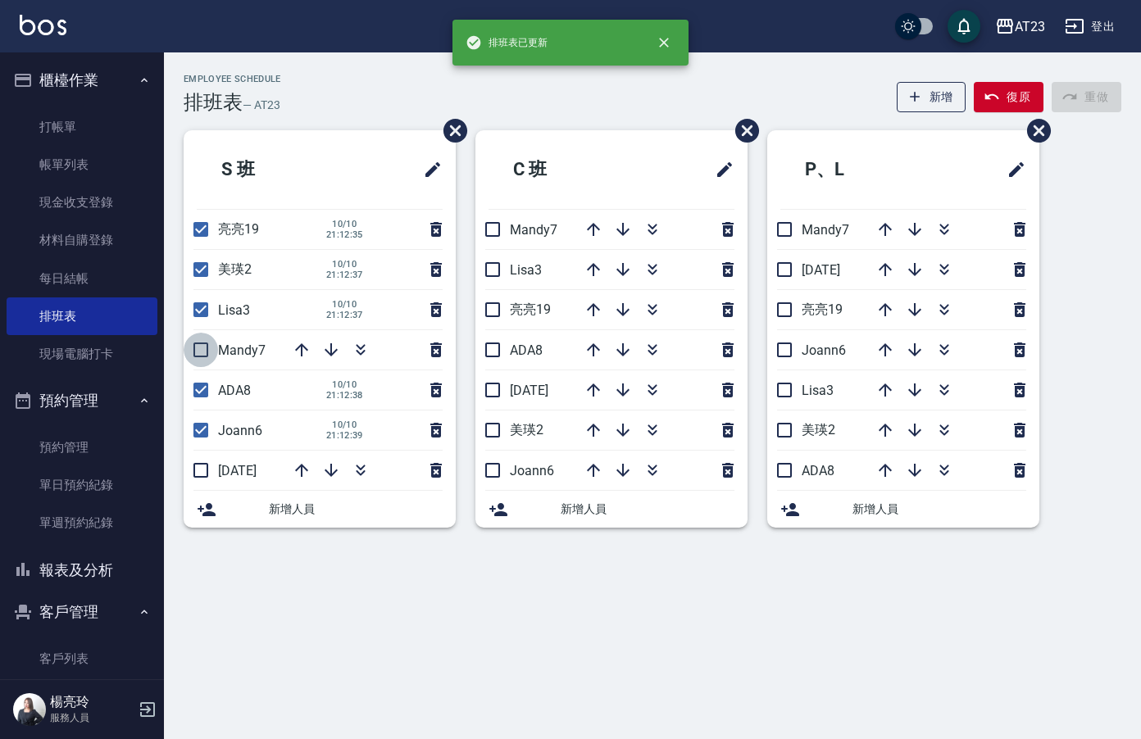
click at [201, 355] on input "checkbox" at bounding box center [201, 350] width 34 height 34
checkbox input "true"
drag, startPoint x: 198, startPoint y: 467, endPoint x: 232, endPoint y: 462, distance: 34.0
click at [198, 467] on input "checkbox" at bounding box center [201, 470] width 34 height 34
checkbox input "true"
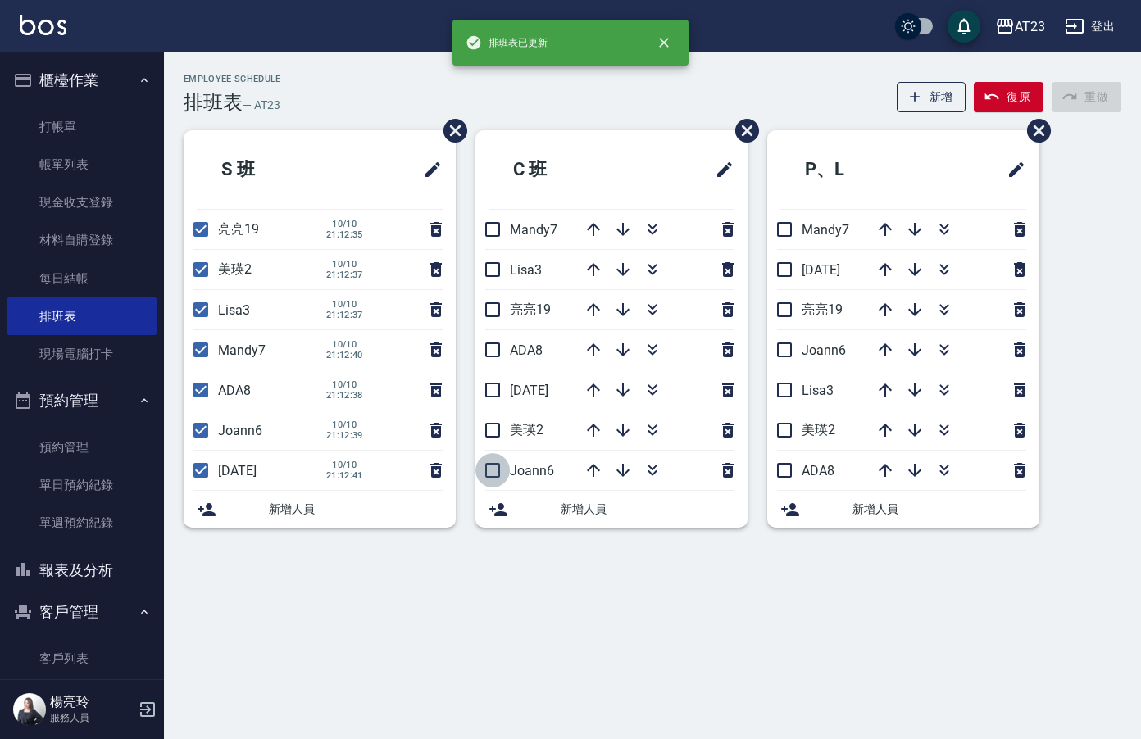
click at [504, 470] on input "checkbox" at bounding box center [492, 470] width 34 height 34
checkbox input "true"
click at [483, 434] on input "checkbox" at bounding box center [492, 430] width 34 height 34
checkbox input "true"
click at [487, 393] on input "checkbox" at bounding box center [492, 390] width 34 height 34
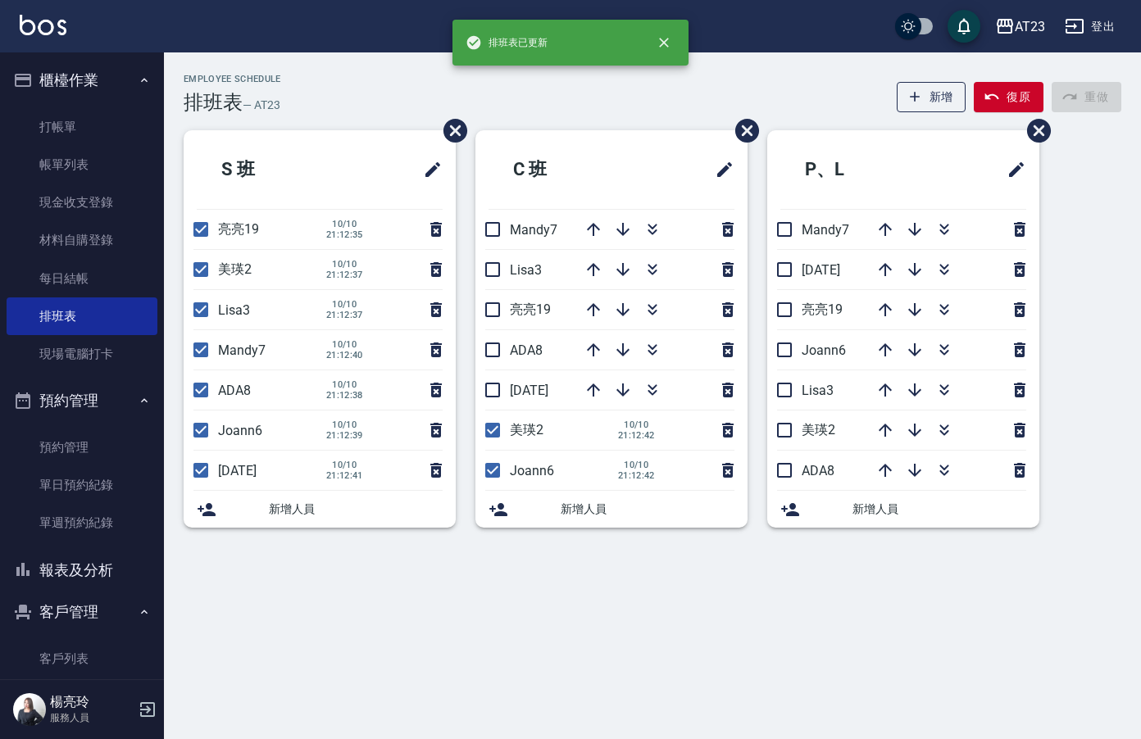
checkbox input "true"
click at [485, 342] on input "checkbox" at bounding box center [492, 350] width 34 height 34
checkbox input "true"
click at [498, 312] on input "checkbox" at bounding box center [492, 310] width 34 height 34
checkbox input "true"
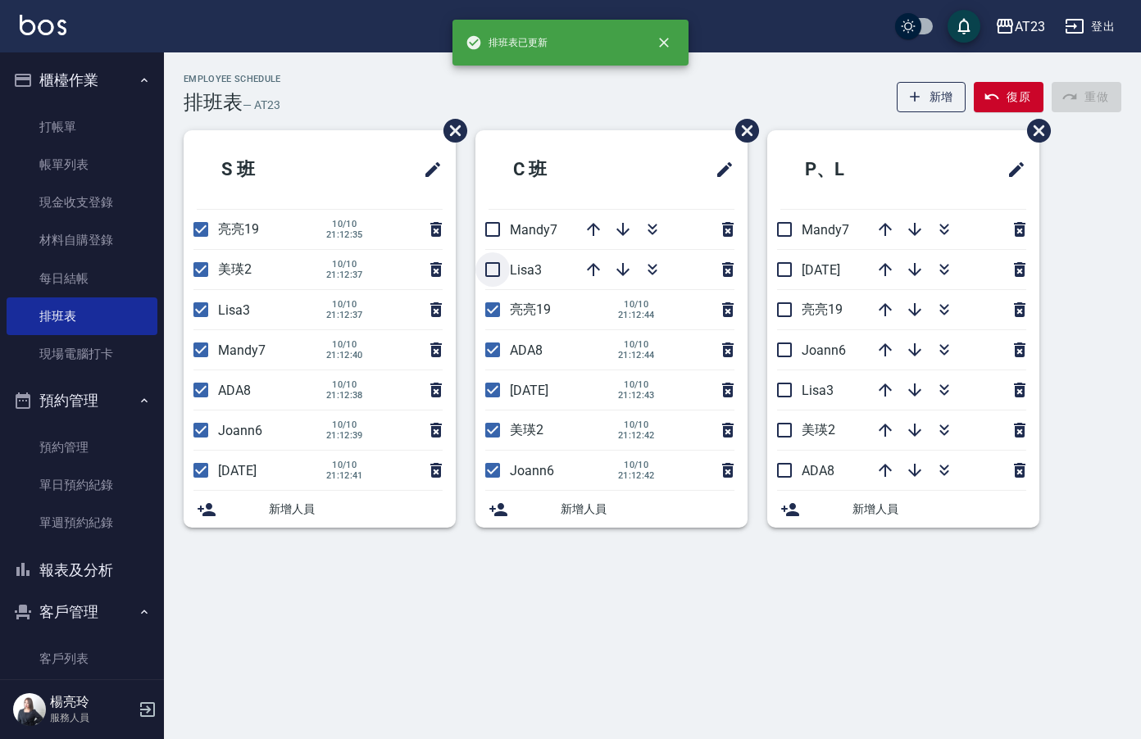
click at [490, 274] on input "checkbox" at bounding box center [492, 269] width 34 height 34
checkbox input "true"
drag, startPoint x: 501, startPoint y: 235, endPoint x: 511, endPoint y: 234, distance: 9.9
click at [501, 234] on input "checkbox" at bounding box center [492, 229] width 34 height 34
checkbox input "true"
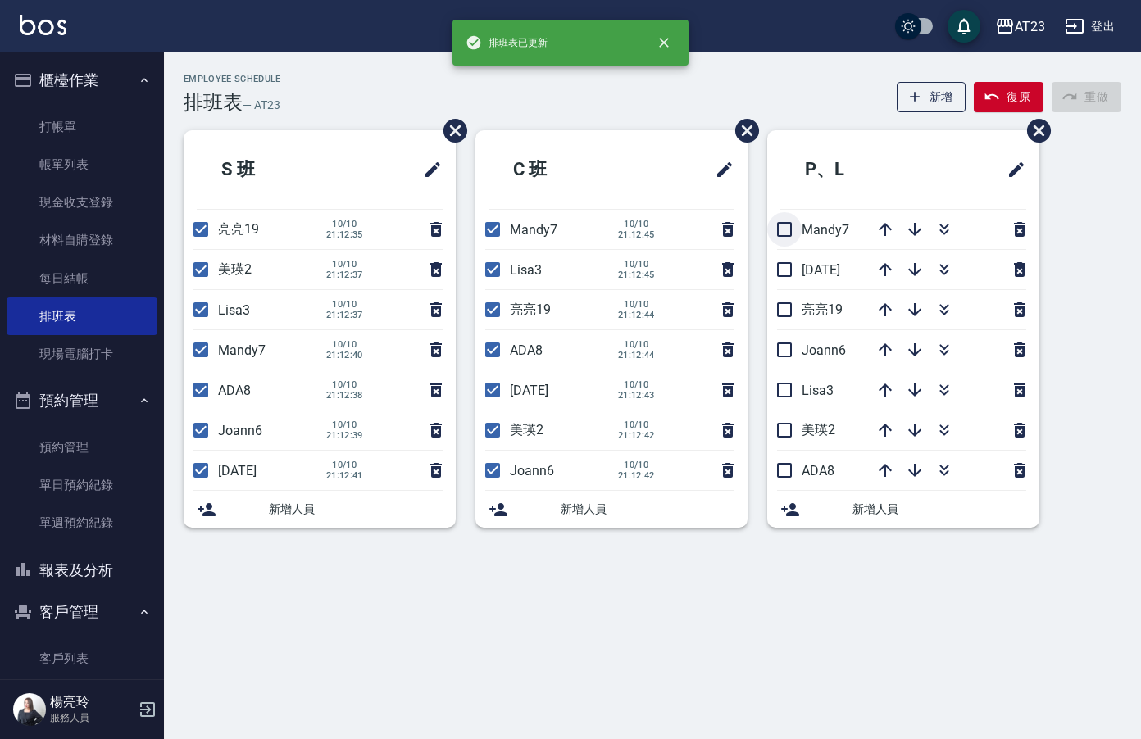
click at [783, 232] on input "checkbox" at bounding box center [784, 229] width 34 height 34
checkbox input "true"
click at [791, 279] on input "checkbox" at bounding box center [784, 269] width 34 height 34
checkbox input "true"
click at [790, 317] on input "checkbox" at bounding box center [784, 310] width 34 height 34
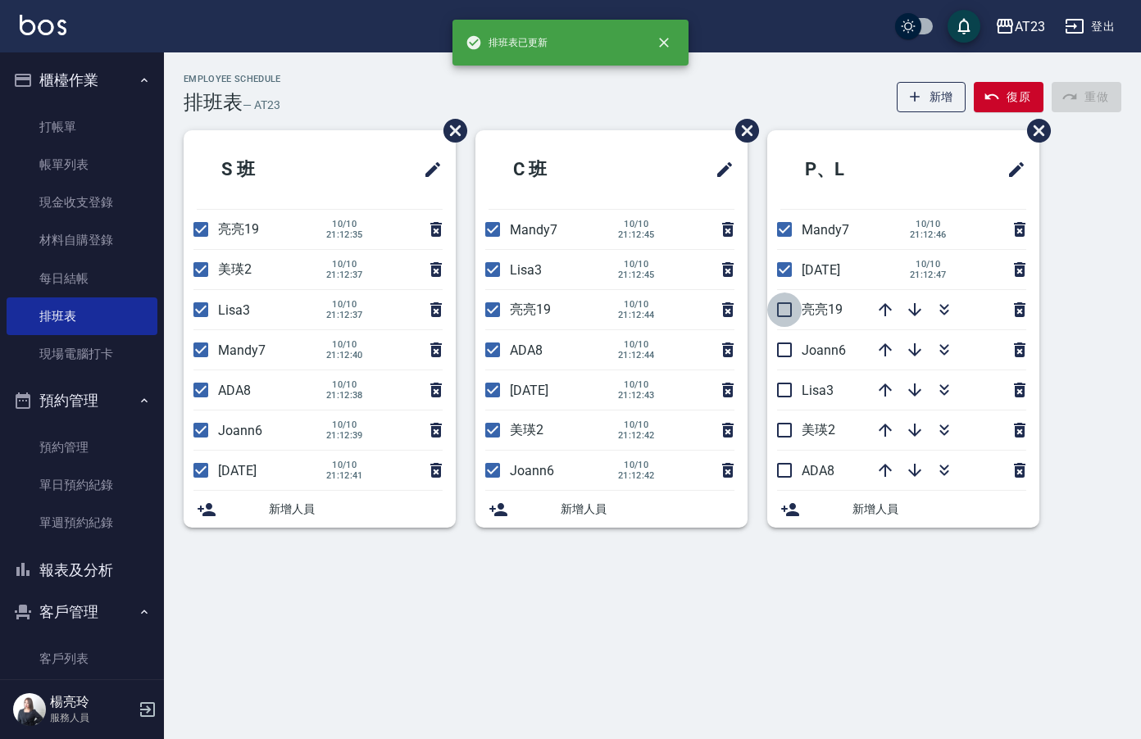
checkbox input "true"
click at [793, 364] on input "checkbox" at bounding box center [784, 350] width 34 height 34
checkbox input "true"
drag, startPoint x: 793, startPoint y: 388, endPoint x: 787, endPoint y: 413, distance: 26.2
click at [793, 390] on input "checkbox" at bounding box center [784, 390] width 34 height 34
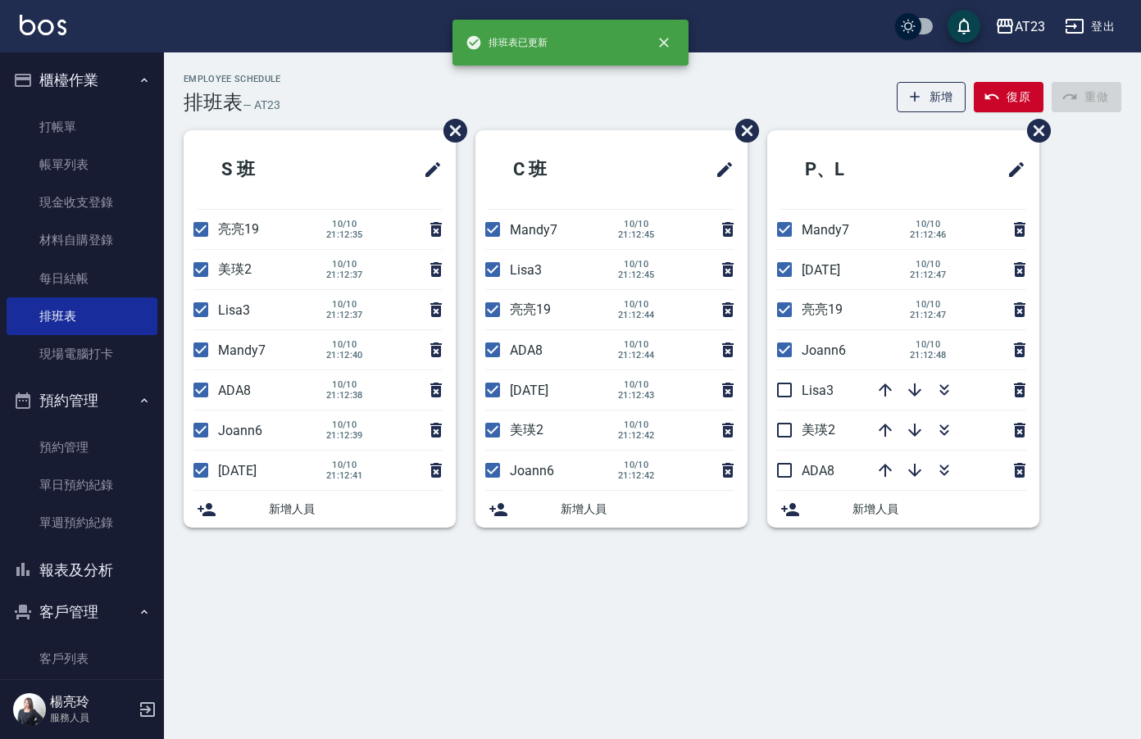
checkbox input "true"
drag, startPoint x: 781, startPoint y: 434, endPoint x: 798, endPoint y: 456, distance: 26.9
click at [788, 437] on input "checkbox" at bounding box center [784, 430] width 34 height 34
checkbox input "true"
drag, startPoint x: 784, startPoint y: 475, endPoint x: 798, endPoint y: 467, distance: 15.8
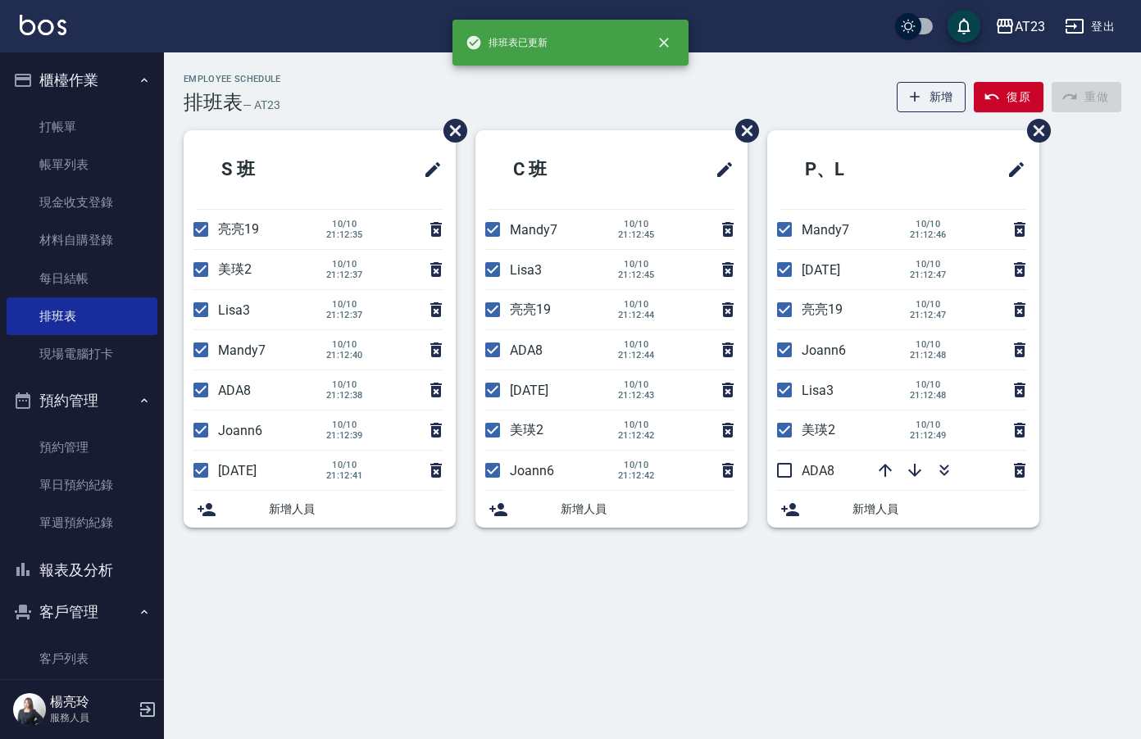
click at [796, 470] on input "checkbox" at bounding box center [784, 470] width 34 height 34
checkbox input "true"
